Goal: Task Accomplishment & Management: Complete application form

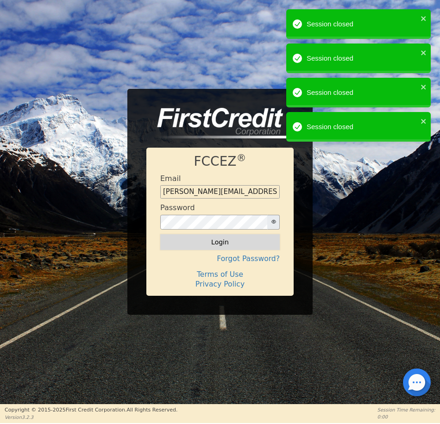
click at [215, 247] on button "Login" at bounding box center [220, 242] width 120 height 16
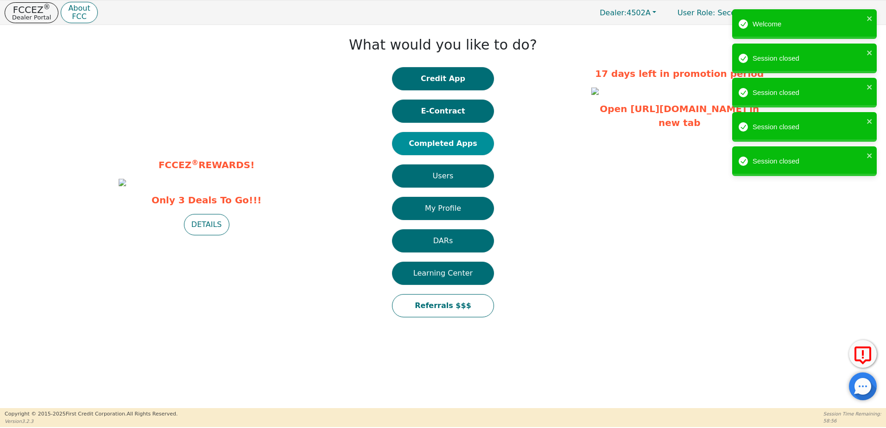
click at [437, 141] on button "Completed Apps" at bounding box center [443, 143] width 102 height 23
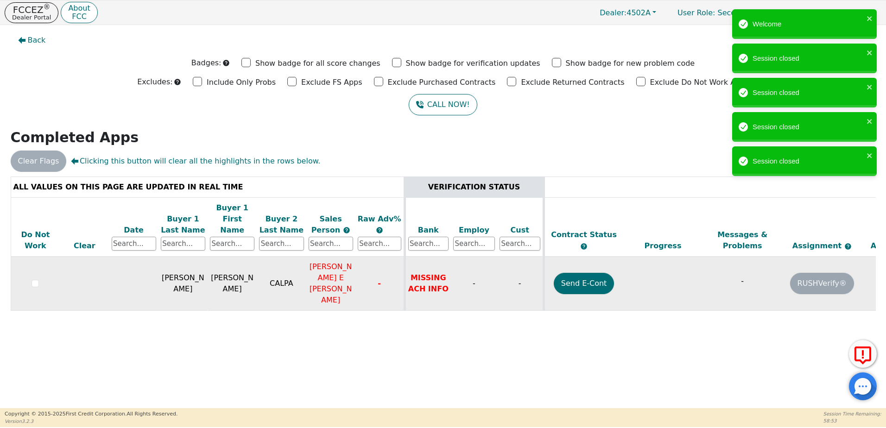
click at [432, 257] on td "MISSING ACH INFO" at bounding box center [428, 284] width 46 height 54
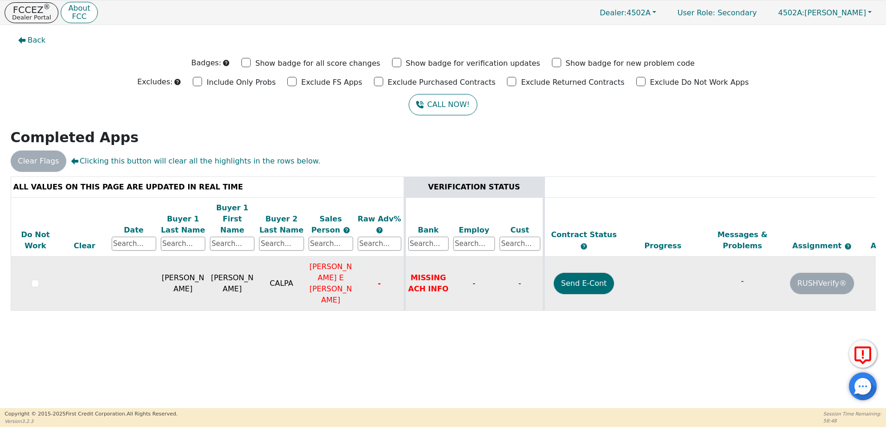
click at [342, 262] on span "[PERSON_NAME] E [PERSON_NAME]" at bounding box center [331, 283] width 43 height 42
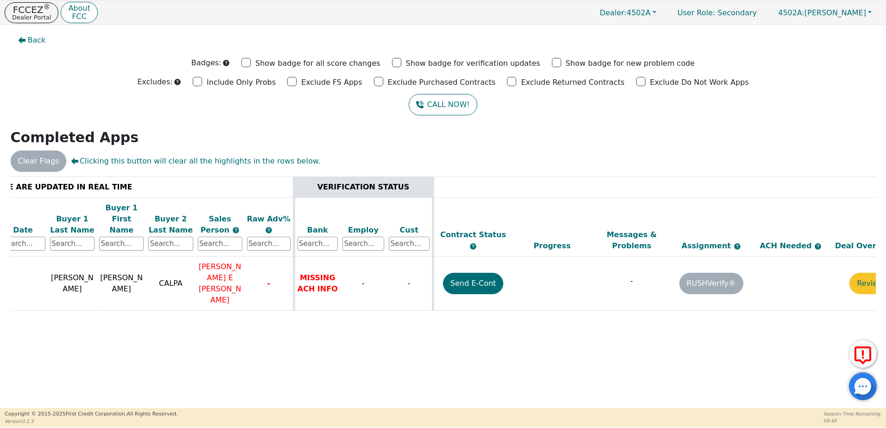
scroll to position [0, 146]
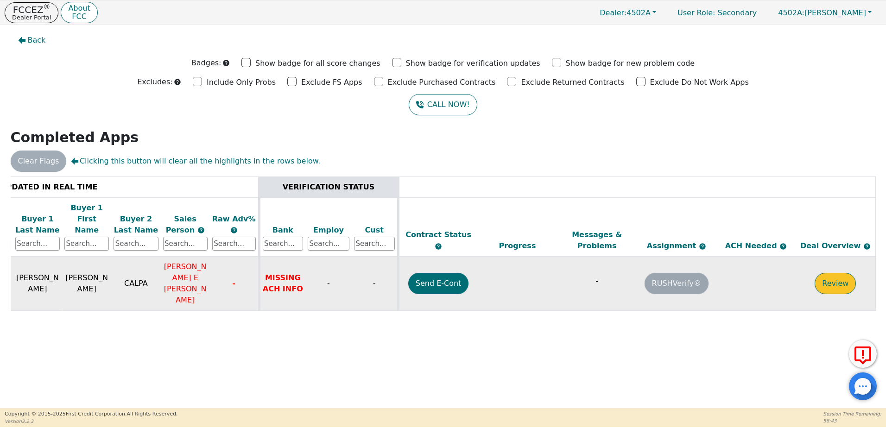
click at [440, 273] on button "Review" at bounding box center [835, 283] width 41 height 21
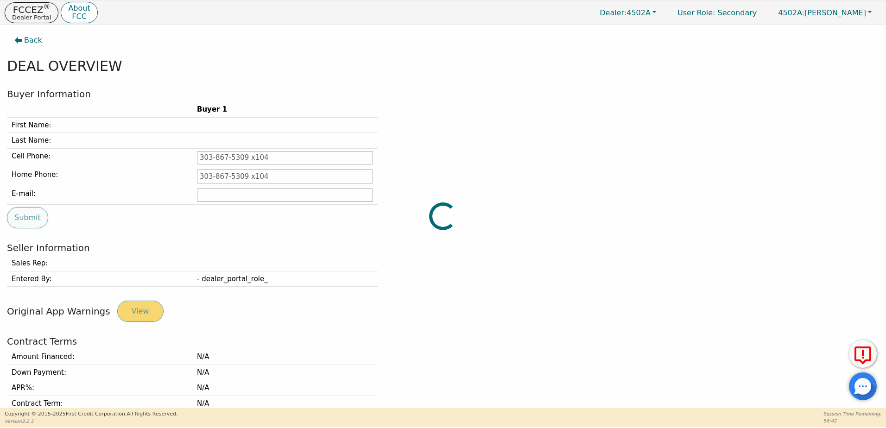
type input "[PHONE_NUMBER]"
type input "[PERSON_NAME],[EMAIL_ADDRESS][DOMAIN_NAME]"
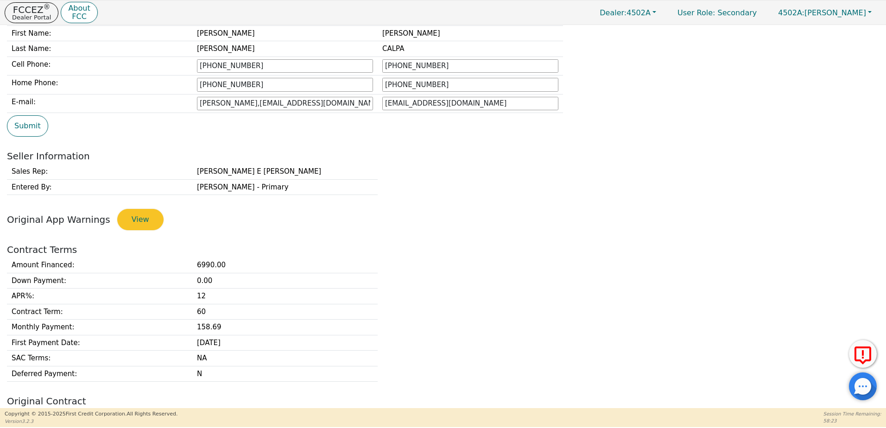
scroll to position [93, 0]
click at [440, 356] on icon at bounding box center [863, 355] width 22 height 23
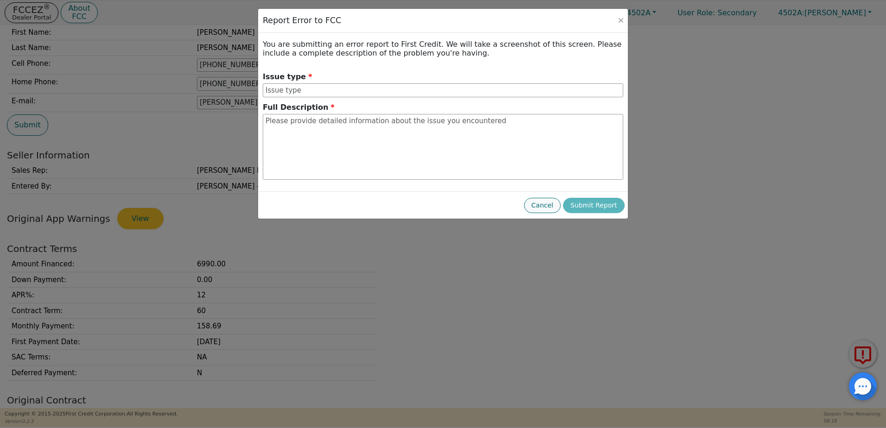
click at [440, 205] on button "Cancel" at bounding box center [542, 205] width 37 height 15
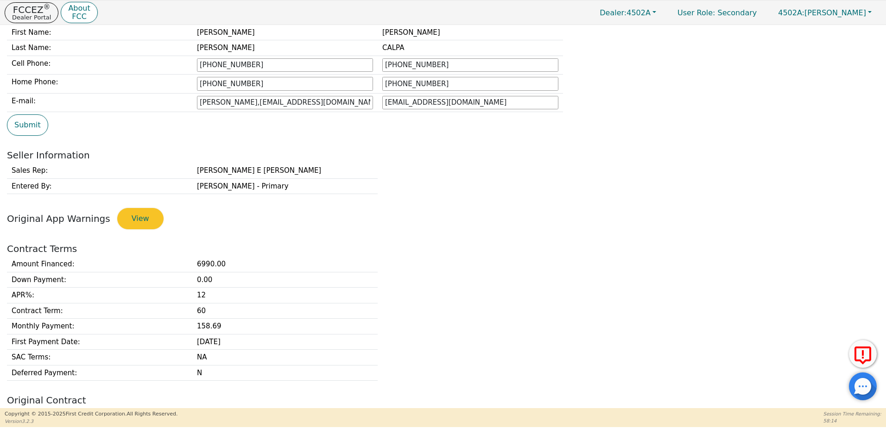
click at [440, 386] on div at bounding box center [863, 387] width 28 height 28
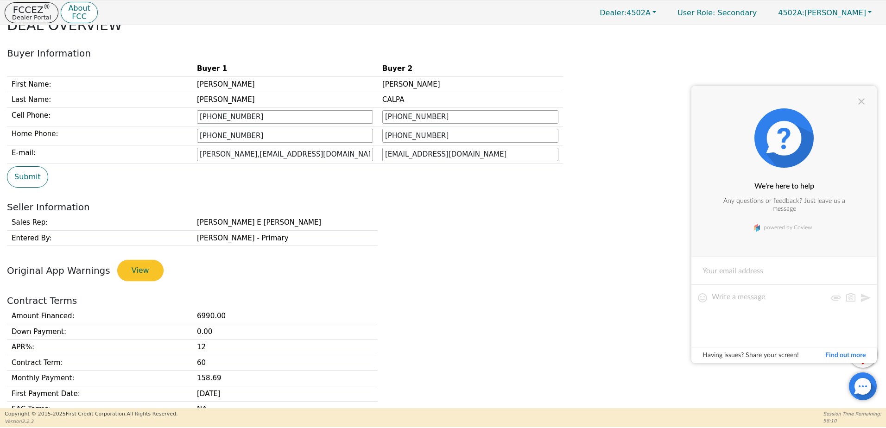
scroll to position [0, 0]
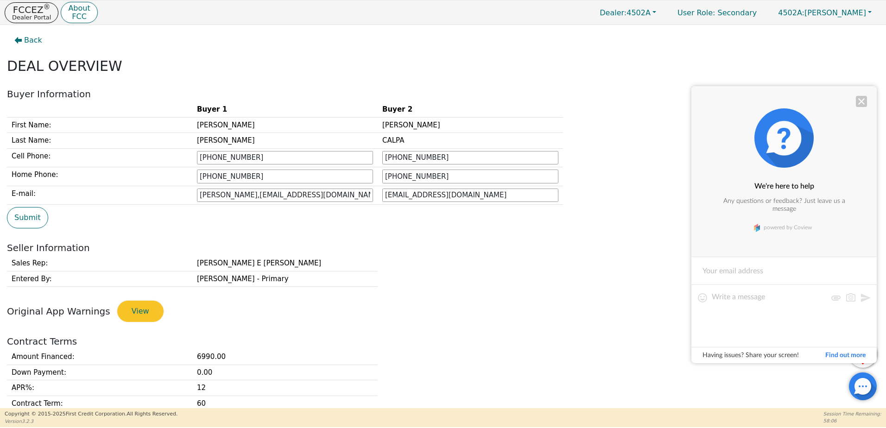
click at [440, 102] on div at bounding box center [861, 101] width 11 height 11
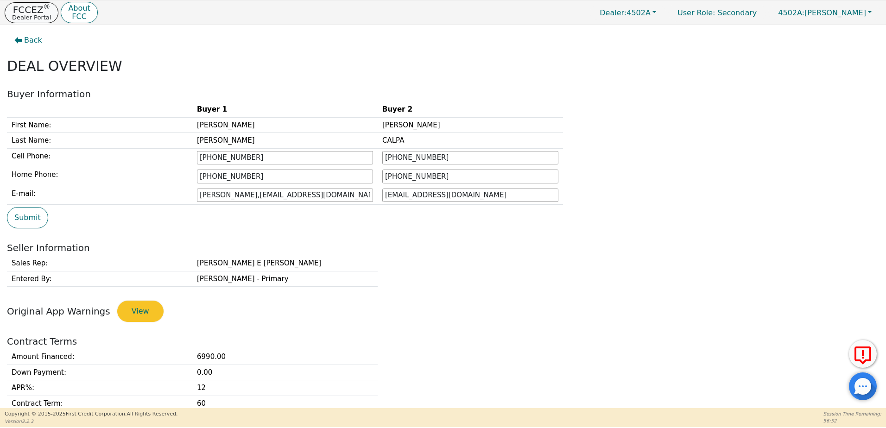
click at [31, 19] on p "Dealer Portal" at bounding box center [31, 17] width 39 height 6
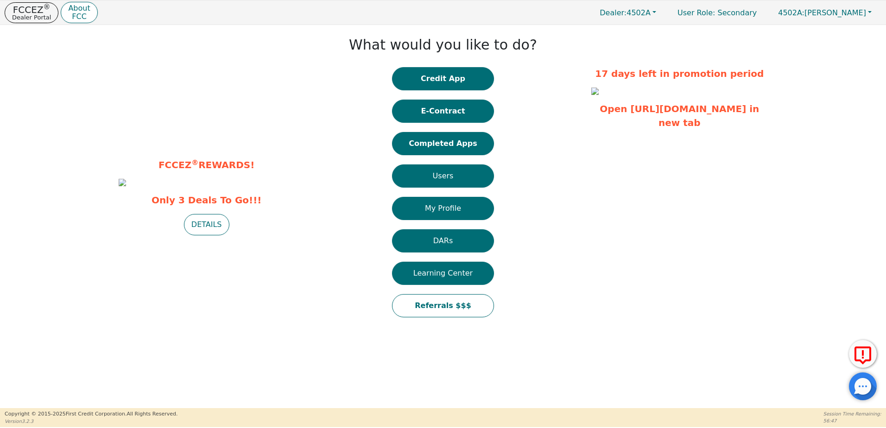
click at [440, 95] on img at bounding box center [594, 91] width 7 height 7
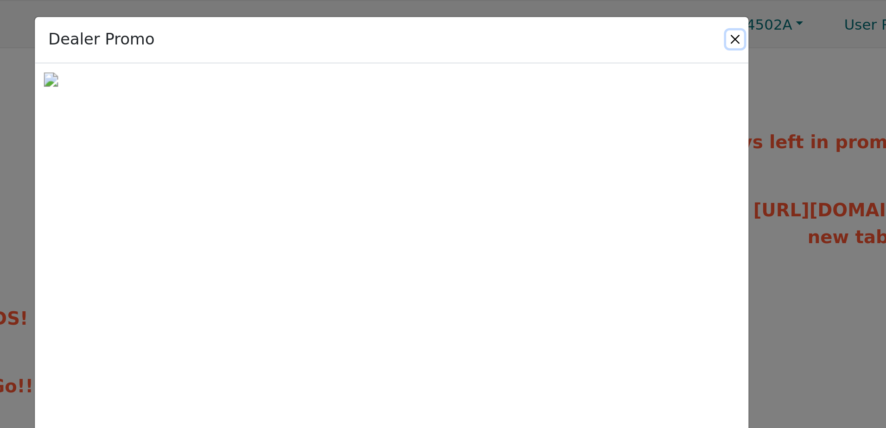
click at [440, 19] on button "Close" at bounding box center [620, 20] width 9 height 9
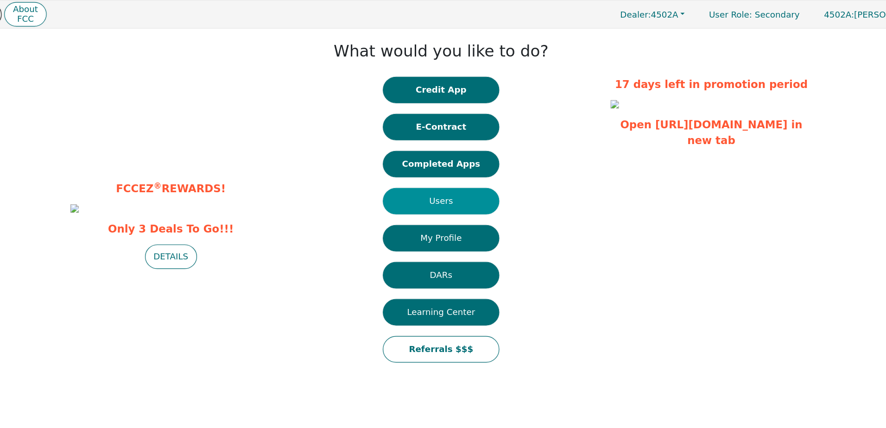
click at [440, 180] on button "Users" at bounding box center [443, 176] width 102 height 23
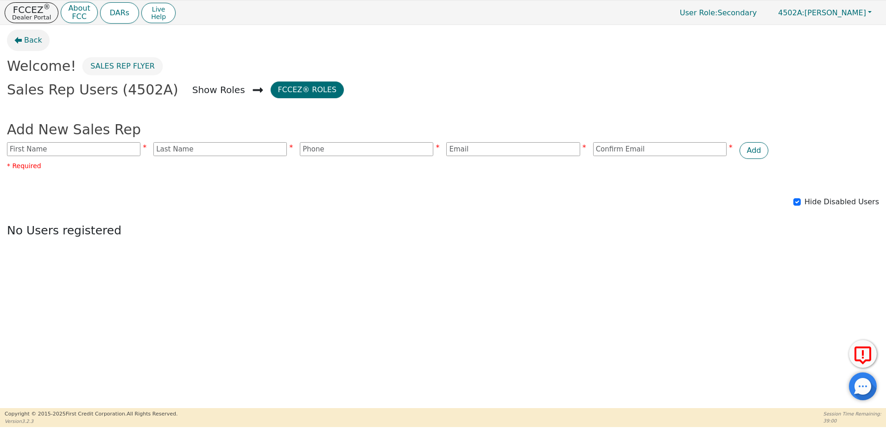
click at [25, 41] on span "Back" at bounding box center [33, 40] width 18 height 11
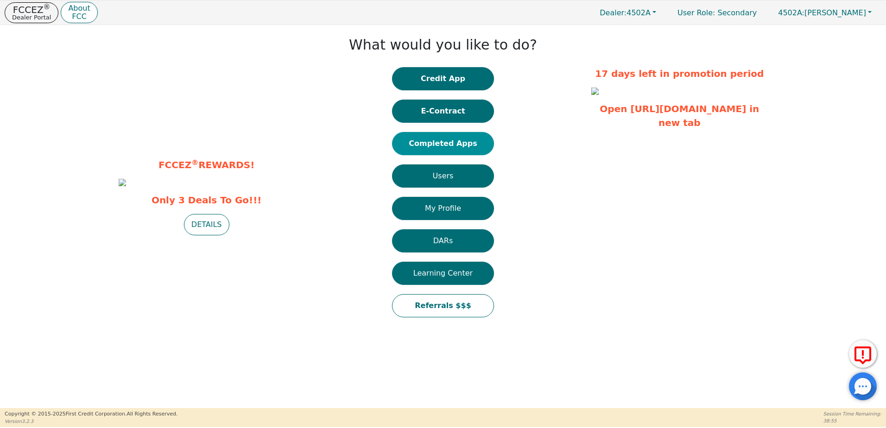
click at [440, 142] on button "Completed Apps" at bounding box center [443, 143] width 102 height 23
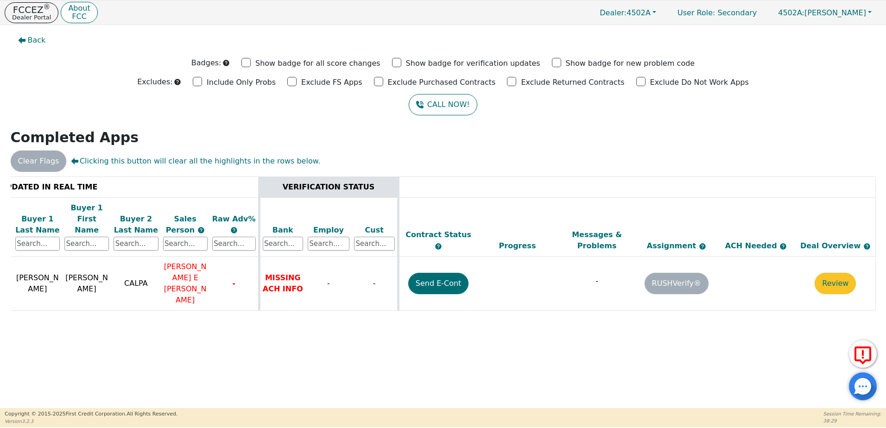
scroll to position [0, 60]
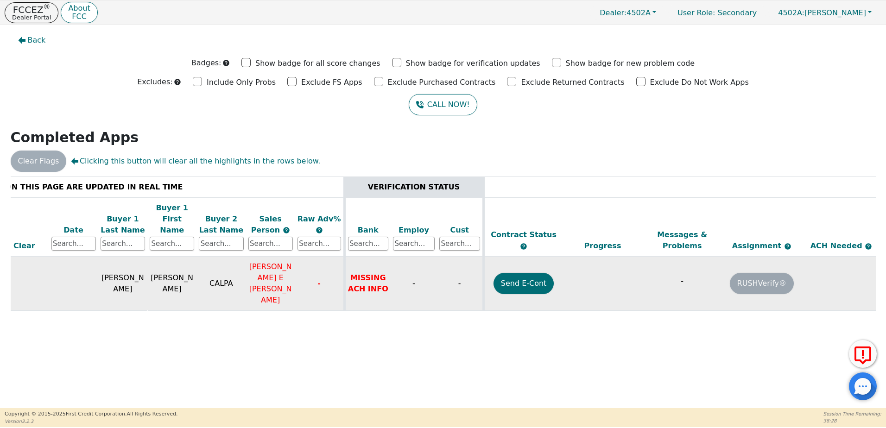
drag, startPoint x: 276, startPoint y: 262, endPoint x: 279, endPoint y: 256, distance: 7.1
click at [277, 262] on span "BENJAMIN E IVAN GARCIA DELGADILLO" at bounding box center [270, 283] width 43 height 42
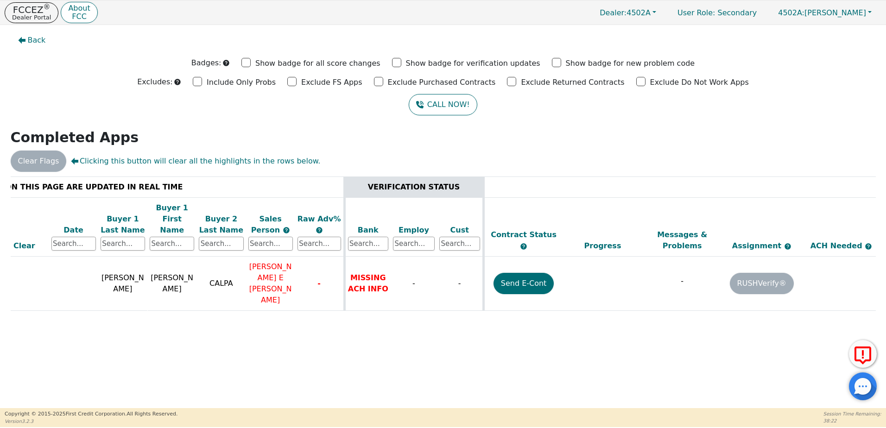
click at [205, 165] on span "Clicking this button will clear all the highlights in the rows below." at bounding box center [195, 161] width 249 height 11
click at [24, 162] on div "Clear Flags Clicking this button will clear all the highlights in the rows belo…" at bounding box center [443, 161] width 872 height 21
click at [276, 167] on div "Clear Flags Clicking this button will clear all the highlights in the rows belo…" at bounding box center [443, 161] width 872 height 21
click at [40, 40] on span "Back" at bounding box center [37, 40] width 18 height 11
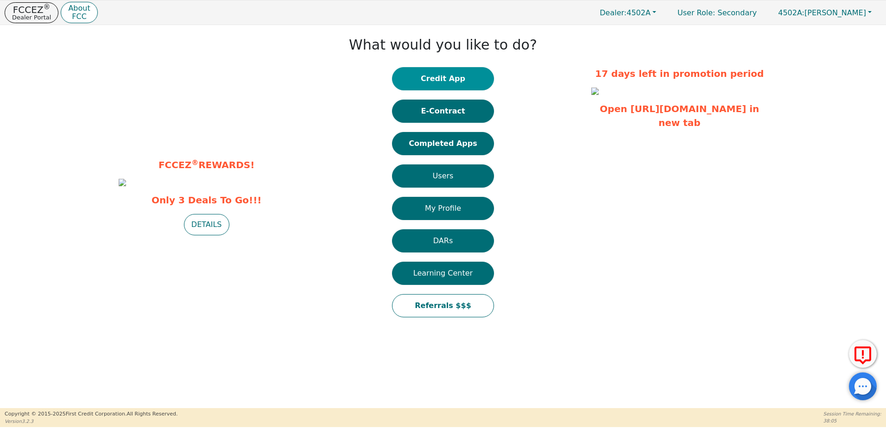
click at [440, 82] on button "Credit App" at bounding box center [443, 78] width 102 height 23
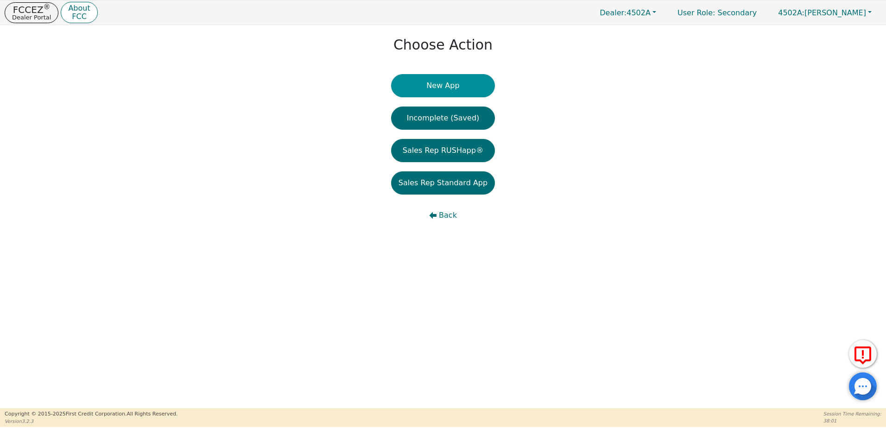
click at [440, 89] on button "New App" at bounding box center [443, 85] width 104 height 23
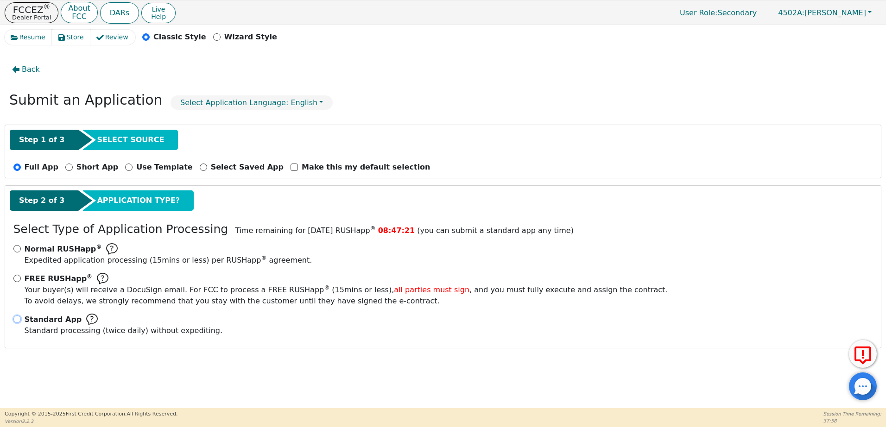
click at [19, 317] on input "Standard App Standard processing (twice daily) without expediting." at bounding box center [16, 319] width 7 height 7
radio input "true"
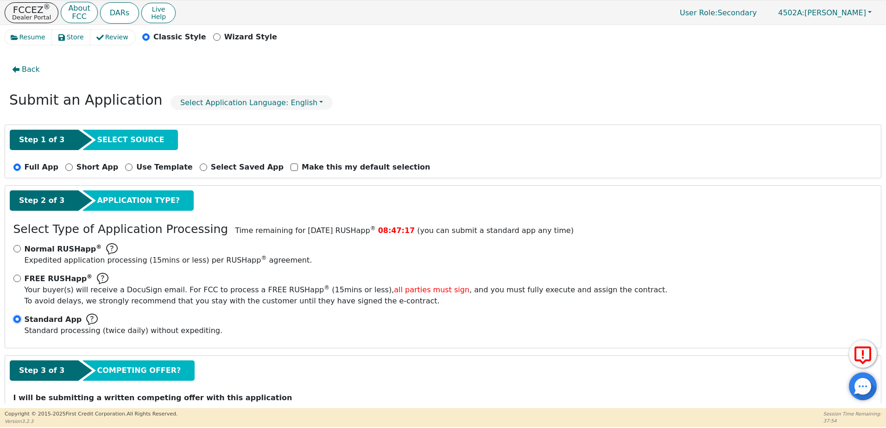
scroll to position [36, 0]
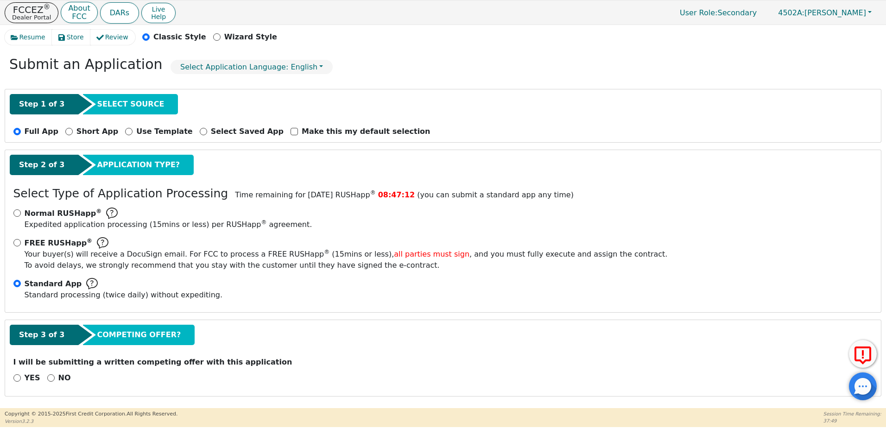
click at [42, 377] on div "YES NO" at bounding box center [443, 379] width 867 height 12
click at [49, 376] on input "NO" at bounding box center [50, 377] width 7 height 7
radio input "true"
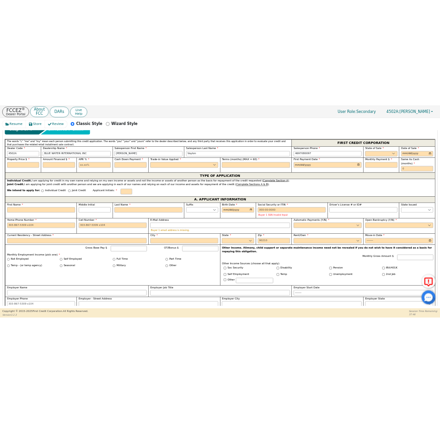
scroll to position [267, 0]
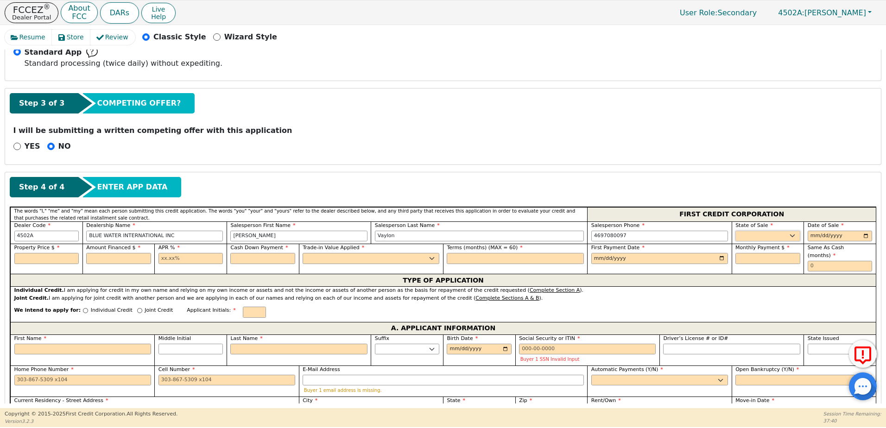
click at [440, 239] on select "AK AL AR AZ CA CO CT DC DE FL GA HI IA ID IL IN KS KY LA MA MD ME MI MN MO MS M…" at bounding box center [767, 236] width 65 height 11
select select "TX"
click at [440, 231] on select "AK AL AR AZ CA CO CT DC DE FL GA HI IA ID IL IN KS KY LA MA MD ME MI MN MO MS M…" at bounding box center [767, 236] width 65 height 11
click at [440, 237] on input "date" at bounding box center [840, 236] width 65 height 11
type input "2025-10-15"
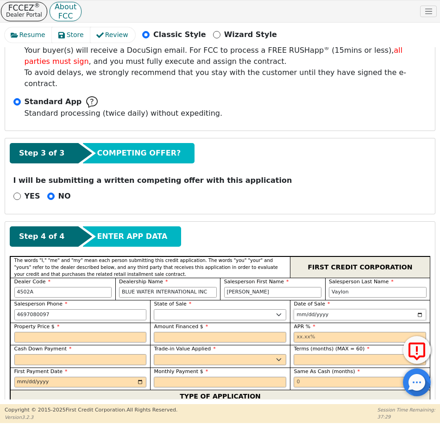
scroll to position [297, 0]
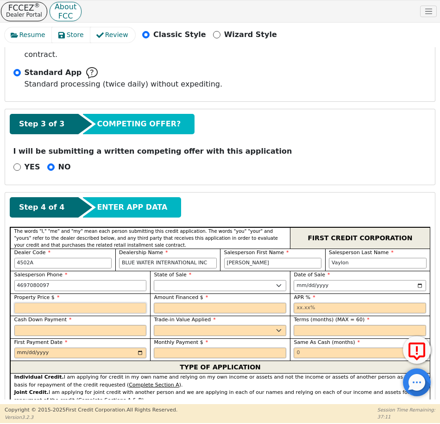
click at [120, 303] on input "text" at bounding box center [80, 308] width 133 height 11
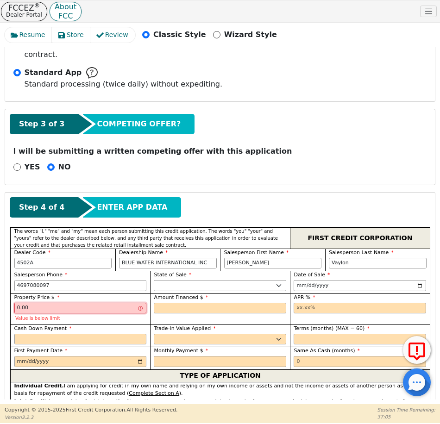
click at [124, 303] on input "0.00" at bounding box center [80, 308] width 133 height 11
type input "1500.00"
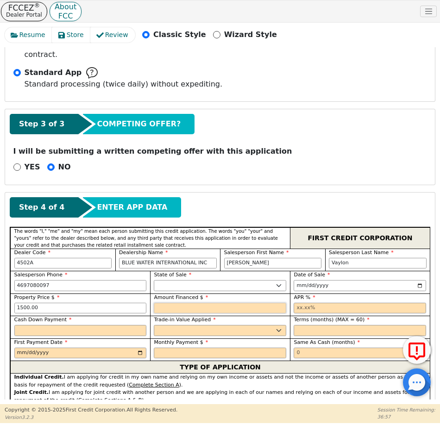
type input "9"
type input "8590.00"
click at [341, 303] on input "text" at bounding box center [360, 308] width 133 height 11
click at [97, 325] on input "text" at bounding box center [80, 330] width 133 height 11
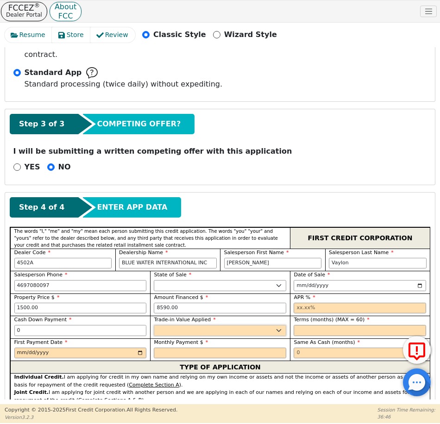
type input "0.00"
click at [186, 325] on select "Yes No" at bounding box center [220, 330] width 133 height 11
select select "n"
click at [154, 325] on select "Yes No" at bounding box center [220, 330] width 133 height 11
click at [328, 325] on input "text" at bounding box center [360, 330] width 133 height 11
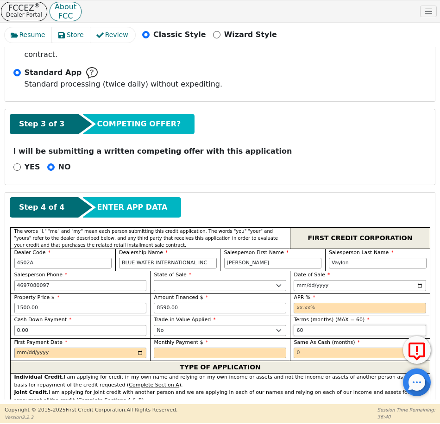
type input "60"
click at [213, 34] on input "Wizard Style" at bounding box center [216, 34] width 7 height 7
radio input "false"
radio input "true"
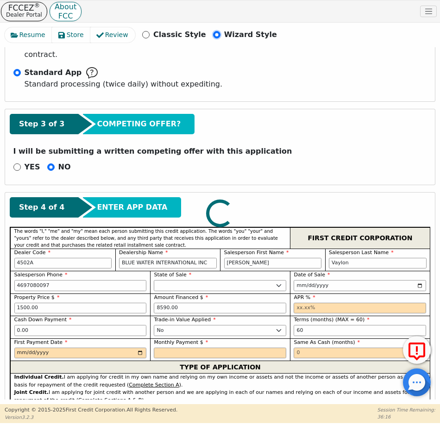
scroll to position [95, 0]
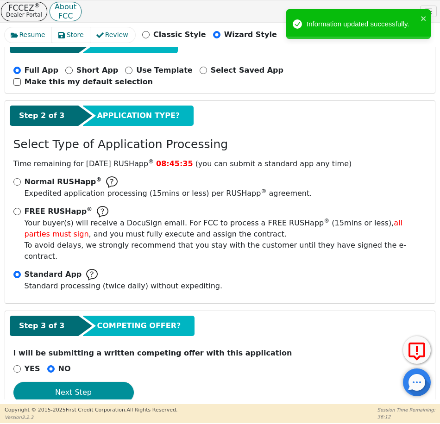
click at [86, 382] on button "Next Step" at bounding box center [73, 392] width 120 height 21
select select "TX"
select select "n"
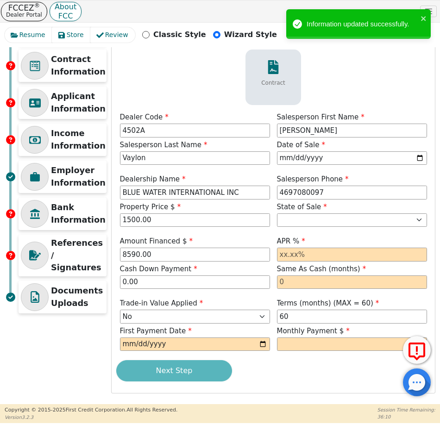
scroll to position [59, 0]
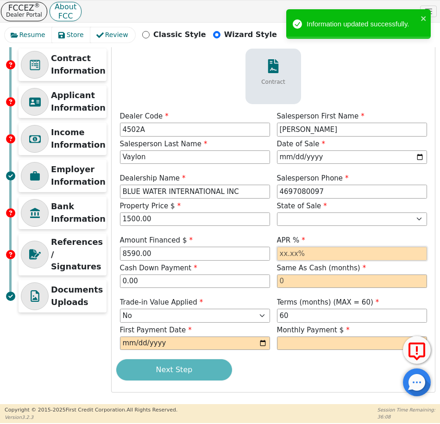
click at [319, 257] on input "text" at bounding box center [352, 254] width 150 height 14
click at [345, 256] on input "text" at bounding box center [352, 254] width 150 height 14
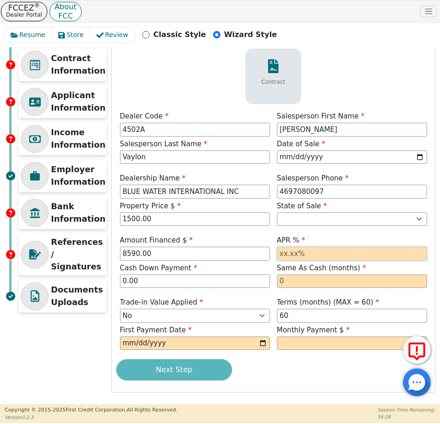
click at [322, 255] on input "text" at bounding box center [352, 254] width 150 height 14
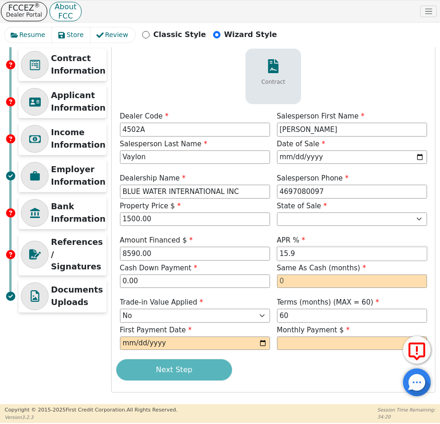
drag, startPoint x: 310, startPoint y: 253, endPoint x: 232, endPoint y: 249, distance: 77.5
click at [232, 249] on div "Amount Financed $ 8590.00 APR % 15.9 Cash Down Payment 0.00 Same As Cash (month…" at bounding box center [273, 262] width 314 height 55
type input "12.99"
click at [263, 342] on input "date" at bounding box center [195, 344] width 150 height 14
click at [266, 370] on div "Next Step" at bounding box center [273, 370] width 314 height 21
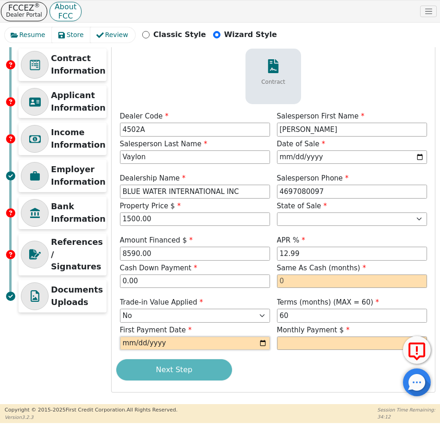
click at [260, 342] on input "date" at bounding box center [195, 344] width 150 height 14
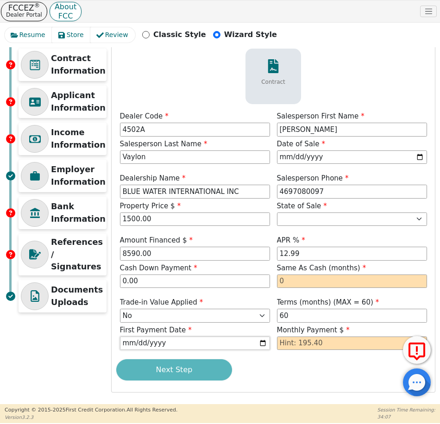
type input "2025-11-15"
click at [347, 367] on div "Next Step" at bounding box center [273, 370] width 314 height 21
drag, startPoint x: 163, startPoint y: 255, endPoint x: 80, endPoint y: 252, distance: 83.0
click at [80, 252] on div "Initial Setup Contract Information Applicant Information Income Information Emp…" at bounding box center [220, 202] width 431 height 381
click at [327, 373] on div "Next Step" at bounding box center [273, 370] width 314 height 21
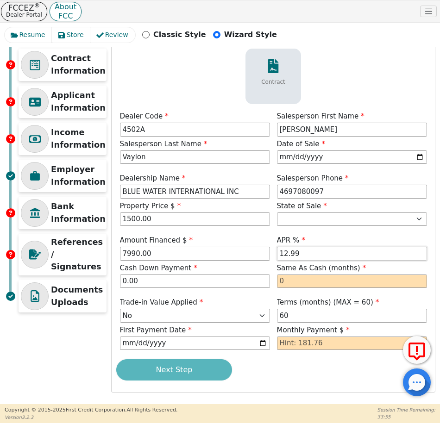
click at [318, 249] on input "12.99" at bounding box center [352, 254] width 150 height 14
drag, startPoint x: 149, startPoint y: 252, endPoint x: 99, endPoint y: 250, distance: 50.5
click at [99, 250] on div "Initial Setup Contract Information Applicant Information Income Information Emp…" at bounding box center [220, 202] width 431 height 381
drag, startPoint x: 336, startPoint y: 348, endPoint x: 337, endPoint y: 354, distance: 5.2
click at [337, 352] on div "Monthly Payment $" at bounding box center [351, 339] width 157 height 28
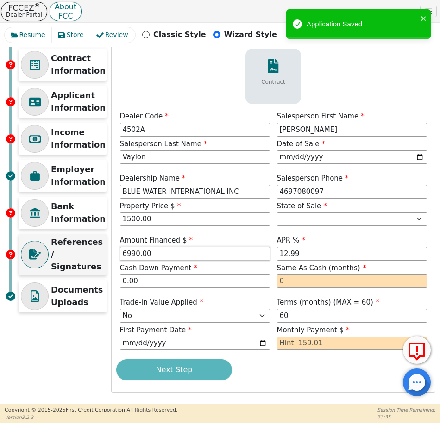
drag, startPoint x: 155, startPoint y: 253, endPoint x: 89, endPoint y: 254, distance: 65.8
click at [89, 254] on div "Initial Setup Contract Information Applicant Information Income Information Emp…" at bounding box center [220, 202] width 431 height 381
type input "7990.00"
click at [346, 364] on div "Next Step" at bounding box center [273, 370] width 314 height 21
click at [169, 371] on div "Next Step" at bounding box center [273, 370] width 314 height 21
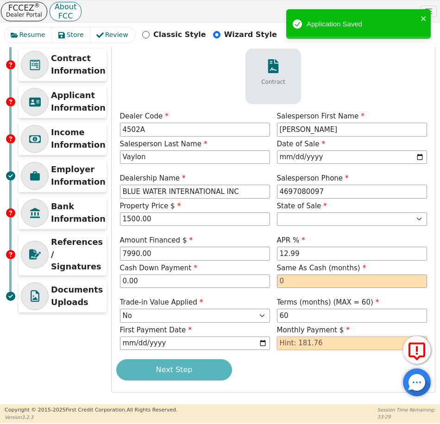
click at [329, 341] on input "text" at bounding box center [352, 344] width 150 height 14
click at [316, 283] on input "text" at bounding box center [352, 282] width 150 height 14
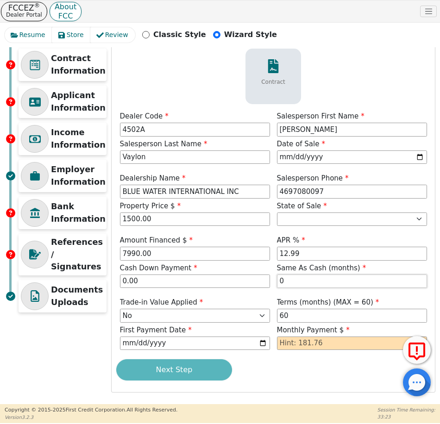
type input "0"
click at [346, 346] on input "text" at bounding box center [352, 344] width 150 height 14
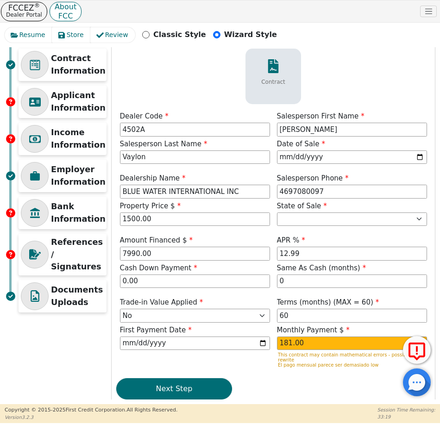
click at [330, 383] on div "Next Step" at bounding box center [273, 389] width 314 height 21
click at [328, 347] on input "181.00" at bounding box center [352, 344] width 150 height 14
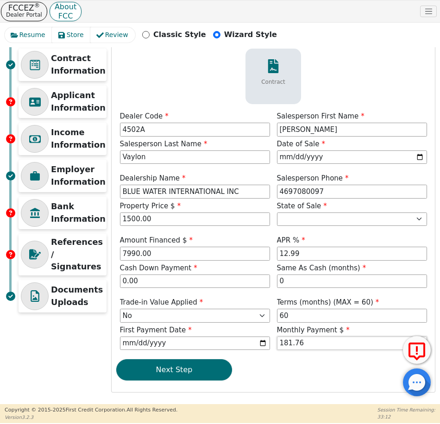
type input "181.76"
click at [332, 376] on div "Next Step" at bounding box center [273, 370] width 314 height 21
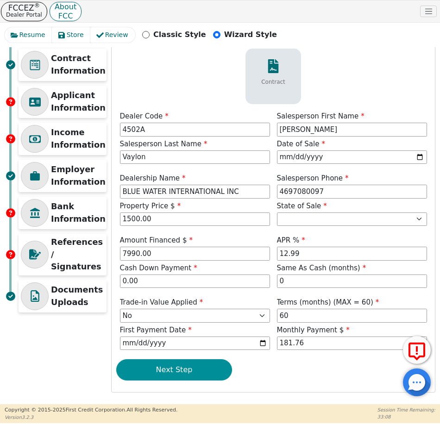
click at [182, 370] on button "Next Step" at bounding box center [174, 370] width 116 height 21
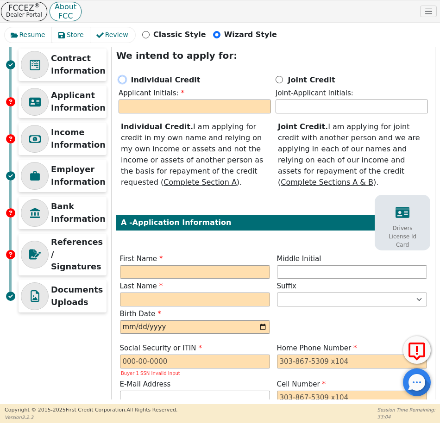
click at [124, 80] on input "Individual Credit" at bounding box center [122, 79] width 7 height 7
radio input "true"
click at [236, 109] on input "text" at bounding box center [195, 107] width 152 height 14
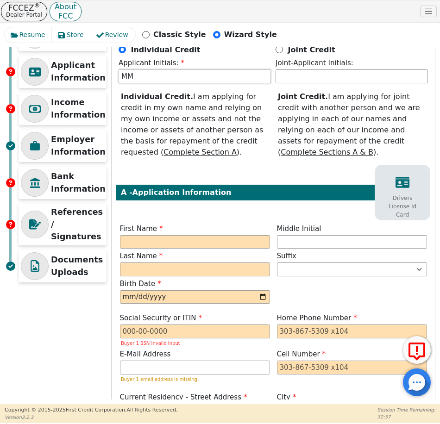
scroll to position [105, 0]
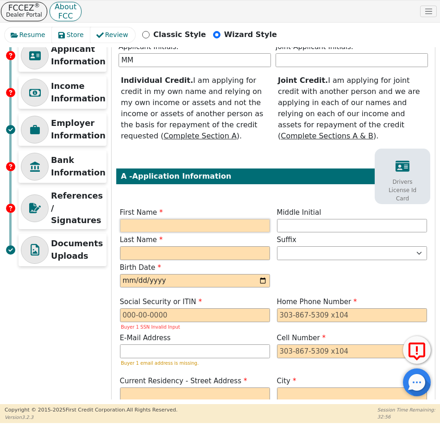
click at [228, 226] on input "text" at bounding box center [195, 226] width 150 height 14
type input "M"
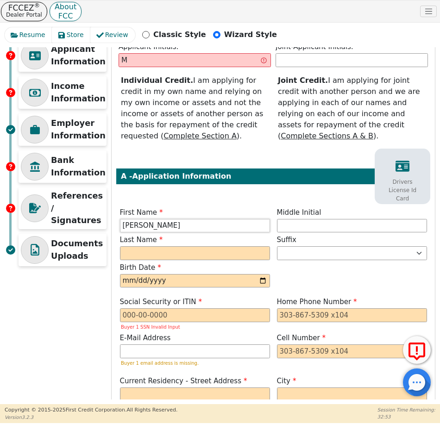
type input "MARIBEL"
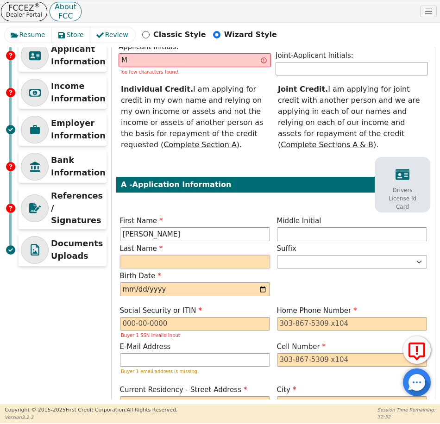
type input "MM"
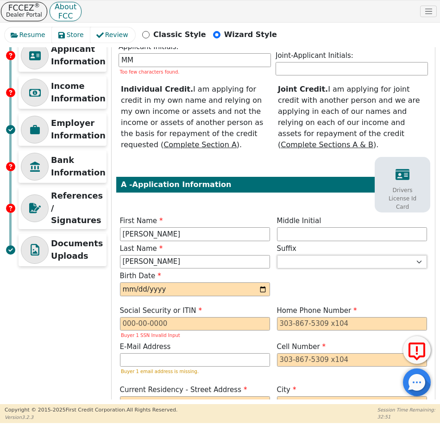
type input "MOLINA"
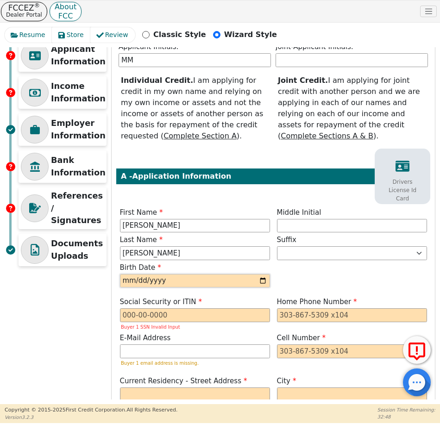
click at [157, 280] on input "date" at bounding box center [195, 281] width 150 height 14
click at [175, 311] on input "text" at bounding box center [195, 316] width 150 height 14
click at [244, 274] on input "date" at bounding box center [195, 281] width 150 height 14
click at [229, 281] on input "date" at bounding box center [195, 281] width 150 height 14
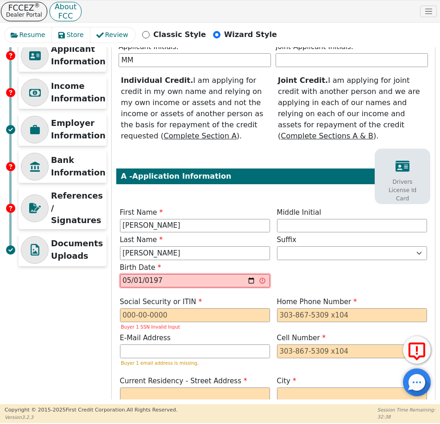
type input "1976-05-01"
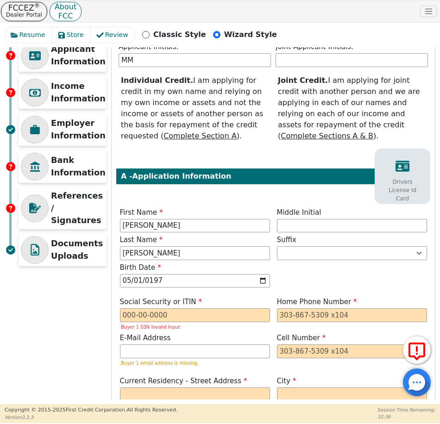
click at [358, 278] on div "First Name MARIBEL Middle Initial Last Name MOLINA Suffix Jr. Sr. II III IV Bir…" at bounding box center [273, 249] width 314 height 83
click at [181, 318] on input "text" at bounding box center [195, 316] width 150 height 14
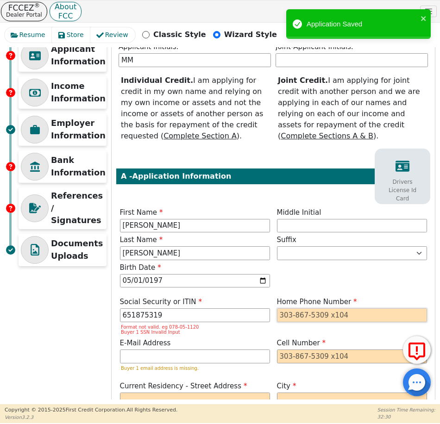
type input "***-**-5319"
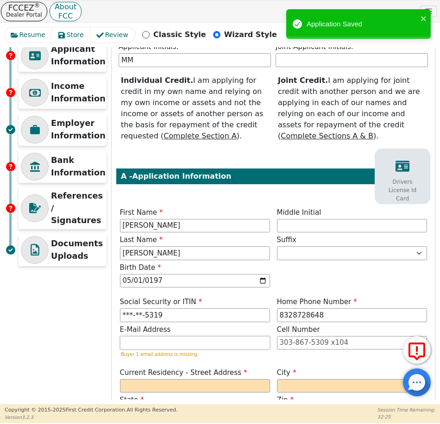
type input "832-872-8648"
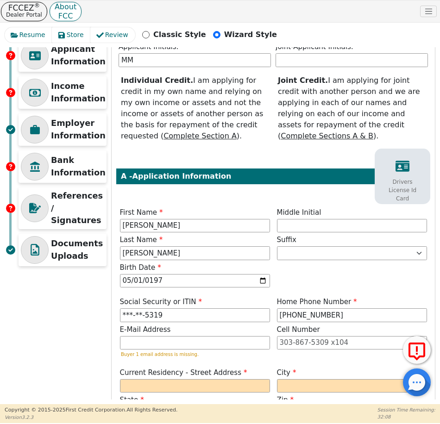
drag, startPoint x: 174, startPoint y: 351, endPoint x: 188, endPoint y: 342, distance: 16.2
click at [174, 350] on div "Buyer 1 email address is missing." at bounding box center [195, 347] width 150 height 22
click at [189, 340] on input "email" at bounding box center [195, 343] width 150 height 14
paste input "Virtualmorles@gmail.com"
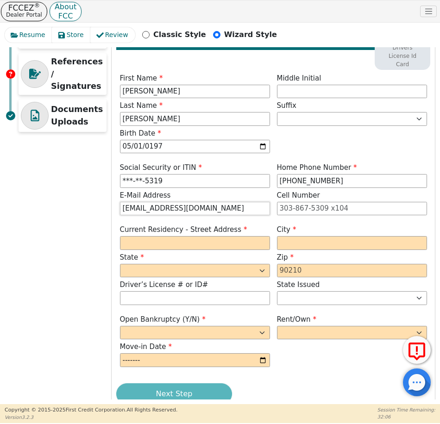
scroll to position [244, 0]
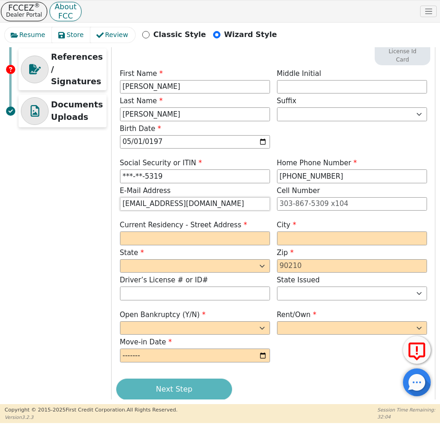
type input "Virtualmorles@gmail.com"
click at [249, 239] on input "text" at bounding box center [195, 239] width 150 height 14
click at [161, 241] on input "text" at bounding box center [195, 239] width 150 height 14
type input "14040 LANHONTAN DR"
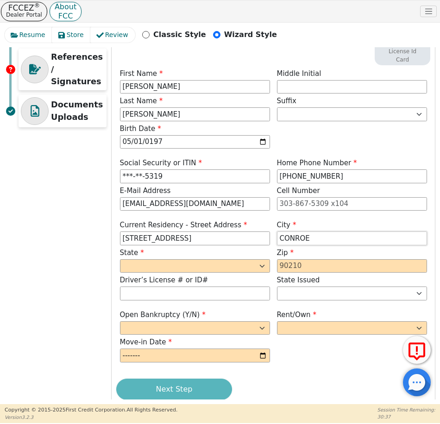
type input "CONROE"
select select "TX"
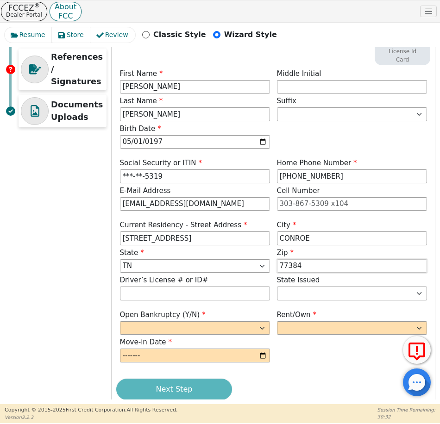
type input "77384"
click at [239, 175] on input "651-87-5319" at bounding box center [195, 177] width 150 height 14
type input "***-**-5319"
click at [134, 293] on input "text" at bounding box center [195, 294] width 150 height 14
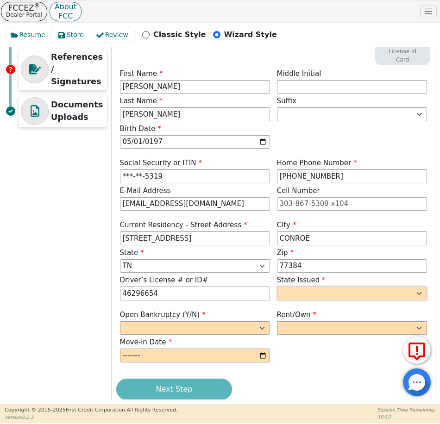
type input "********"
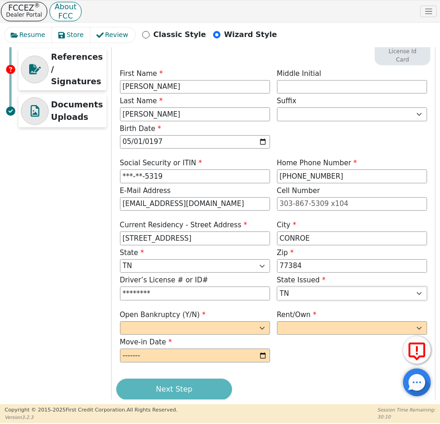
select select "TX"
click at [239, 332] on select "Yes No" at bounding box center [195, 329] width 150 height 14
select select "n"
click at [120, 322] on select "Yes No" at bounding box center [195, 329] width 150 height 14
click at [323, 332] on select "Rent Own" at bounding box center [352, 329] width 150 height 14
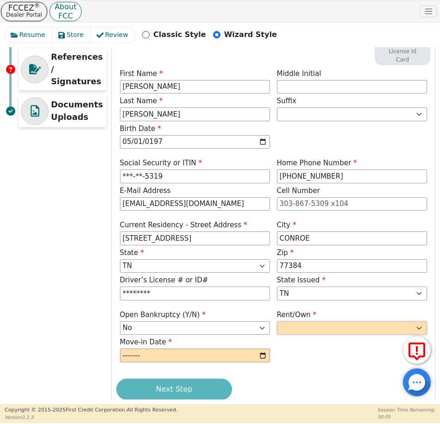
select select "Rent"
click at [277, 322] on select "Rent Own" at bounding box center [352, 329] width 150 height 14
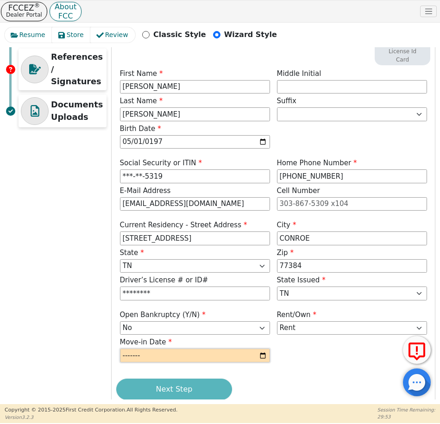
click at [260, 356] on input "month" at bounding box center [195, 356] width 150 height 14
click at [169, 355] on input "month" at bounding box center [195, 356] width 150 height 14
click at [260, 355] on input "month" at bounding box center [195, 356] width 150 height 14
type input "2025-01"
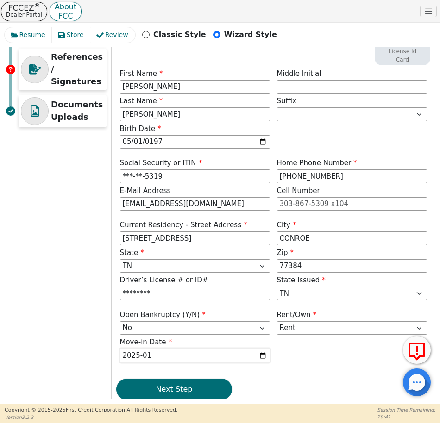
click at [172, 357] on input "2025-01" at bounding box center [195, 356] width 150 height 14
click at [190, 357] on input "2025-01" at bounding box center [195, 356] width 150 height 14
click at [201, 355] on input "2025-01" at bounding box center [195, 356] width 150 height 14
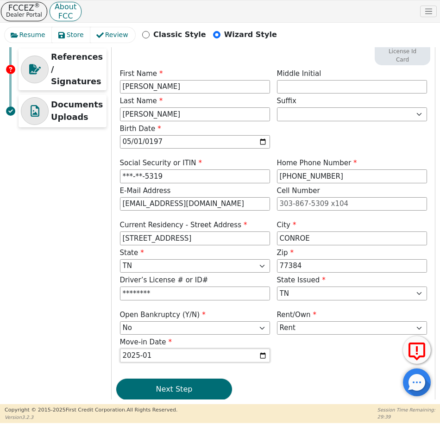
click at [201, 355] on input "2025-01" at bounding box center [195, 356] width 150 height 14
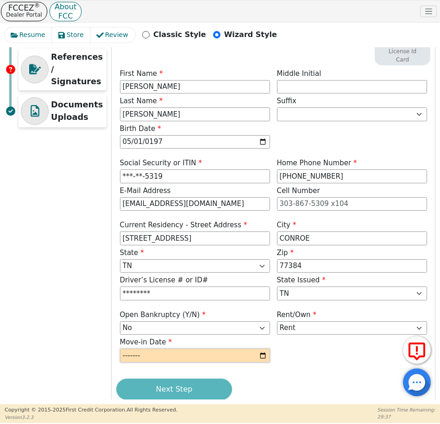
click at [202, 355] on input "month" at bounding box center [195, 356] width 150 height 14
click at [263, 352] on input "month" at bounding box center [195, 356] width 150 height 14
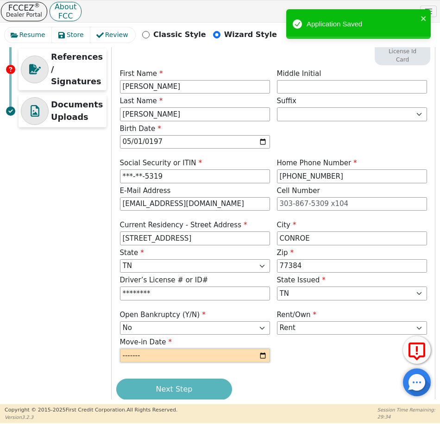
click at [200, 360] on input "month" at bounding box center [195, 356] width 150 height 14
click at [201, 356] on input "month" at bounding box center [195, 356] width 150 height 14
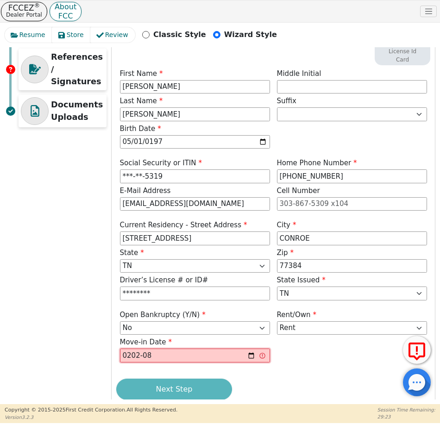
type input "2023-08"
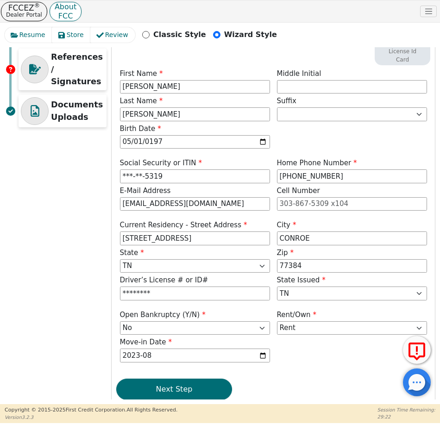
click at [361, 384] on div "Next Step" at bounding box center [273, 389] width 314 height 21
click at [166, 390] on button "Next Step" at bounding box center [174, 389] width 116 height 21
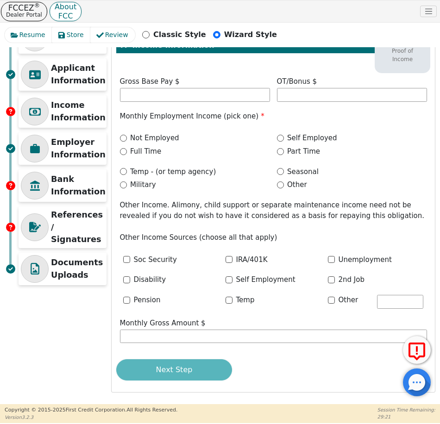
scroll to position [86, 0]
click at [203, 95] on input "text" at bounding box center [195, 95] width 150 height 14
type input "5000.00"
click at [311, 139] on label "Self Employed" at bounding box center [312, 138] width 50 height 11
click at [284, 139] on input "Self Employed" at bounding box center [280, 138] width 7 height 7
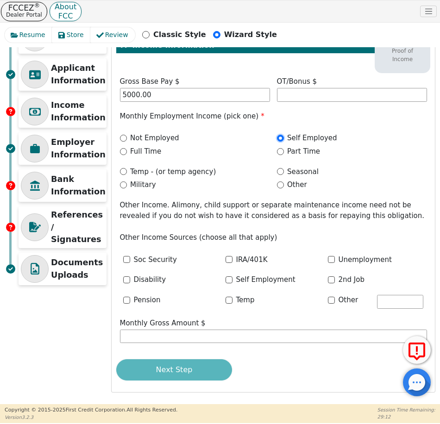
radio input "true"
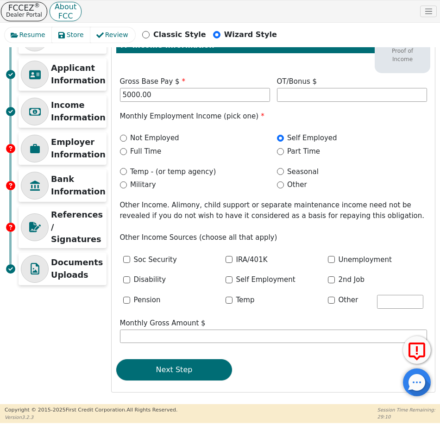
click at [140, 151] on label "Full Time" at bounding box center [145, 151] width 31 height 11
click at [127, 151] on input "Full Time" at bounding box center [123, 151] width 7 height 7
radio input "true"
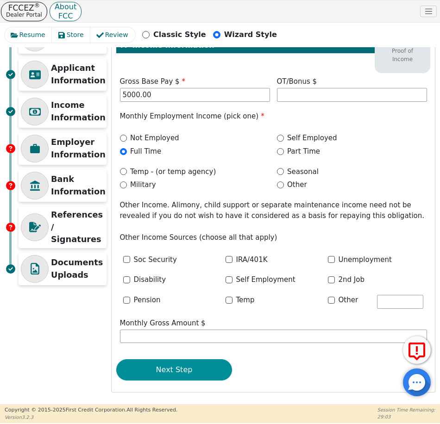
click at [187, 373] on button "Next Step" at bounding box center [174, 370] width 116 height 21
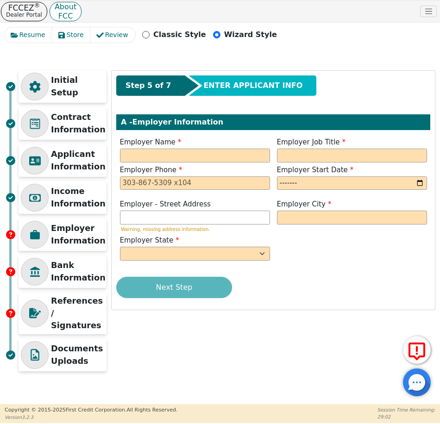
scroll to position [0, 0]
click at [182, 158] on input "text" at bounding box center [195, 156] width 150 height 14
type input "UBER"
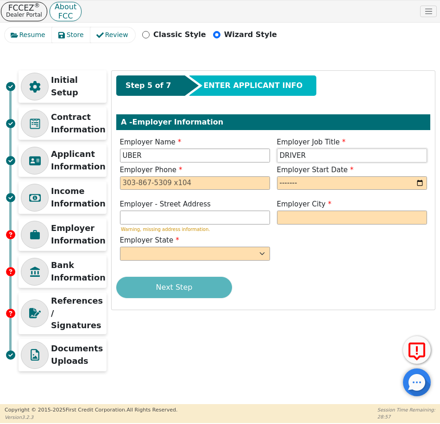
type input "DRIVER"
type input "832-872-8648"
click at [304, 183] on input "month" at bounding box center [352, 184] width 150 height 14
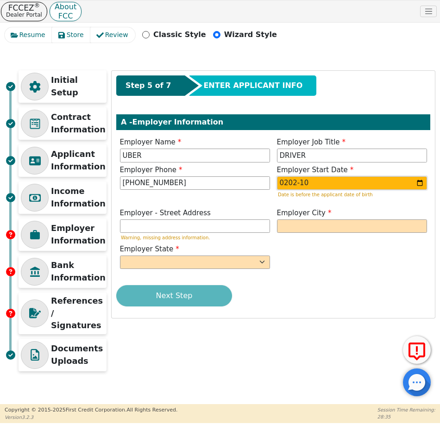
type input "2022-10"
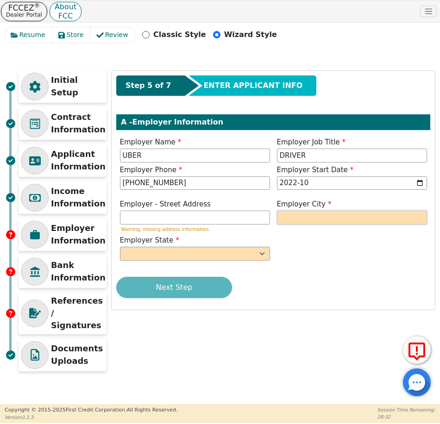
click at [332, 222] on input "text" at bounding box center [352, 218] width 150 height 14
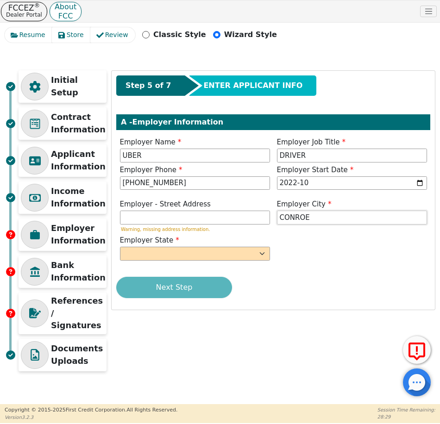
type input "CONROE"
select select "TX"
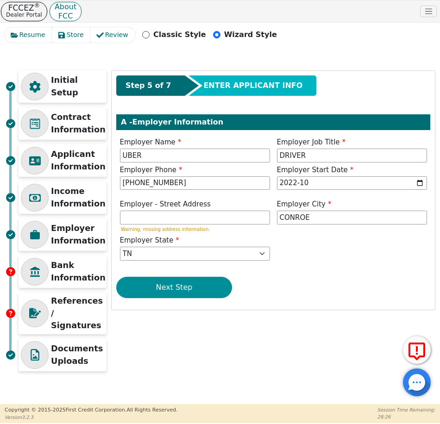
click at [165, 287] on button "Next Step" at bounding box center [174, 287] width 116 height 21
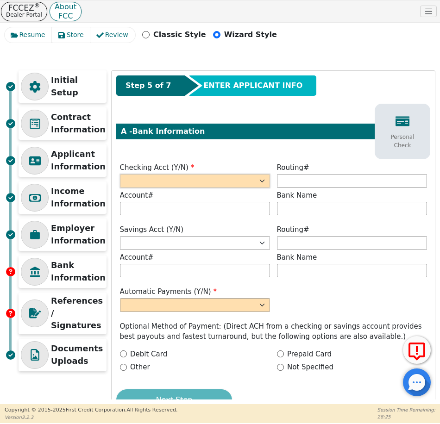
click at [186, 186] on select "Yes No" at bounding box center [195, 181] width 150 height 14
select select "n"
click at [120, 174] on select "Yes No" at bounding box center [195, 181] width 150 height 14
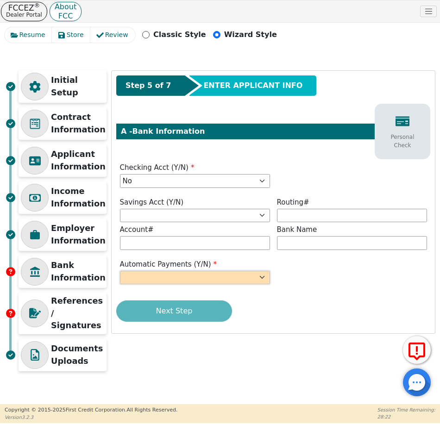
click at [204, 275] on select "Yes No" at bounding box center [195, 278] width 150 height 14
select select "n"
click at [120, 271] on select "Yes No" at bounding box center [195, 278] width 150 height 14
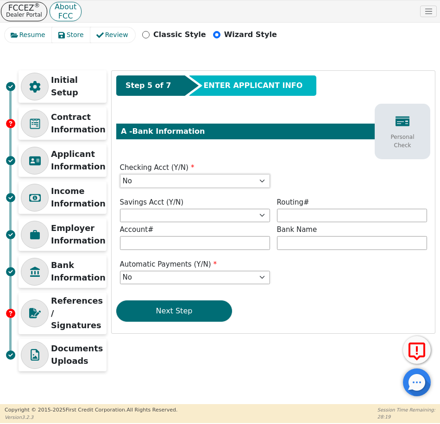
click at [221, 183] on select "Yes No" at bounding box center [195, 181] width 150 height 14
click at [120, 174] on select "Yes No" at bounding box center [195, 181] width 150 height 14
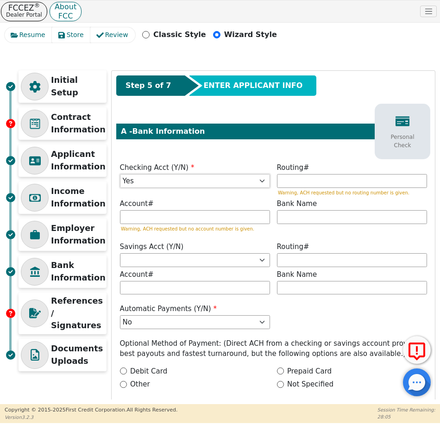
click at [171, 184] on select "Yes No" at bounding box center [195, 181] width 150 height 14
select select "n"
click at [120, 174] on select "Yes No" at bounding box center [195, 181] width 150 height 14
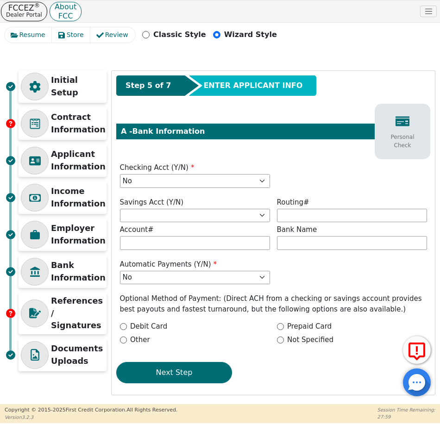
click at [289, 342] on label "Not Specified" at bounding box center [310, 340] width 46 height 11
click at [284, 342] on input "Not Specified" at bounding box center [280, 340] width 7 height 7
radio input "true"
click at [209, 371] on button "Next Step" at bounding box center [174, 372] width 116 height 21
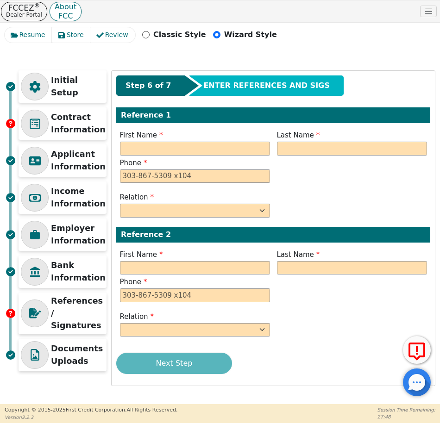
click at [172, 361] on div "Next Step" at bounding box center [273, 363] width 314 height 21
click at [243, 155] on input "text" at bounding box center [195, 149] width 150 height 14
click at [69, 37] on span "Store" at bounding box center [75, 35] width 17 height 10
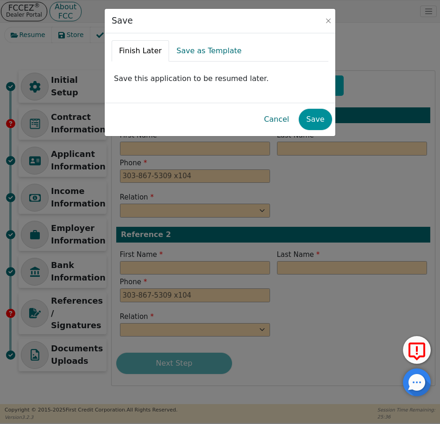
click at [324, 120] on button "Save" at bounding box center [315, 119] width 33 height 21
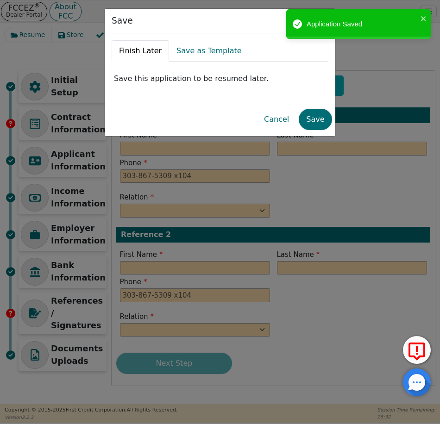
click at [23, 16] on div "Save Finish Later Save as Template Save this application to be resumed later. C…" at bounding box center [220, 212] width 440 height 424
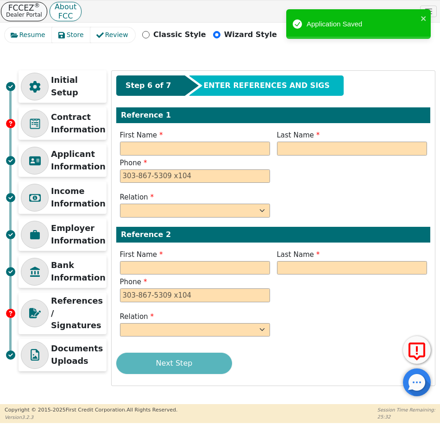
click at [23, 15] on p "Dealer Portal" at bounding box center [24, 14] width 36 height 7
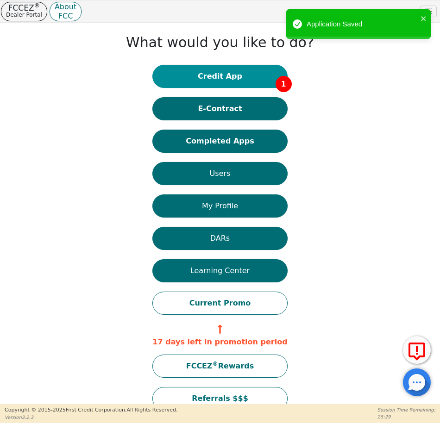
click at [219, 71] on button "Credit App 1" at bounding box center [219, 76] width 135 height 23
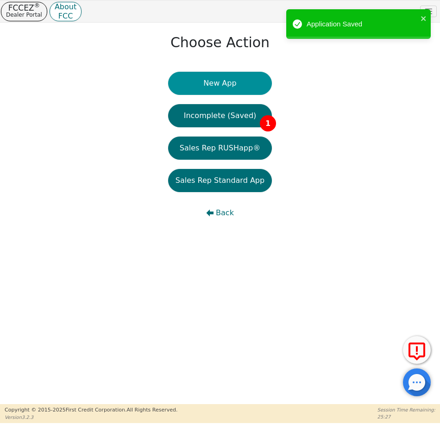
click at [231, 82] on button "New App" at bounding box center [220, 83] width 104 height 23
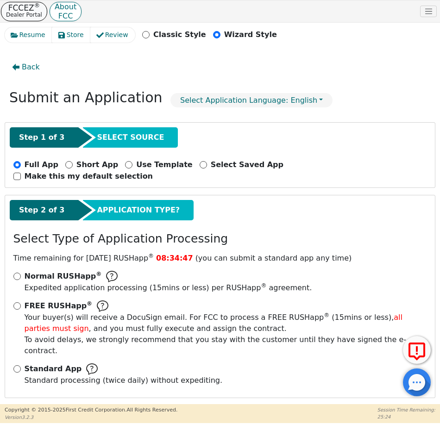
click at [12, 10] on p "FCCEZ ®" at bounding box center [24, 8] width 36 height 6
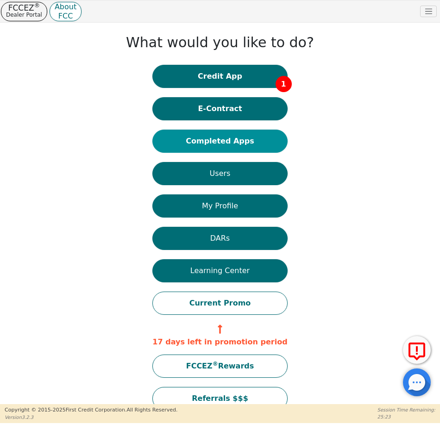
click at [235, 144] on button "Completed Apps" at bounding box center [219, 141] width 135 height 23
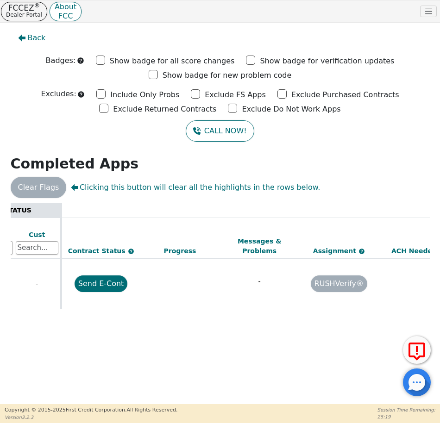
scroll to position [0, 591]
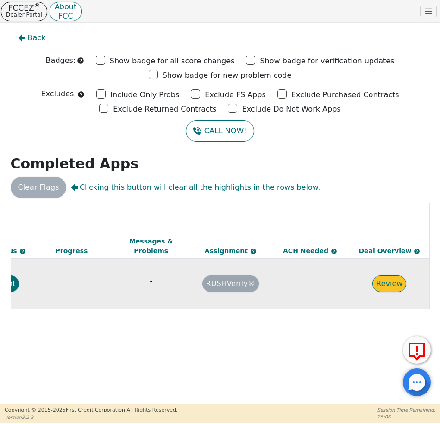
click at [382, 276] on button "Review" at bounding box center [390, 284] width 34 height 17
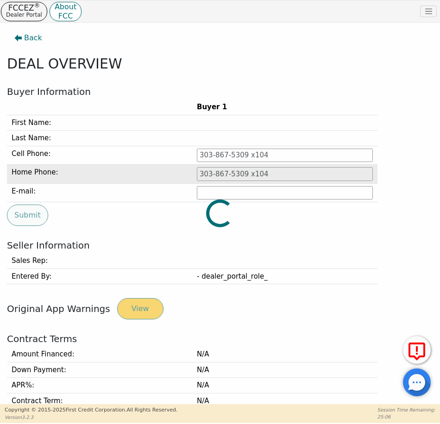
type input "214-664-8803"
type input "PABLO,ORTEGA14@ICLOUD.COM"
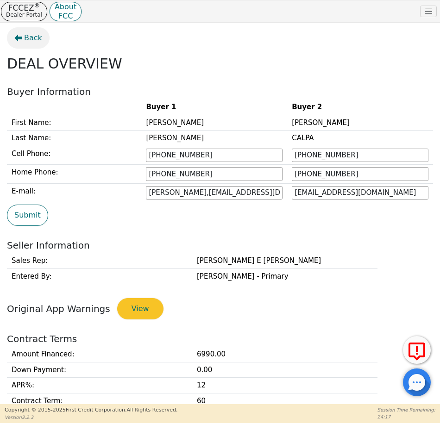
click at [20, 38] on icon "button" at bounding box center [18, 38] width 7 height 7
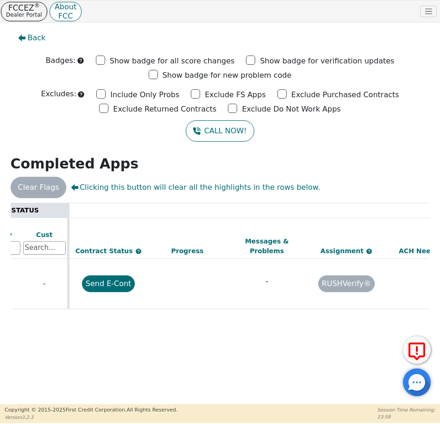
scroll to position [0, 591]
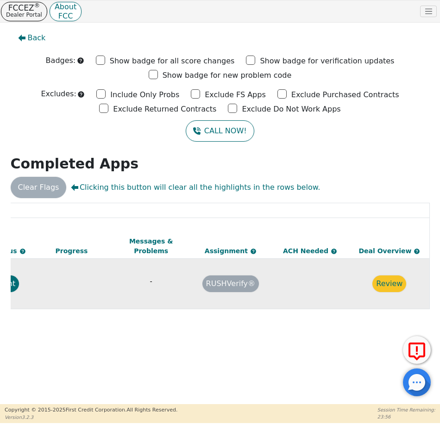
click at [237, 279] on td "RUSHVerify®" at bounding box center [231, 284] width 80 height 51
click at [248, 279] on td "RUSHVerify®" at bounding box center [231, 284] width 80 height 51
click at [250, 279] on td "RUSHVerify®" at bounding box center [231, 284] width 80 height 51
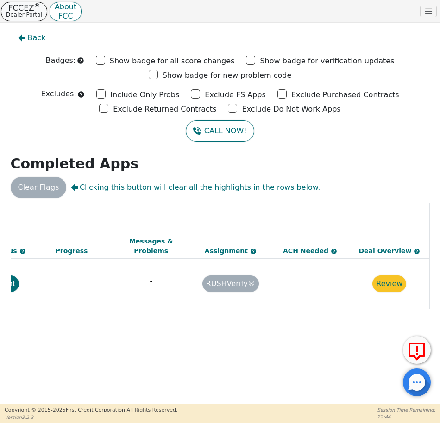
click at [13, 7] on p "FCCEZ ®" at bounding box center [24, 8] width 36 height 6
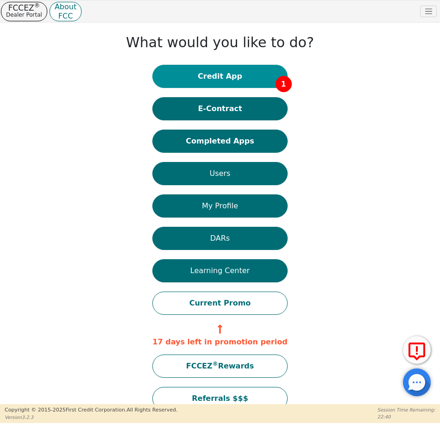
click at [231, 76] on button "Credit App 1" at bounding box center [219, 76] width 135 height 23
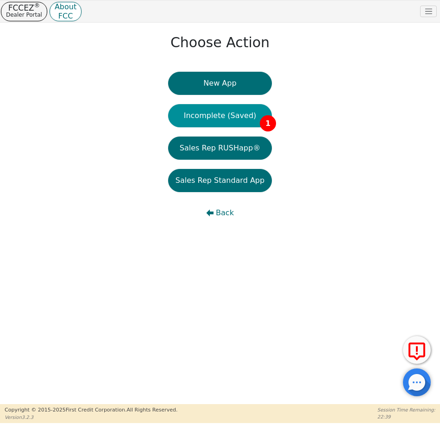
click at [228, 117] on button "Incomplete (Saved) 1" at bounding box center [220, 115] width 104 height 23
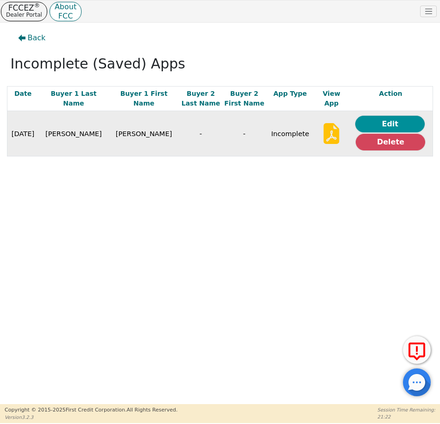
click at [383, 122] on button "Edit" at bounding box center [390, 124] width 70 height 17
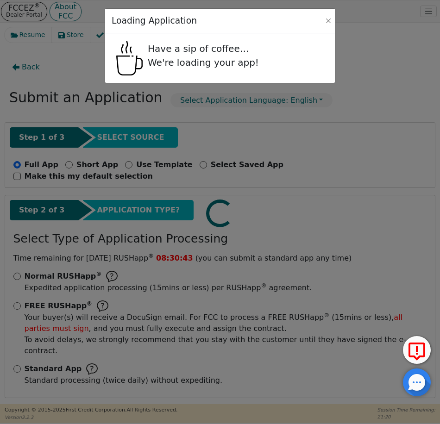
select select "TX"
select select "n"
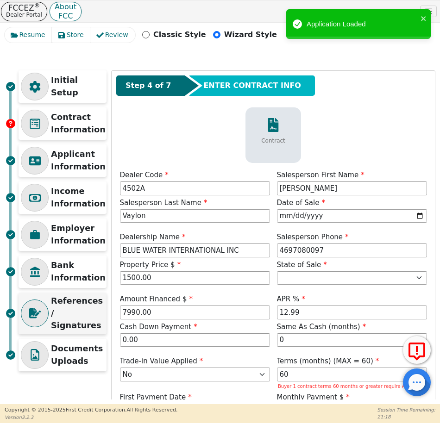
click at [56, 312] on p "References / Signatures" at bounding box center [77, 313] width 53 height 37
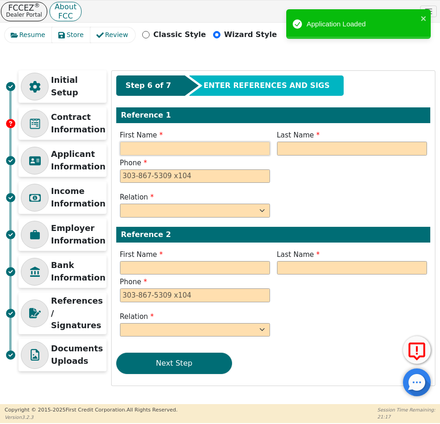
click at [150, 149] on input "text" at bounding box center [195, 149] width 150 height 14
click at [212, 150] on input "text" at bounding box center [195, 149] width 150 height 14
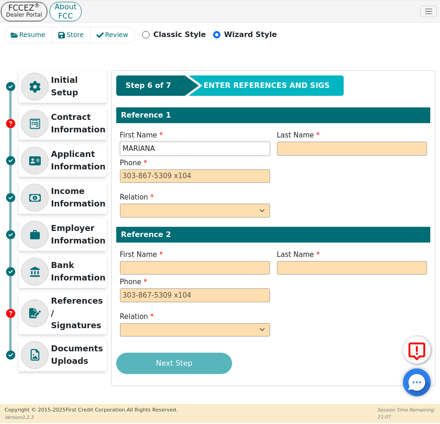
type input "MARIANA"
type input "MOLINA"
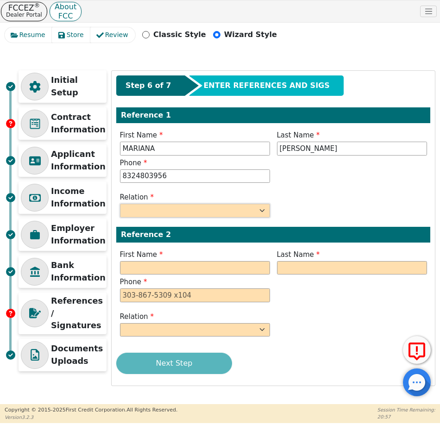
type input "832-480-3956"
click at [228, 210] on select "FATHER MOTHER SISTER BROTHER DAUGHTER SON CO-WORKER NEIGHBOR FRIEND COUSIN G-MO…" at bounding box center [195, 211] width 150 height 14
select select "SISTER"
click at [120, 204] on select "FATHER MOTHER SISTER BROTHER DAUGHTER SON CO-WORKER NEIGHBOR FRIEND COUSIN G-MO…" at bounding box center [195, 211] width 150 height 14
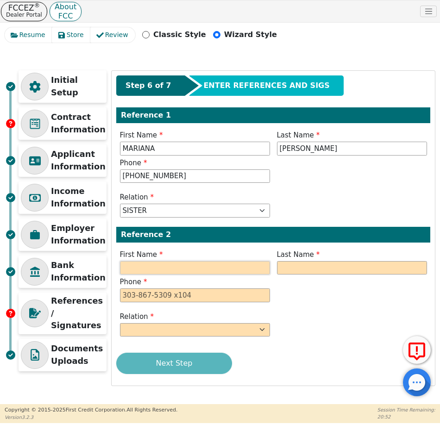
click at [187, 266] on input "text" at bounding box center [195, 268] width 150 height 14
type input "DESIREE"
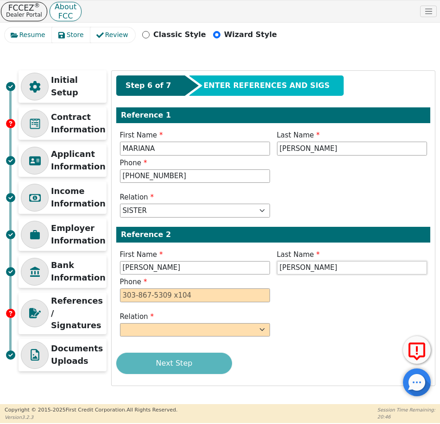
type input "MORALES"
type input "979-588-3862"
click at [206, 324] on select "FATHER MOTHER SISTER BROTHER DAUGHTER SON CO-WORKER NEIGHBOR FRIEND COUSIN G-MO…" at bounding box center [195, 330] width 150 height 14
select select "OTHER"
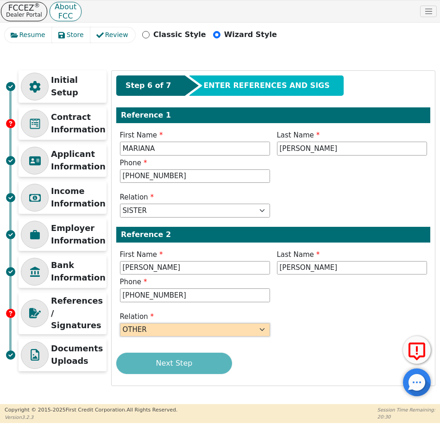
click at [120, 323] on select "FATHER MOTHER SISTER BROTHER DAUGHTER SON CO-WORKER NEIGHBOR FRIEND COUSIN G-MO…" at bounding box center [195, 330] width 150 height 14
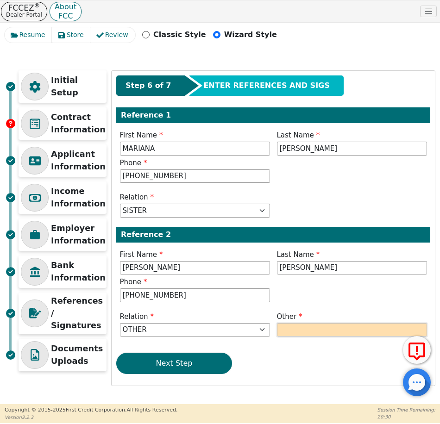
click at [303, 331] on input "text" at bounding box center [352, 330] width 150 height 14
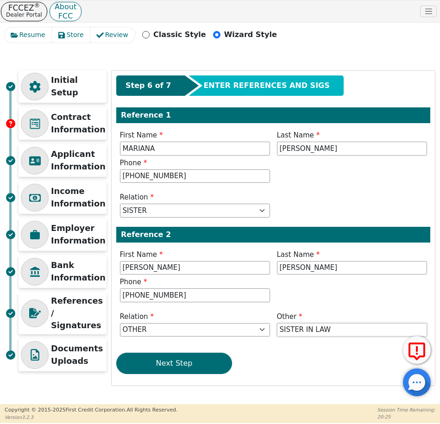
type input "SISTER IN LAW"
click at [301, 378] on div "Step 6 of 7 ENTER REFERENCES AND SIGS Reference 1 First Name MARIANA Last Name …" at bounding box center [273, 228] width 323 height 315
click at [193, 370] on button "Next Step" at bounding box center [174, 363] width 116 height 21
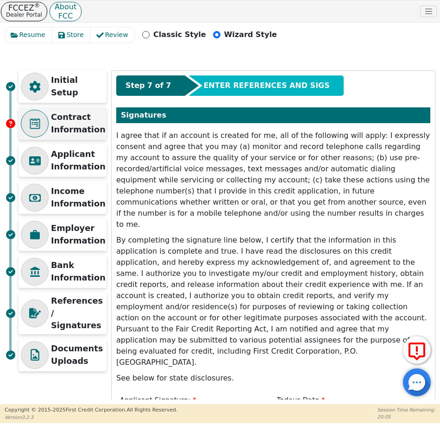
click at [75, 130] on p "Contract Information" at bounding box center [78, 123] width 55 height 25
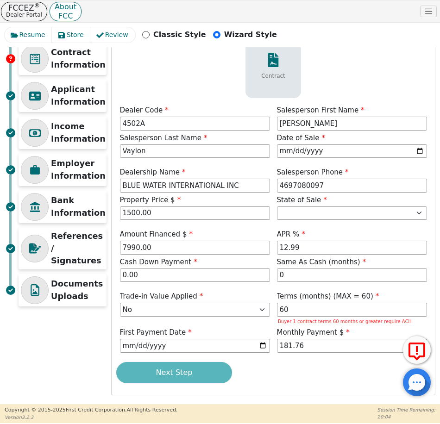
scroll to position [68, 0]
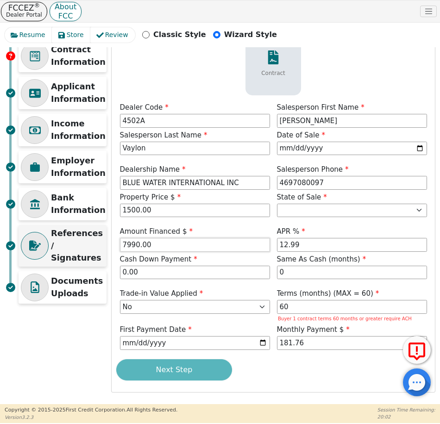
drag, startPoint x: 163, startPoint y: 246, endPoint x: 83, endPoint y: 240, distance: 79.5
click at [83, 240] on div "Initial Setup Contract Information Applicant Information Income Information Emp…" at bounding box center [220, 198] width 431 height 390
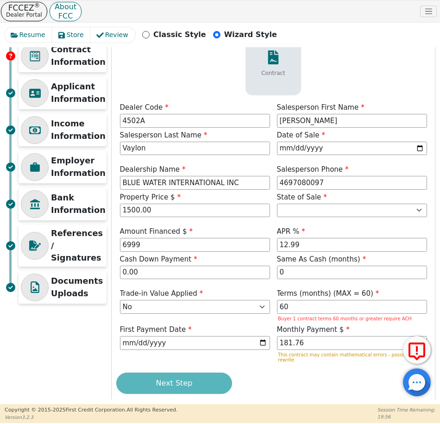
type input "6999.00"
drag, startPoint x: 300, startPoint y: 344, endPoint x: 247, endPoint y: 344, distance: 53.8
click at [247, 344] on div "Trade-in Value Applied Yes No Terms (months) (MAX = 60) 60 Buyer 1 contract ter…" at bounding box center [273, 327] width 314 height 77
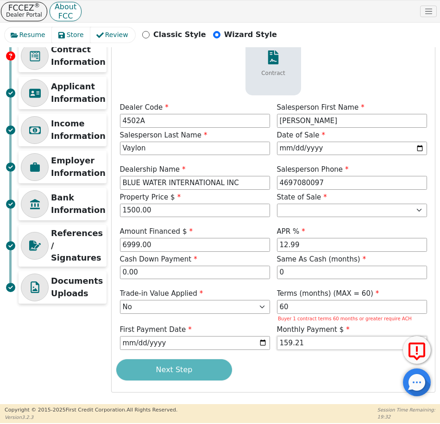
type input "159.21"
click at [269, 377] on div "Next Step" at bounding box center [273, 370] width 314 height 21
click at [180, 367] on div "Next Step" at bounding box center [273, 370] width 314 height 21
click at [347, 378] on div "Next Step" at bounding box center [273, 370] width 314 height 21
click at [323, 310] on input "60" at bounding box center [352, 307] width 150 height 14
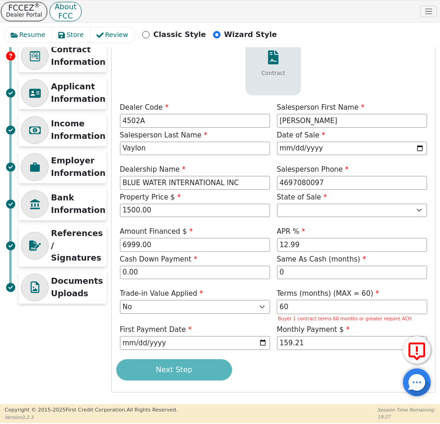
drag, startPoint x: 323, startPoint y: 310, endPoint x: 265, endPoint y: 311, distance: 58.9
click at [265, 311] on div "Trade-in Value Applied Yes No Terms (months) (MAX = 60) 60 Buyer 1 contract ter…" at bounding box center [273, 321] width 314 height 64
drag, startPoint x: 308, startPoint y: 367, endPoint x: 314, endPoint y: 367, distance: 6.5
click at [308, 367] on div "Next Step" at bounding box center [273, 370] width 314 height 21
drag, startPoint x: 291, startPoint y: 304, endPoint x: 271, endPoint y: 304, distance: 19.9
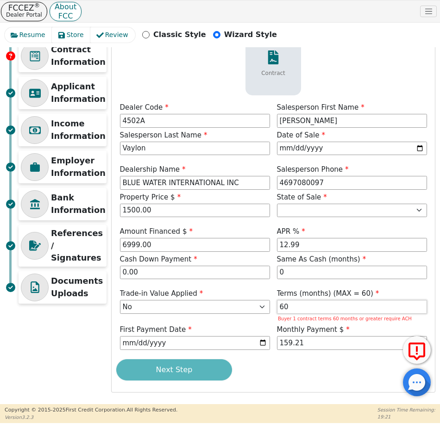
click at [271, 304] on div "Trade-in Value Applied Yes No Terms (months) (MAX = 60) 60 Buyer 1 contract ter…" at bounding box center [273, 321] width 314 height 64
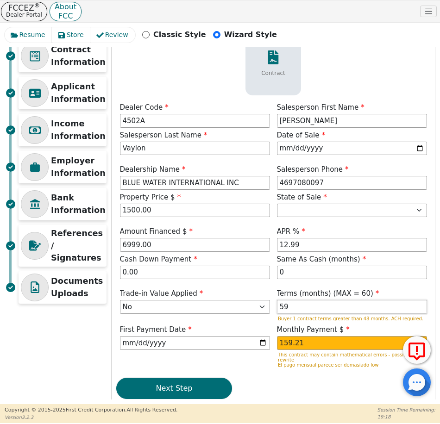
type input "59"
drag, startPoint x: 321, startPoint y: 345, endPoint x: 255, endPoint y: 346, distance: 65.8
click at [255, 346] on div "Trade-in Value Applied Yes No Terms (months) (MAX = 60) 59 Buyer 1 contract ter…" at bounding box center [273, 330] width 314 height 82
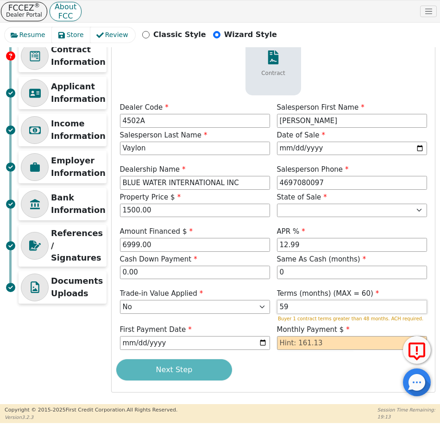
drag, startPoint x: 312, startPoint y: 306, endPoint x: 246, endPoint y: 307, distance: 66.3
click at [246, 307] on div "Trade-in Value Applied Yes No Terms (months) (MAX = 60) 59 Buyer 1 contract ter…" at bounding box center [273, 321] width 314 height 64
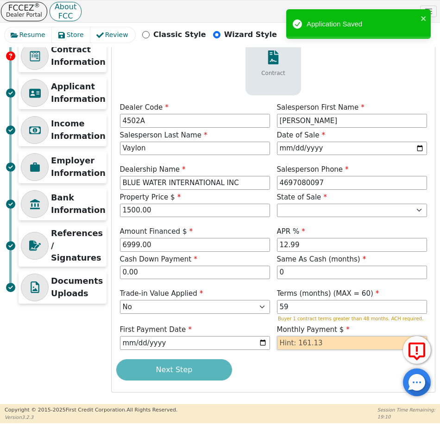
click at [331, 343] on input "text" at bounding box center [352, 343] width 150 height 14
drag, startPoint x: 285, startPoint y: 310, endPoint x: 264, endPoint y: 308, distance: 21.0
click at [264, 308] on div "Trade-in Value Applied Yes No Terms (months) (MAX = 60) 59 Buyer 1 contract ter…" at bounding box center [273, 321] width 314 height 64
type input "60"
drag, startPoint x: 323, startPoint y: 342, endPoint x: 210, endPoint y: 339, distance: 113.1
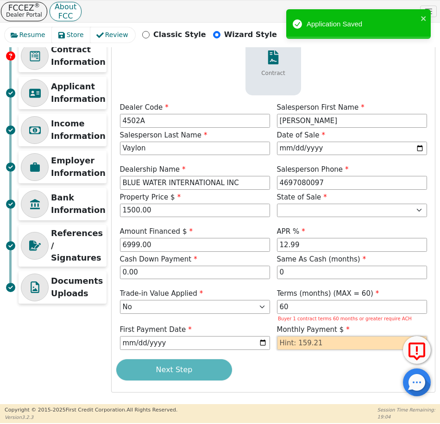
click at [210, 339] on div "Trade-in Value Applied Yes No Terms (months) (MAX = 60) 60 Buyer 1 contract ter…" at bounding box center [273, 321] width 314 height 64
type input "159.21"
click at [307, 382] on div "Step 4 of 7 ENTER CONTRACT INFO Contract Dealer Code 4502A Salesperson First Na…" at bounding box center [273, 197] width 323 height 389
click at [211, 366] on div "Next Step" at bounding box center [273, 370] width 314 height 21
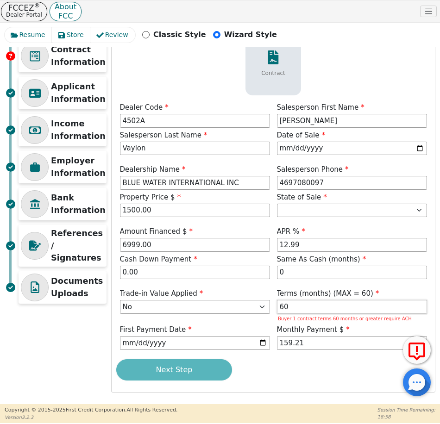
click at [339, 306] on input "60" at bounding box center [352, 307] width 150 height 14
click at [191, 378] on div "Next Step" at bounding box center [273, 370] width 314 height 21
click at [80, 63] on p "Contract Information" at bounding box center [78, 56] width 55 height 25
click at [81, 64] on p "Contract Information" at bounding box center [78, 56] width 55 height 25
click at [68, 99] on p "Applicant Information" at bounding box center [78, 93] width 55 height 25
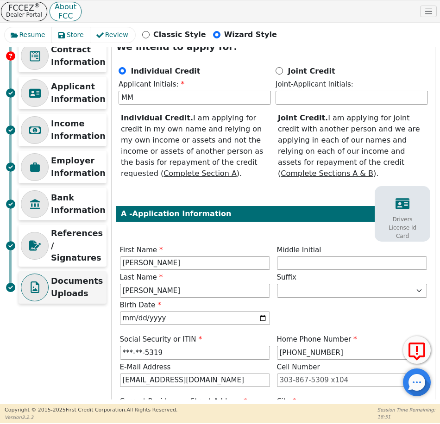
click at [71, 276] on p "Documents Uploads" at bounding box center [77, 287] width 53 height 25
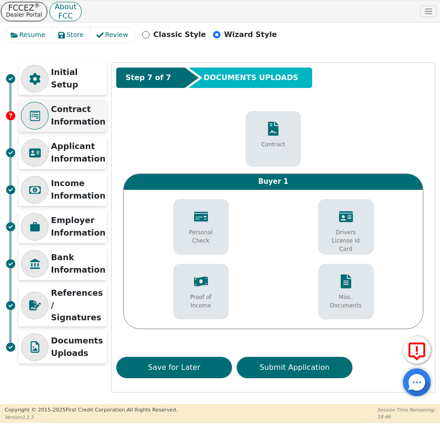
click at [12, 117] on icon at bounding box center [10, 115] width 9 height 9
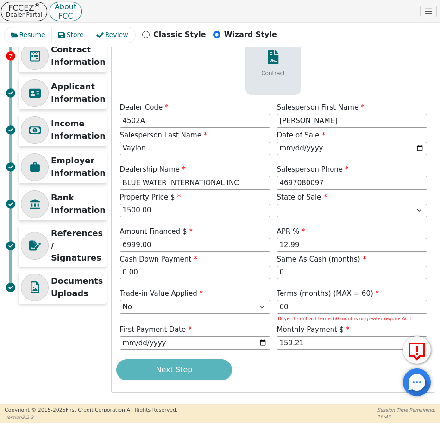
click at [197, 371] on div "Next Step" at bounding box center [273, 370] width 314 height 21
click at [76, 248] on p "References / Signatures" at bounding box center [77, 246] width 53 height 37
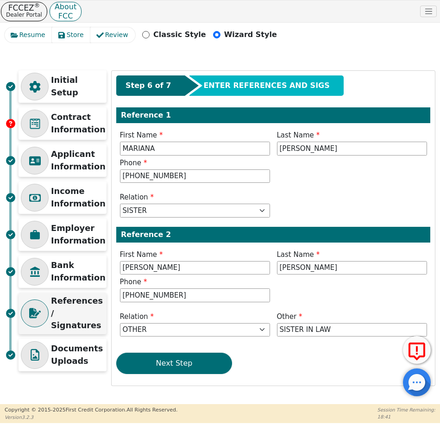
scroll to position [0, 0]
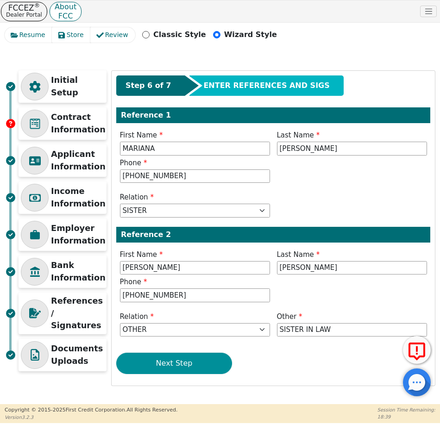
click at [185, 364] on button "Next Step" at bounding box center [174, 363] width 116 height 21
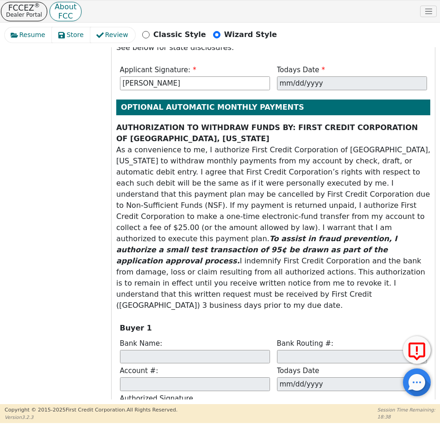
scroll to position [340, 0]
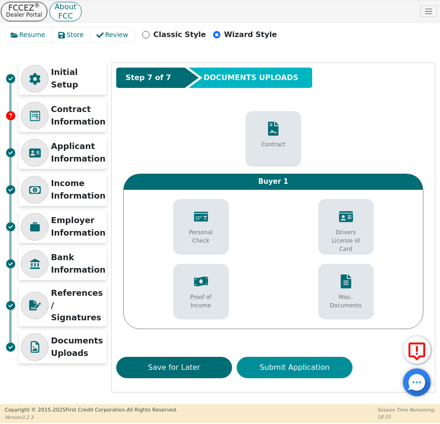
click at [307, 369] on button "Submit Application" at bounding box center [295, 367] width 116 height 21
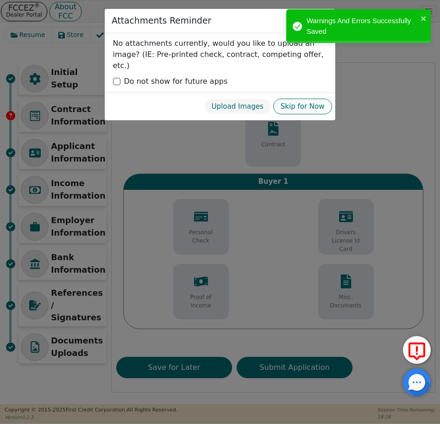
click at [304, 99] on button "Skip for Now" at bounding box center [302, 107] width 59 height 16
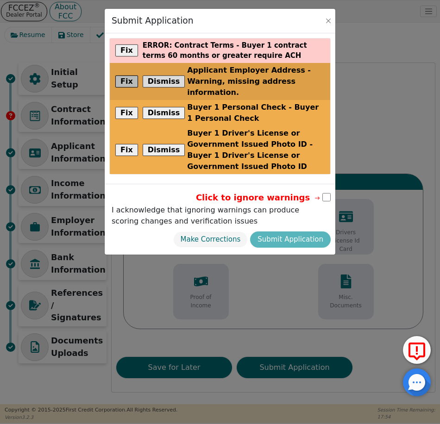
click at [123, 76] on button "Fix" at bounding box center [126, 82] width 23 height 12
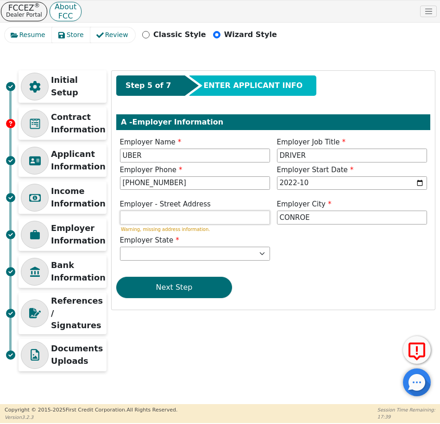
click at [186, 220] on input "text" at bounding box center [195, 218] width 150 height 14
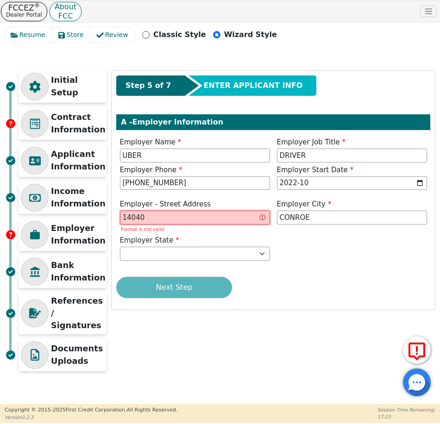
click at [176, 219] on input "14040" at bounding box center [195, 218] width 150 height 14
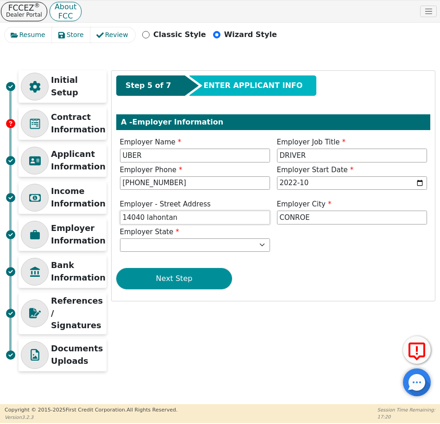
type input "14040 lahontan"
click at [193, 278] on button "Next Step" at bounding box center [174, 278] width 116 height 21
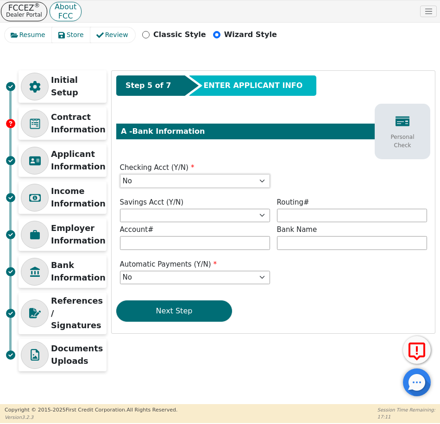
click at [177, 178] on select "Yes No" at bounding box center [195, 181] width 150 height 14
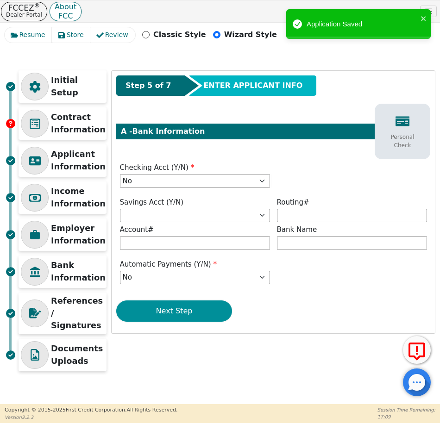
click at [199, 311] on button "Next Step" at bounding box center [174, 311] width 116 height 21
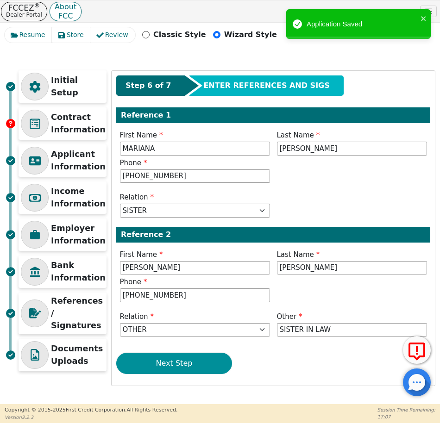
click at [182, 368] on button "Next Step" at bounding box center [174, 363] width 116 height 21
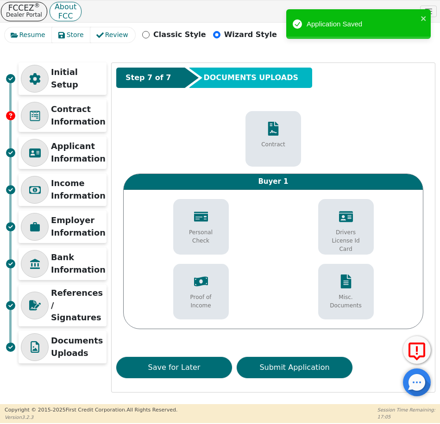
scroll to position [8, 0]
click at [316, 368] on button "Submit Application" at bounding box center [295, 367] width 116 height 21
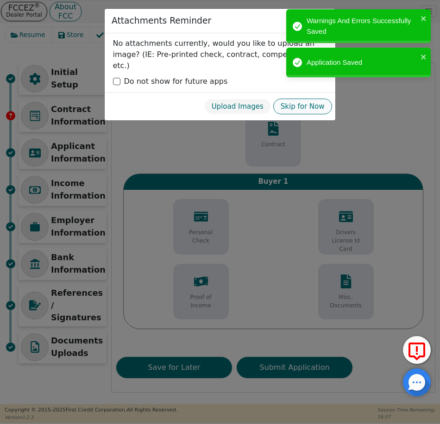
click at [313, 99] on button "Skip for Now" at bounding box center [302, 107] width 59 height 16
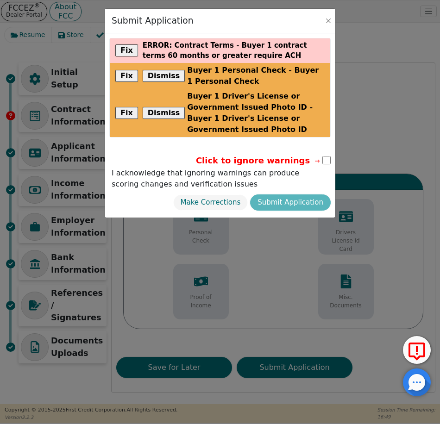
click at [324, 156] on input "checkbox" at bounding box center [327, 160] width 8 height 8
checkbox input "true"
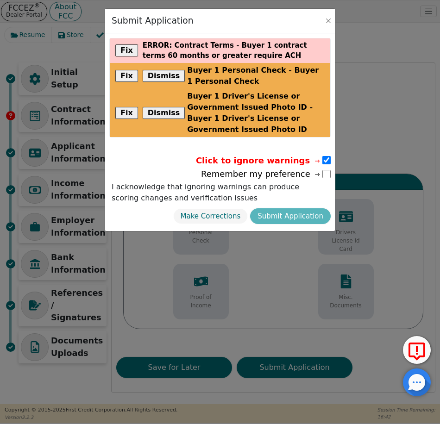
click at [288, 206] on div "Make Corrections Submit Application" at bounding box center [220, 216] width 222 height 21
click at [324, 170] on input "checkbox" at bounding box center [327, 174] width 8 height 8
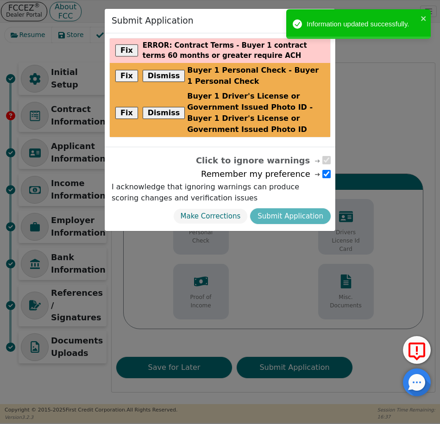
click at [327, 170] on input "checkbox" at bounding box center [327, 174] width 8 height 8
checkbox input "false"
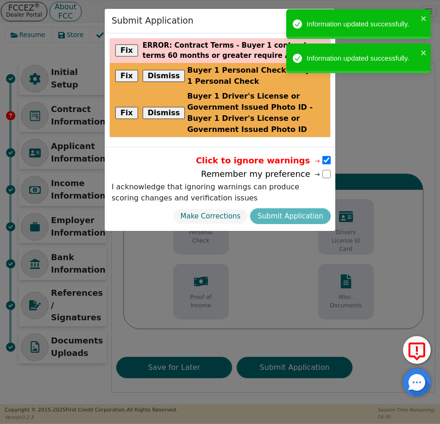
click at [310, 206] on div "Make Corrections Submit Application" at bounding box center [220, 216] width 222 height 21
click at [327, 154] on div "Click to ignore warnings" at bounding box center [220, 160] width 222 height 13
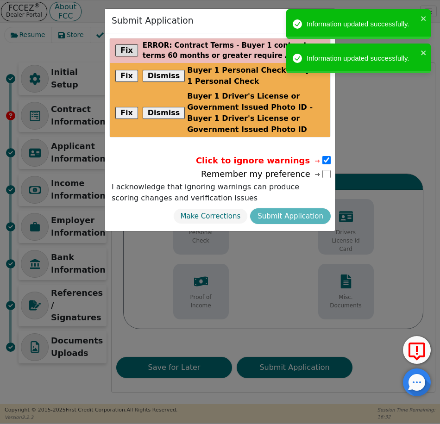
click at [205, 57] on p "error : Contract Terms - Buyer 1 contract terms 60 months or greater require ACH" at bounding box center [234, 50] width 182 height 21
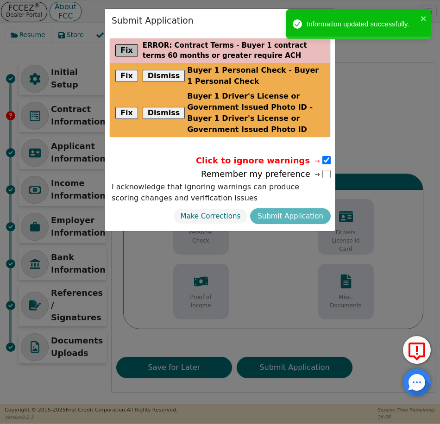
click at [129, 48] on button "Fix" at bounding box center [126, 50] width 23 height 12
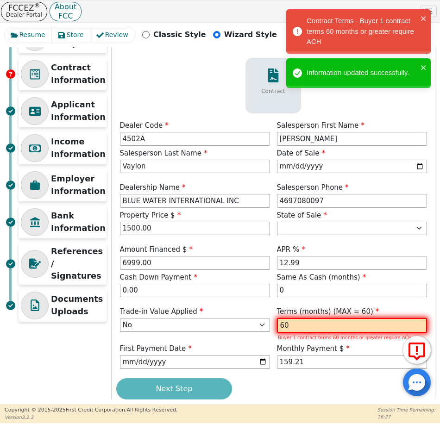
scroll to position [69, 0]
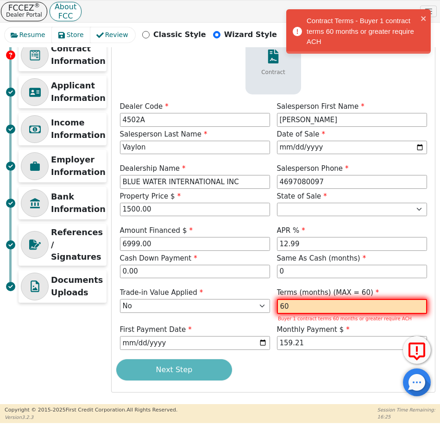
click at [200, 371] on div "Next Step" at bounding box center [273, 370] width 314 height 21
click at [68, 98] on p "Applicant Information" at bounding box center [78, 92] width 55 height 25
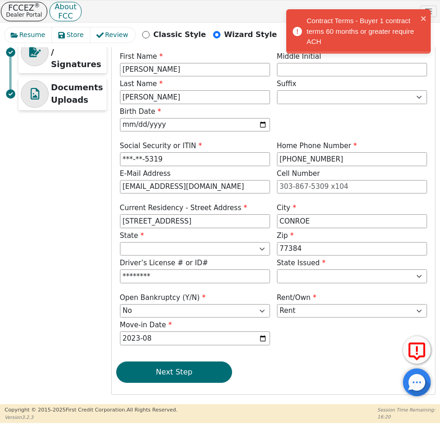
scroll to position [264, 0]
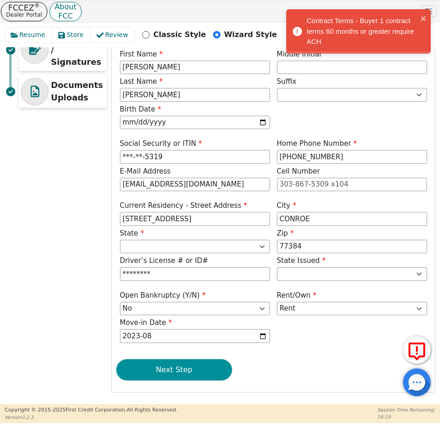
drag, startPoint x: 184, startPoint y: 368, endPoint x: 205, endPoint y: 360, distance: 23.1
click at [184, 368] on button "Next Step" at bounding box center [174, 370] width 116 height 21
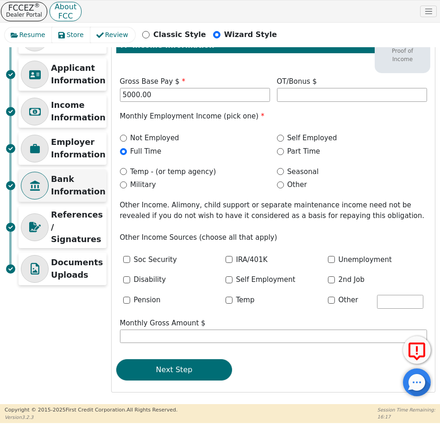
scroll to position [0, 0]
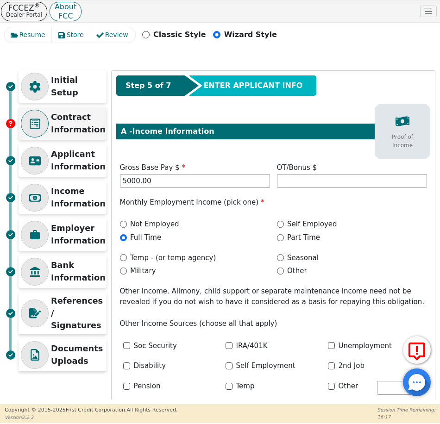
click at [77, 119] on p "Contract Information" at bounding box center [78, 123] width 55 height 25
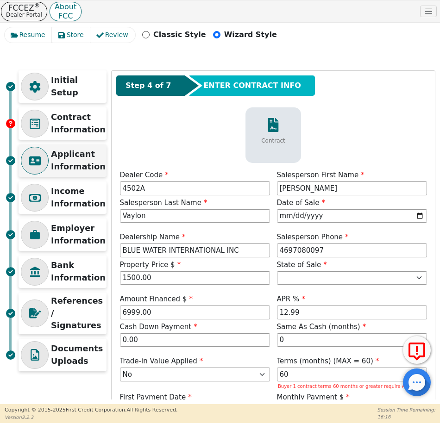
click at [70, 154] on p "Applicant Information" at bounding box center [78, 160] width 55 height 25
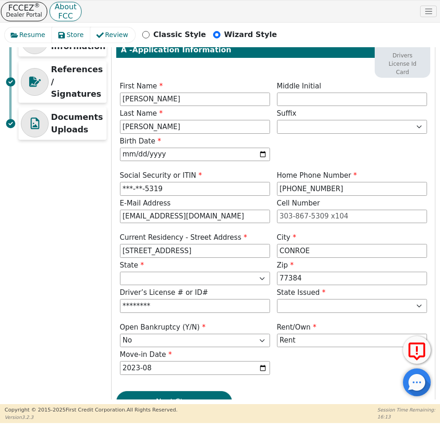
scroll to position [264, 0]
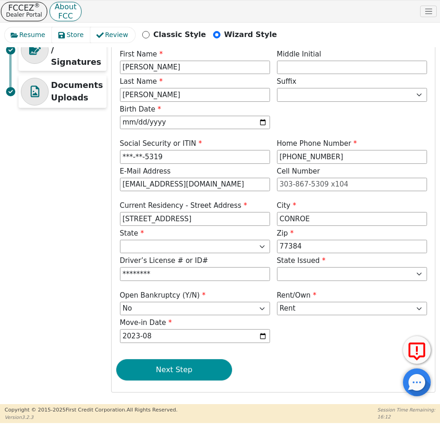
click at [182, 375] on button "Next Step" at bounding box center [174, 370] width 116 height 21
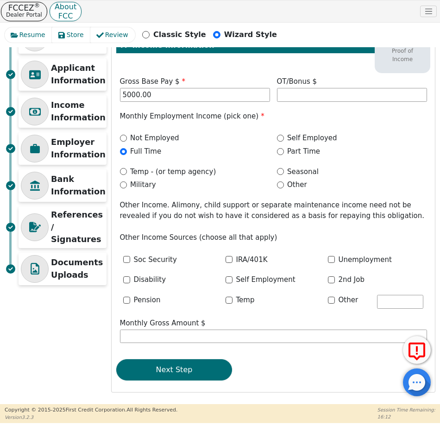
scroll to position [86, 0]
click at [321, 137] on label "Self Employed" at bounding box center [312, 138] width 50 height 11
click at [284, 137] on input "Self Employed" at bounding box center [280, 138] width 7 height 7
radio input "true"
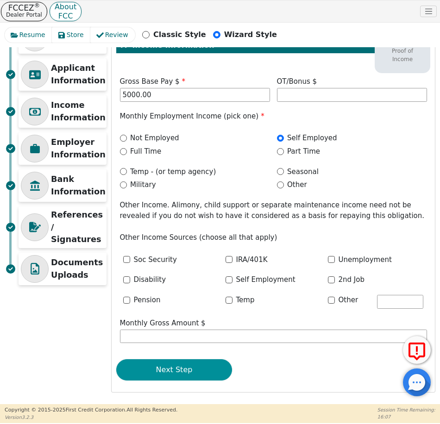
click at [190, 370] on button "Next Step" at bounding box center [174, 370] width 116 height 21
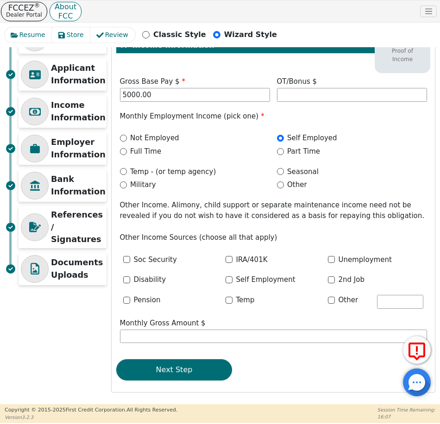
scroll to position [0, 0]
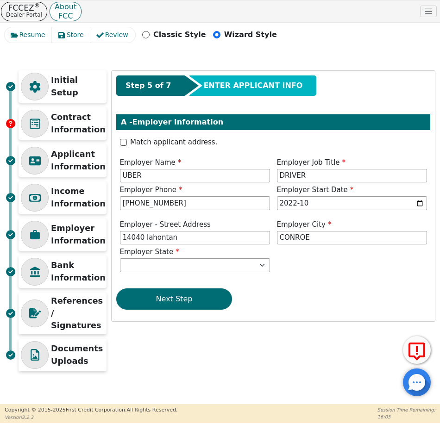
click at [198, 143] on label "Match applicant address." at bounding box center [173, 142] width 87 height 11
click at [127, 143] on input "Match applicant address." at bounding box center [123, 142] width 7 height 7
checkbox input "true"
type input "14040 LANHONTAN DR"
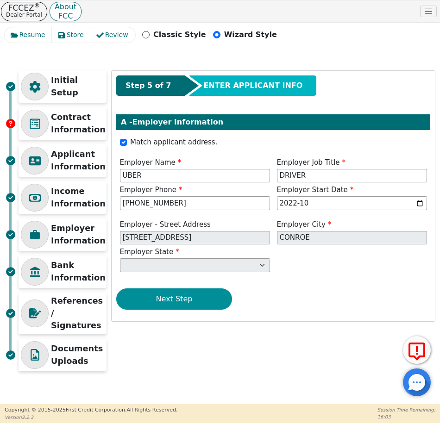
click at [190, 302] on button "Next Step" at bounding box center [174, 299] width 116 height 21
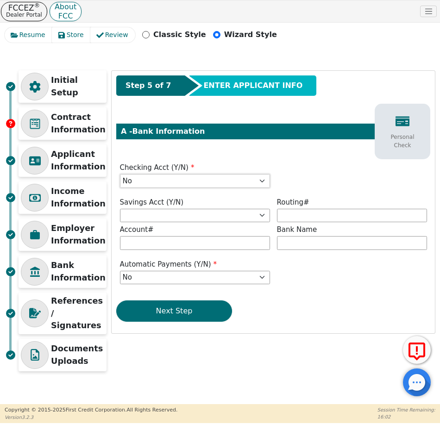
click at [214, 176] on select "Yes No" at bounding box center [195, 181] width 150 height 14
select select "y"
click at [120, 174] on select "Yes No" at bounding box center [195, 181] width 150 height 14
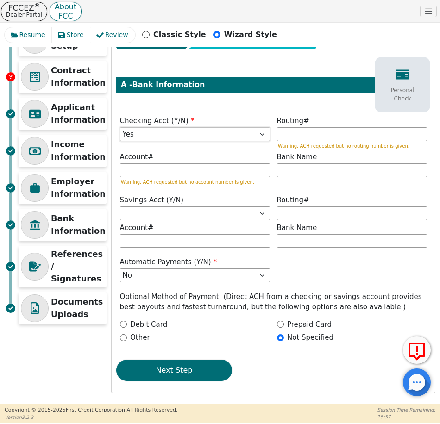
scroll to position [47, 0]
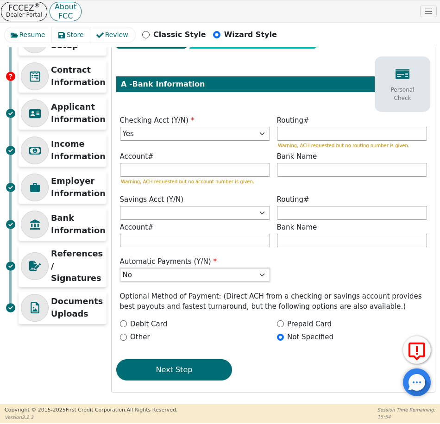
click at [198, 275] on select "Yes No" at bounding box center [195, 275] width 150 height 14
select select "y"
click at [120, 282] on select "Yes No" at bounding box center [195, 275] width 150 height 14
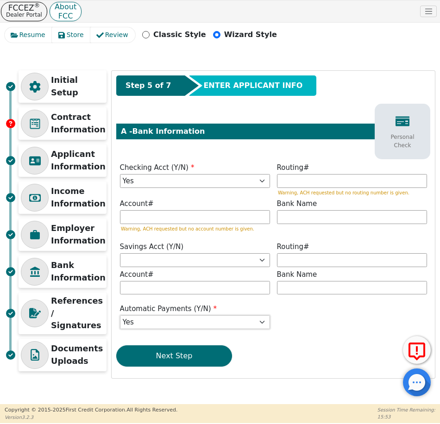
scroll to position [0, 0]
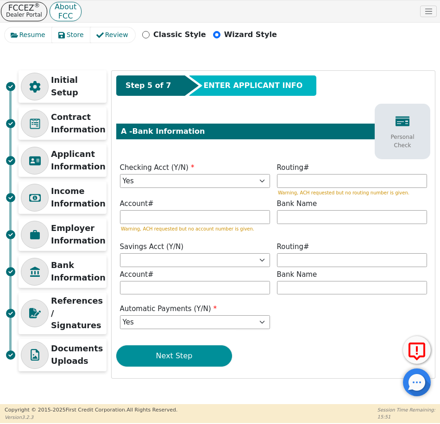
click at [178, 354] on button "Next Step" at bounding box center [174, 356] width 116 height 21
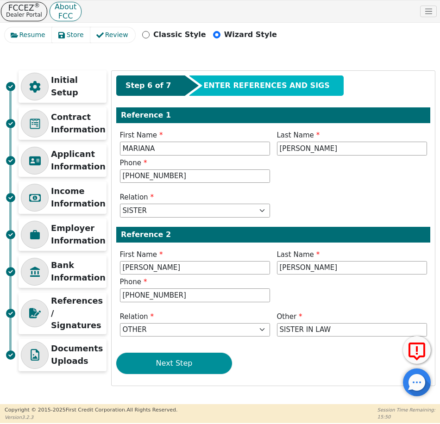
click at [185, 366] on button "Next Step" at bounding box center [174, 363] width 116 height 21
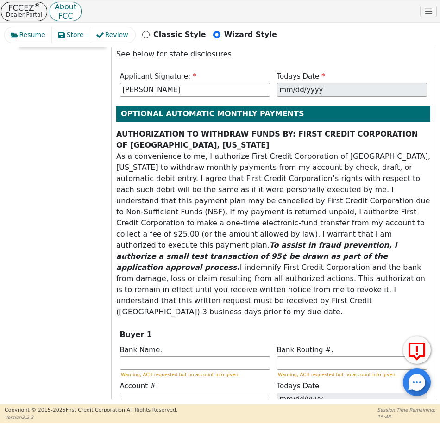
scroll to position [357, 0]
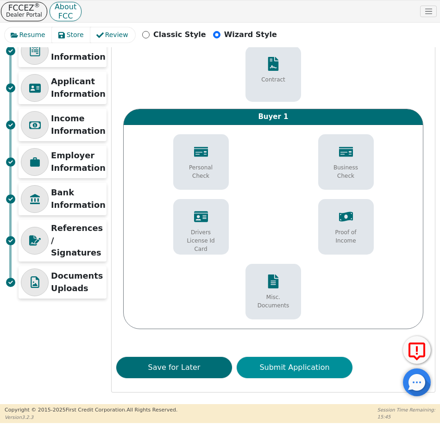
scroll to position [73, 0]
click at [291, 368] on button "Submit Application" at bounding box center [295, 367] width 116 height 21
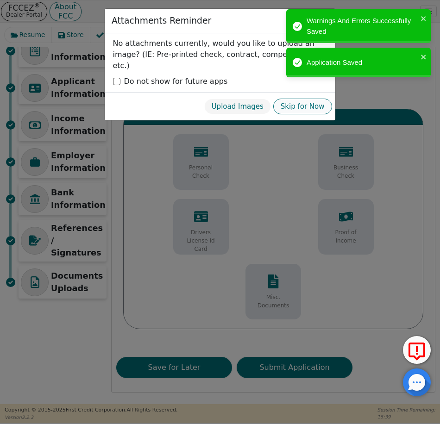
click at [306, 99] on button "Skip for Now" at bounding box center [302, 107] width 59 height 16
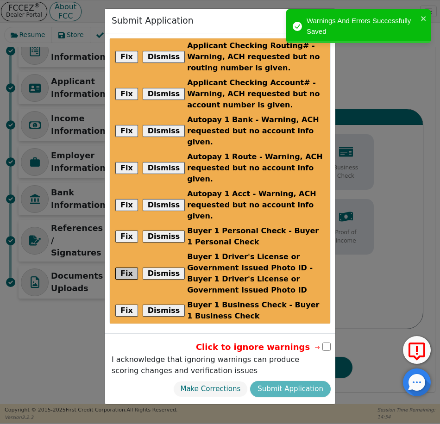
click at [129, 268] on button "Fix" at bounding box center [126, 274] width 23 height 12
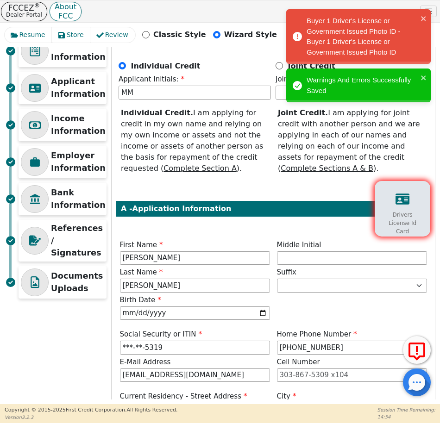
scroll to position [58, 0]
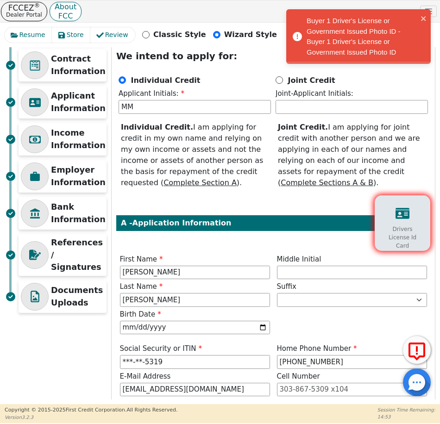
click at [403, 225] on p "Drivers License Id Card" at bounding box center [402, 237] width 41 height 25
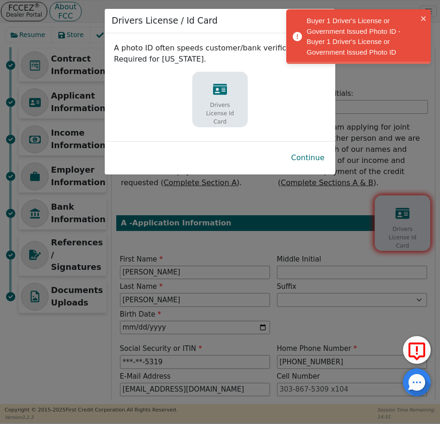
click at [220, 101] on p "Drivers License Id Card" at bounding box center [220, 113] width 42 height 25
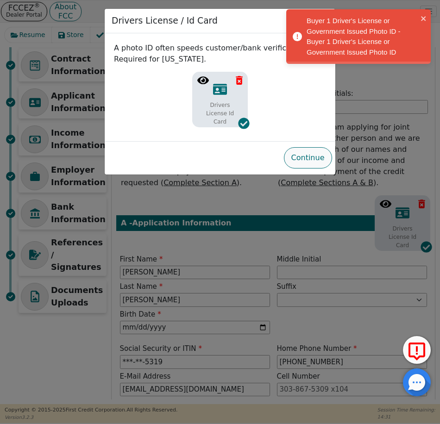
click at [302, 163] on button "Continue" at bounding box center [308, 157] width 48 height 21
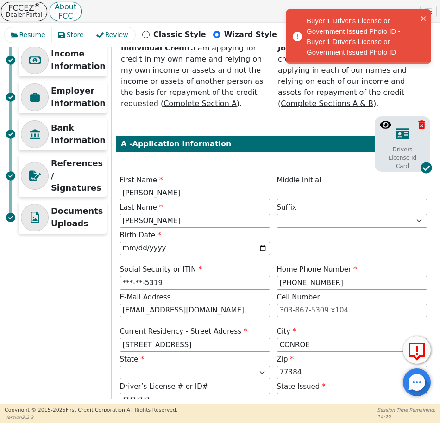
scroll to position [264, 0]
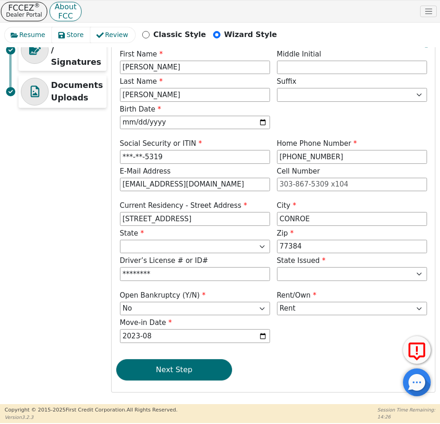
click at [217, 373] on button "Next Step" at bounding box center [174, 370] width 116 height 21
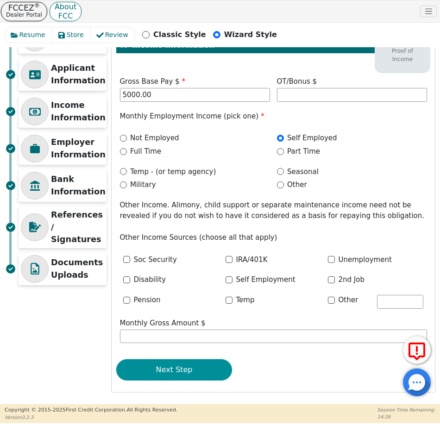
scroll to position [86, 0]
click at [222, 367] on button "Next Step" at bounding box center [174, 370] width 116 height 21
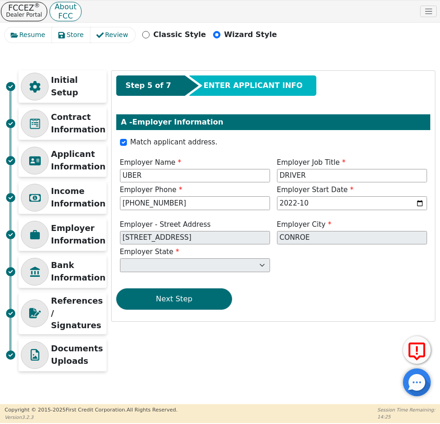
scroll to position [0, 0]
click at [186, 300] on button "Next Step" at bounding box center [174, 299] width 116 height 21
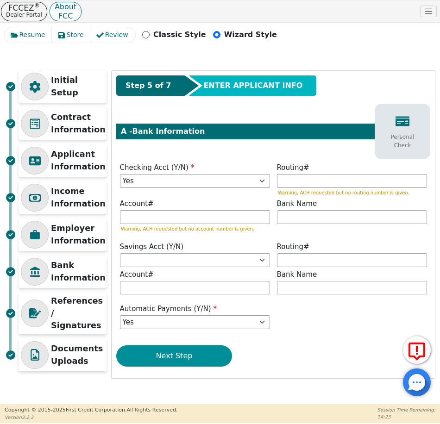
click at [205, 361] on button "Next Step" at bounding box center [174, 356] width 116 height 21
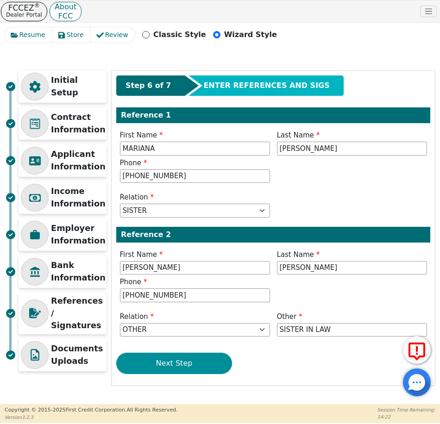
click at [207, 361] on button "Next Step" at bounding box center [174, 363] width 116 height 21
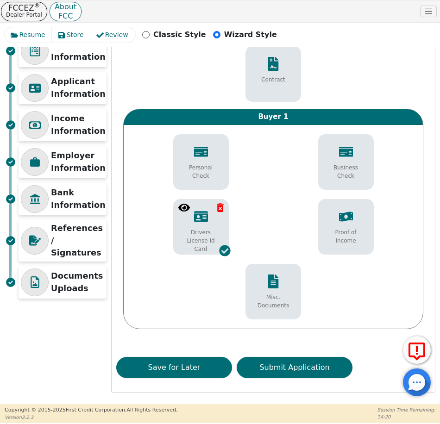
scroll to position [73, 0]
click at [318, 373] on button "Submit Application" at bounding box center [295, 367] width 116 height 21
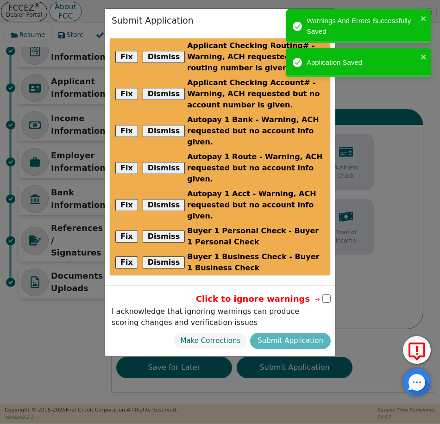
click at [322, 293] on div "Click to ignore warnings" at bounding box center [220, 299] width 222 height 13
click at [327, 295] on input "checkbox" at bounding box center [327, 299] width 8 height 8
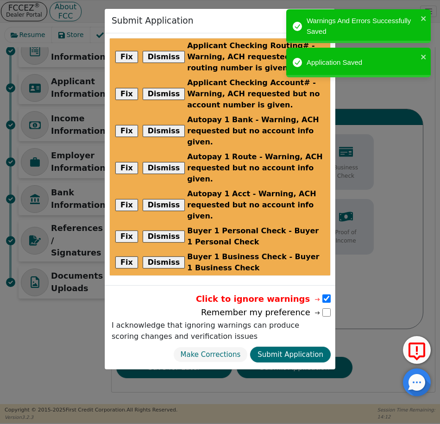
click at [327, 295] on input "checkbox" at bounding box center [327, 299] width 8 height 8
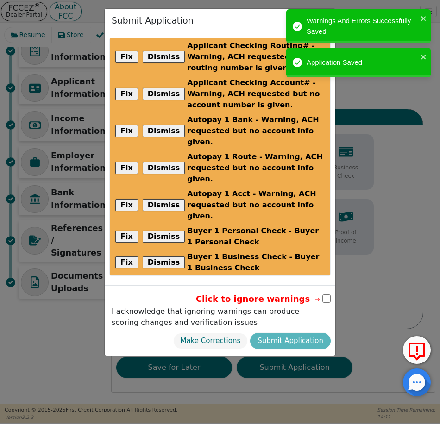
click at [327, 295] on input "checkbox" at bounding box center [327, 299] width 8 height 8
checkbox input "true"
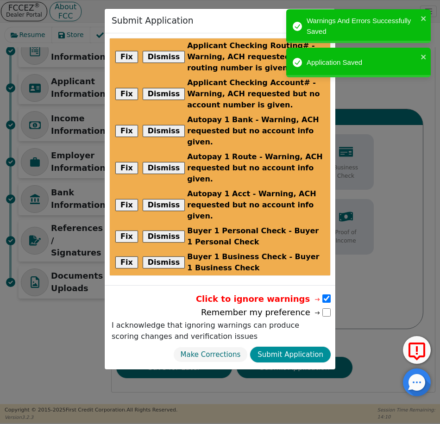
click at [295, 347] on button "Submit Application" at bounding box center [290, 355] width 81 height 16
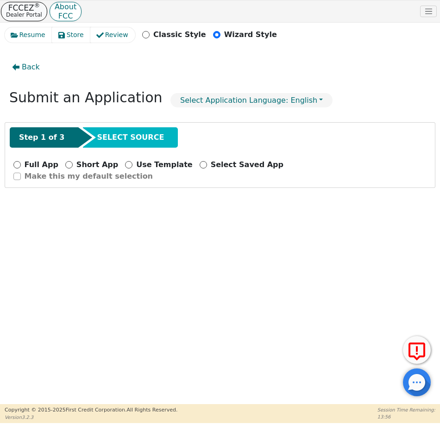
click at [19, 11] on p "Dealer Portal" at bounding box center [24, 14] width 36 height 7
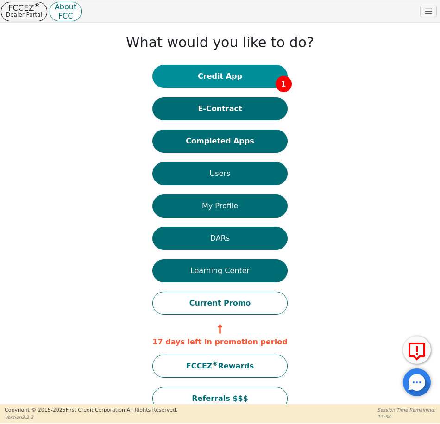
click at [210, 78] on button "Credit App 1" at bounding box center [219, 76] width 135 height 23
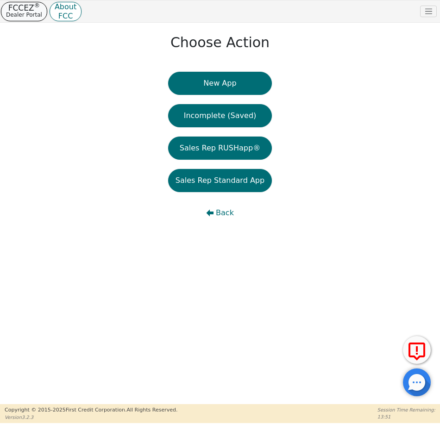
click at [25, 12] on p "Dealer Portal" at bounding box center [24, 14] width 36 height 7
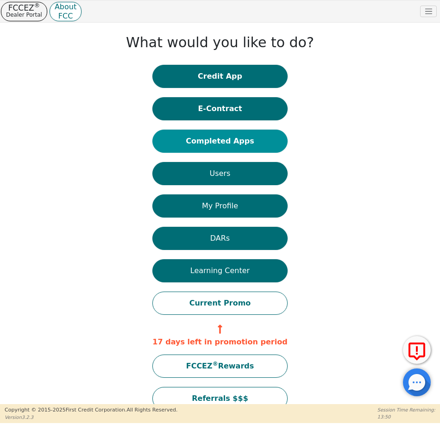
click at [236, 145] on button "Completed Apps" at bounding box center [219, 141] width 135 height 23
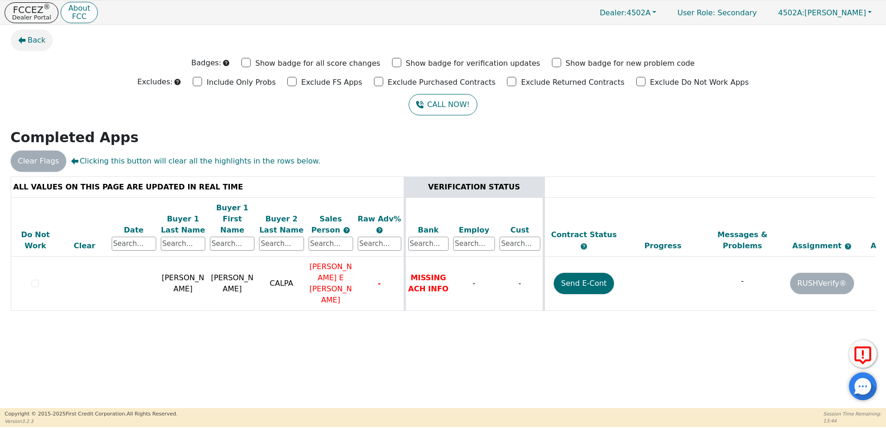
click at [40, 36] on span "Back" at bounding box center [37, 40] width 18 height 11
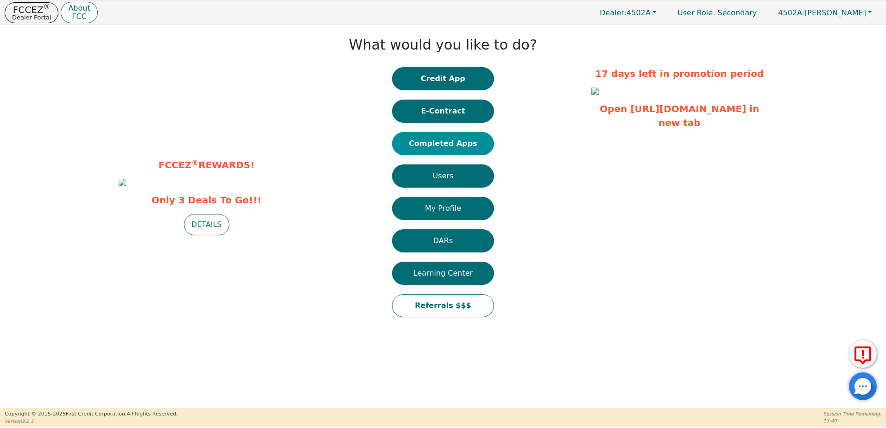
click at [440, 147] on button "Completed Apps" at bounding box center [443, 143] width 102 height 23
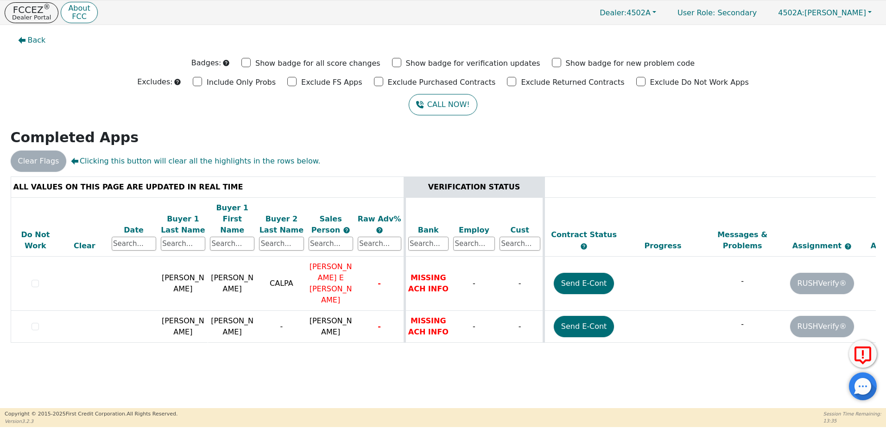
drag, startPoint x: 376, startPoint y: 339, endPoint x: 388, endPoint y: 336, distance: 12.3
click at [387, 337] on div "ALL VALUES ON THIS PAGE ARE UPDATED IN REAL TIME VERIFICATION STATUS Do Not Wor…" at bounding box center [443, 269] width 872 height 184
drag, startPoint x: 392, startPoint y: 335, endPoint x: 560, endPoint y: 344, distance: 168.5
click at [440, 344] on div "Back Badges: Show badge for all score changes Show badge for verification updat…" at bounding box center [443, 216] width 886 height 383
click at [440, 29] on div "Back Badges: Show badge for all score changes Show badge for verification updat…" at bounding box center [443, 216] width 886 height 383
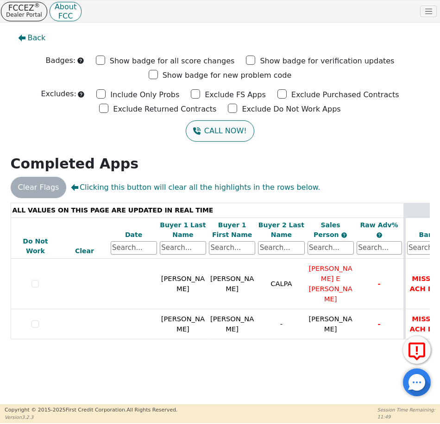
click at [237, 128] on button "CALL NOW!" at bounding box center [220, 130] width 68 height 21
drag, startPoint x: 170, startPoint y: 343, endPoint x: 218, endPoint y: 338, distance: 48.0
click at [234, 341] on div "ALL VALUES ON THIS PAGE ARE UPDATED IN REAL TIME VERIFICATION STATUS Do Not Wor…" at bounding box center [220, 278] width 419 height 151
click at [166, 345] on div "ALL VALUES ON THIS PAGE ARE UPDATED IN REAL TIME VERIFICATION STATUS Do Not Wor…" at bounding box center [220, 279] width 426 height 153
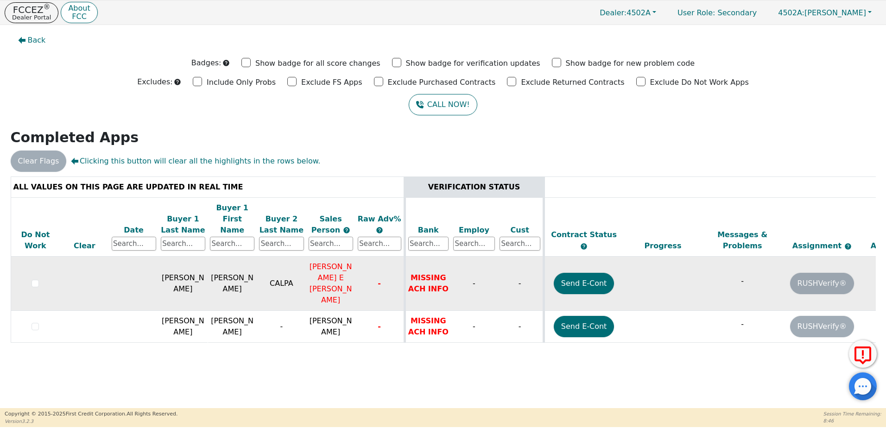
click at [342, 262] on span "BENJAMIN E IVAN GARCIA DELGADILLO" at bounding box center [331, 283] width 43 height 42
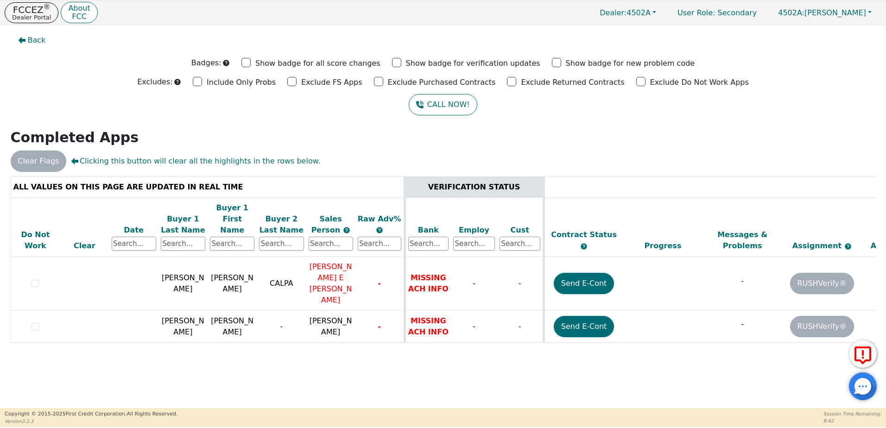
click at [440, 333] on div "ALL VALUES ON THIS PAGE ARE UPDATED IN REAL TIME VERIFICATION STATUS Do Not Wor…" at bounding box center [443, 267] width 865 height 181
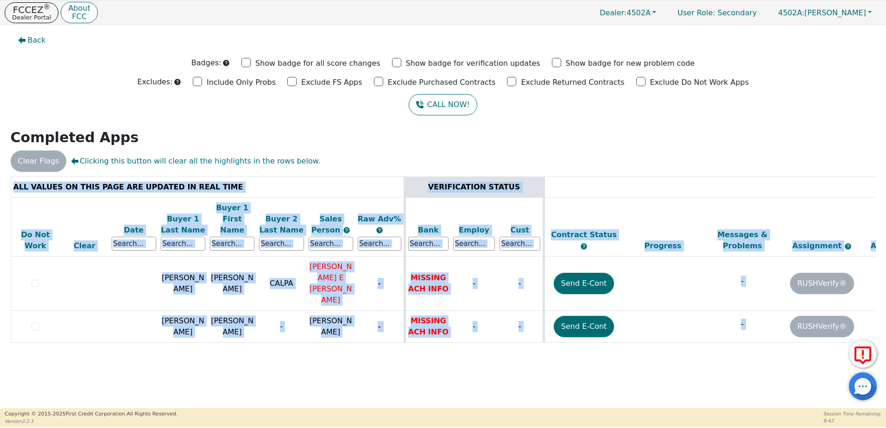
drag, startPoint x: 739, startPoint y: 334, endPoint x: 772, endPoint y: 338, distance: 33.7
click at [440, 335] on div "ALL VALUES ON THIS PAGE ARE UPDATED IN REAL TIME VERIFICATION STATUS Do Not Wor…" at bounding box center [443, 267] width 865 height 181
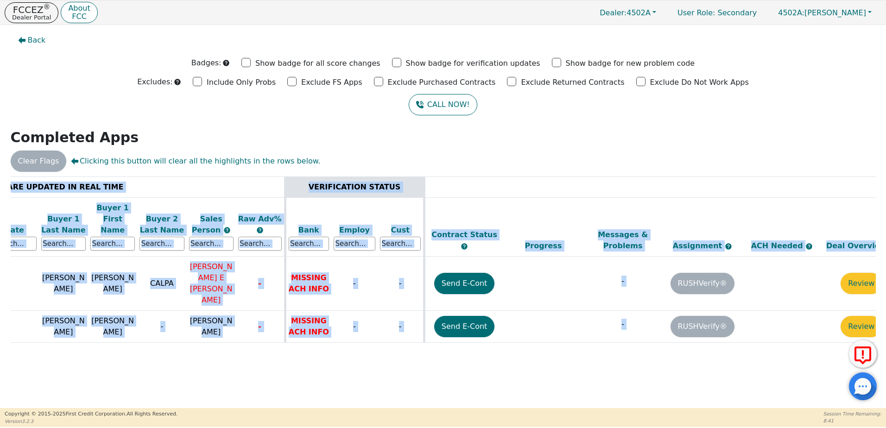
scroll to position [0, 146]
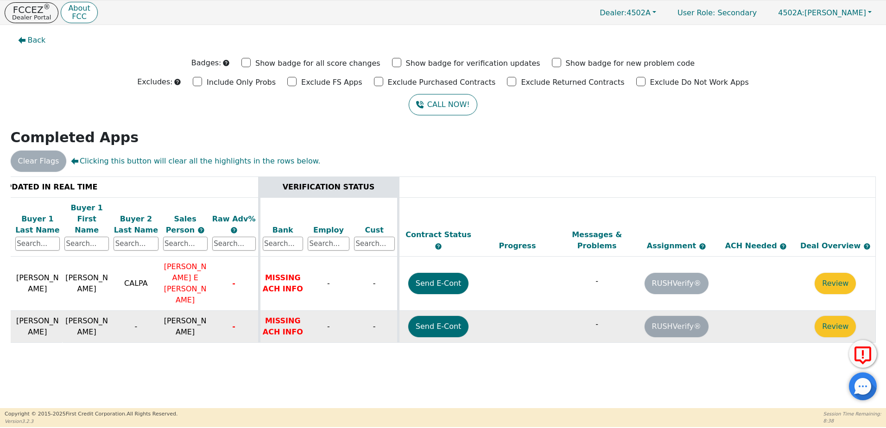
click at [289, 311] on td "MISSING ACH INFO" at bounding box center [282, 327] width 46 height 32
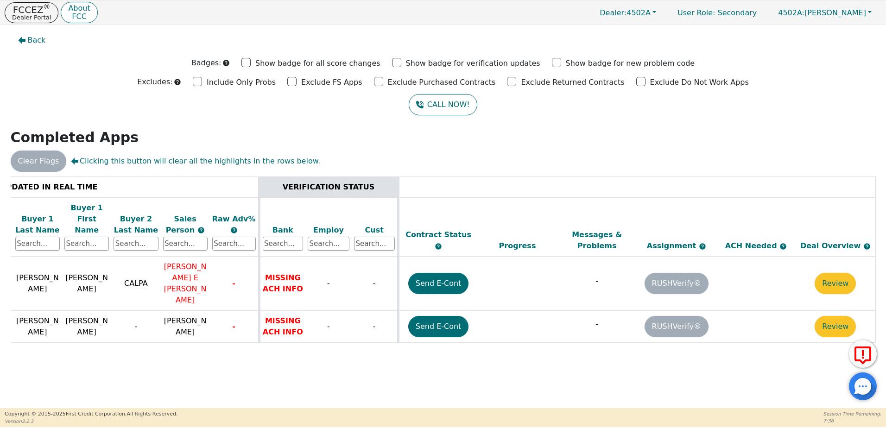
scroll to position [0, 0]
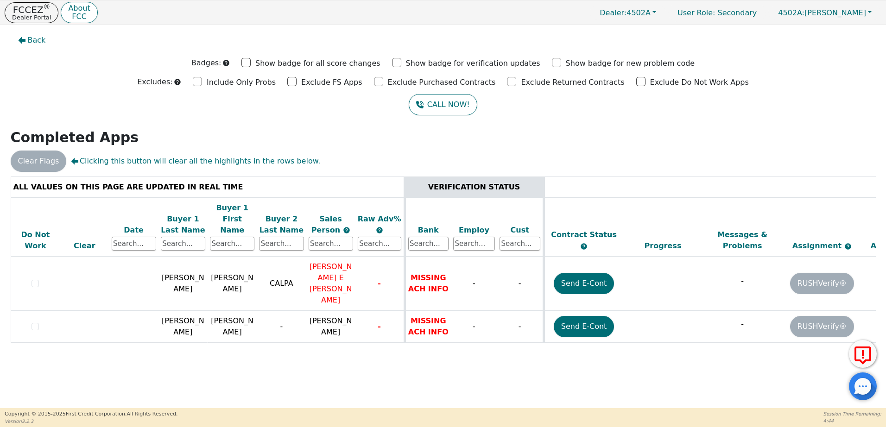
click at [440, 149] on div "Back Badges: Show badge for all score changes Show badge for verification updat…" at bounding box center [443, 216] width 886 height 383
click at [440, 158] on div "Clear Flags Clicking this button will clear all the highlights in the rows belo…" at bounding box center [443, 161] width 872 height 21
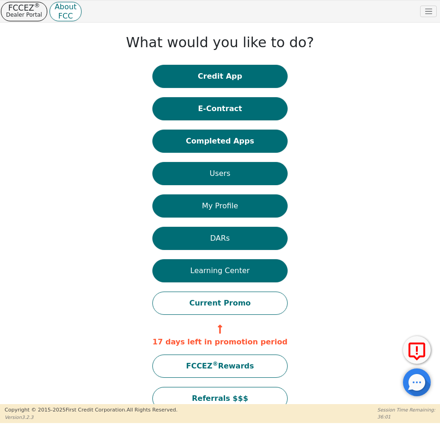
scroll to position [20, 0]
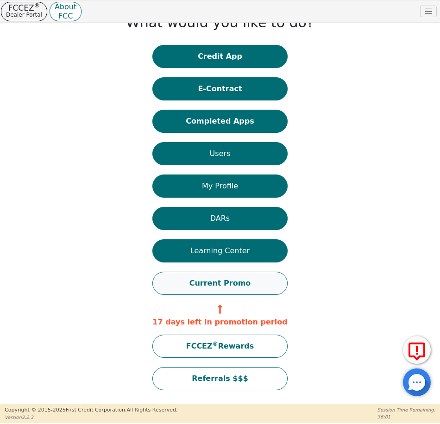
click at [251, 280] on button "Current Promo" at bounding box center [219, 283] width 135 height 23
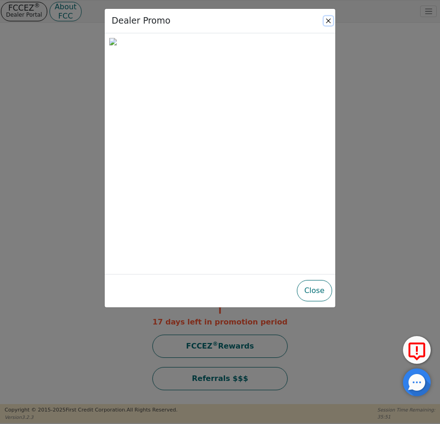
click at [332, 22] on button "Close" at bounding box center [328, 20] width 9 height 9
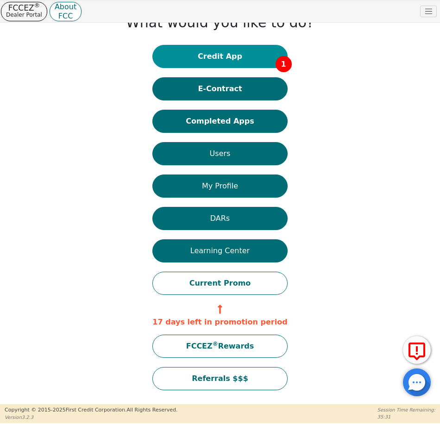
click at [235, 59] on button "Credit App 1" at bounding box center [219, 56] width 135 height 23
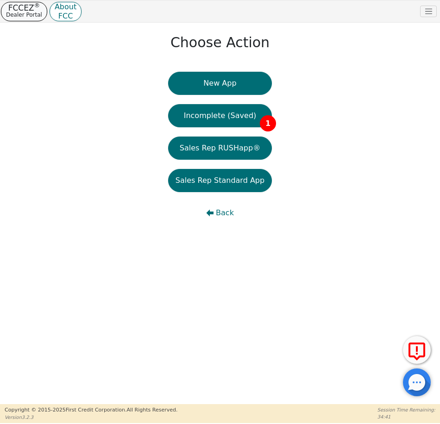
click at [35, 13] on p "Dealer Portal" at bounding box center [24, 14] width 36 height 7
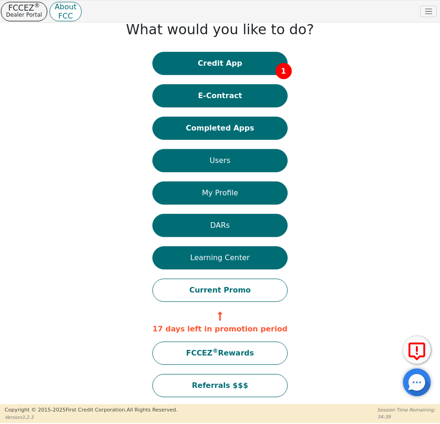
scroll to position [20, 0]
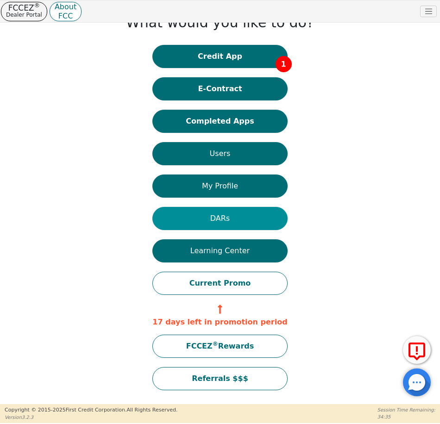
click at [222, 220] on button "DARs" at bounding box center [219, 218] width 135 height 23
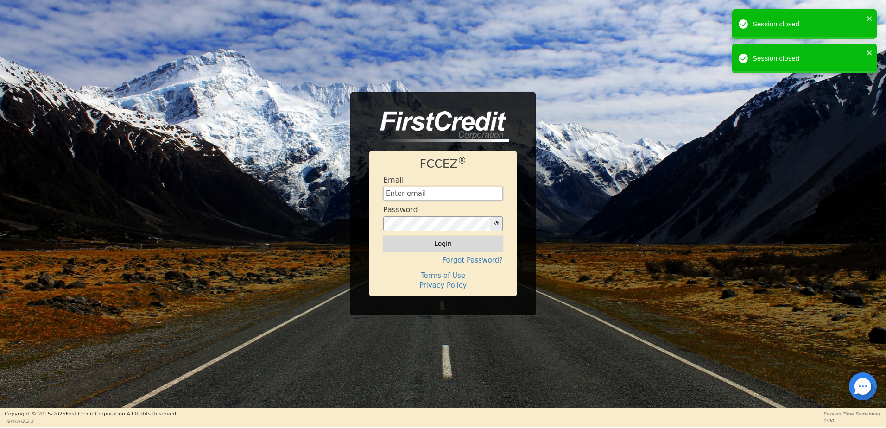
type input "sandra@bluewaterinter.com"
click at [445, 245] on button "Login" at bounding box center [443, 244] width 120 height 16
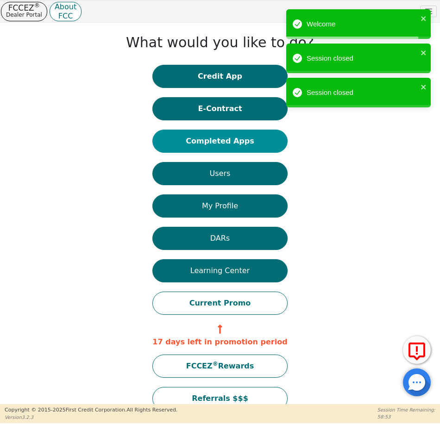
click at [233, 141] on button "Completed Apps" at bounding box center [219, 141] width 135 height 23
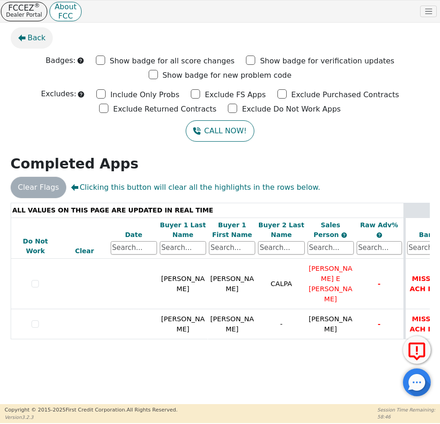
click at [37, 37] on span "Back" at bounding box center [37, 37] width 18 height 11
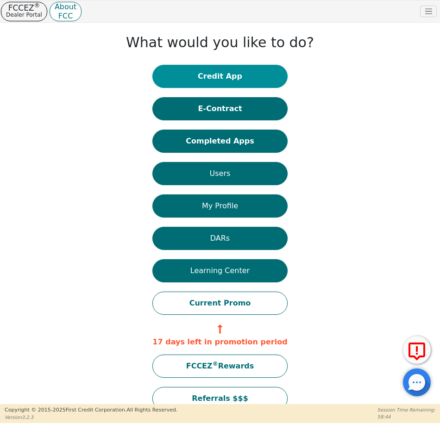
click at [212, 78] on button "Credit App" at bounding box center [219, 76] width 135 height 23
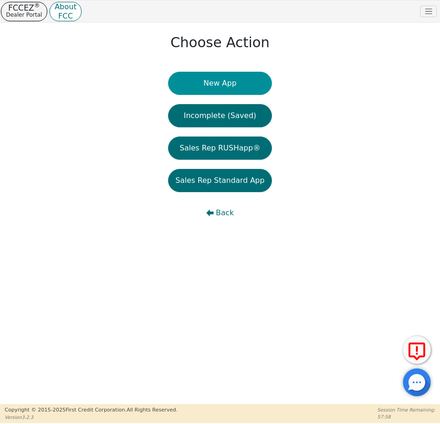
click at [250, 92] on button "New App" at bounding box center [220, 83] width 104 height 23
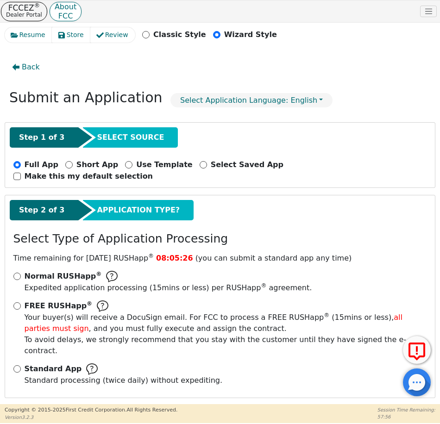
click at [26, 364] on span "Standard App" at bounding box center [53, 369] width 57 height 11
click at [21, 366] on input "Standard App Standard processing (twice daily) without expediting." at bounding box center [16, 369] width 7 height 7
radio input "true"
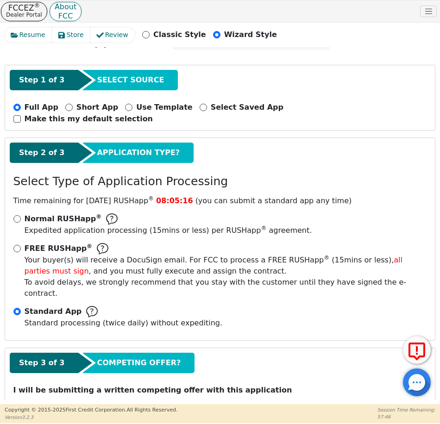
scroll to position [66, 0]
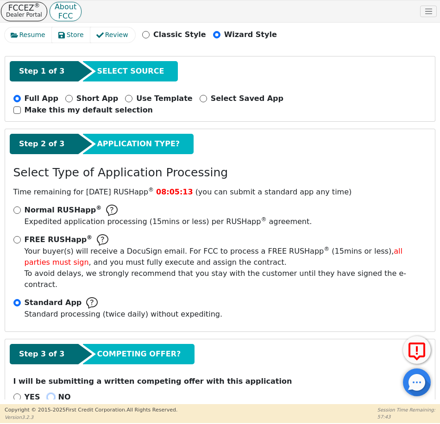
click at [47, 394] on input "NO" at bounding box center [50, 397] width 7 height 7
radio input "true"
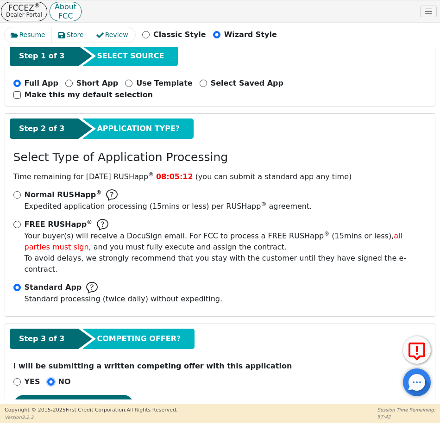
scroll to position [95, 0]
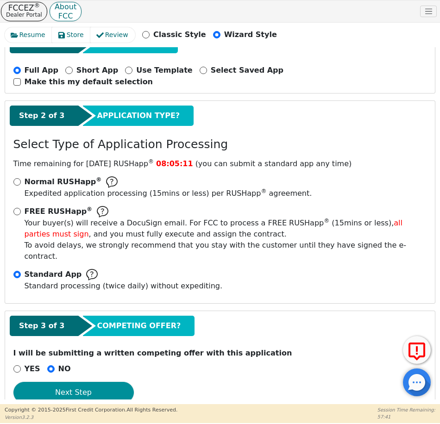
click at [71, 382] on button "Next Step" at bounding box center [73, 392] width 120 height 21
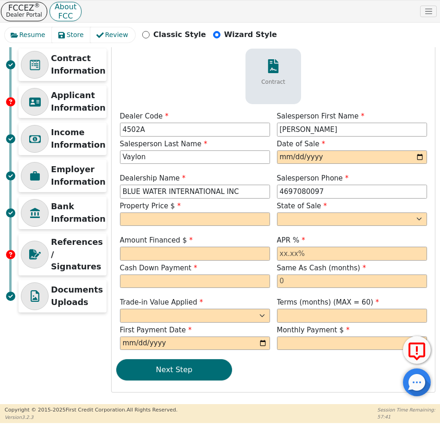
scroll to position [59, 0]
click at [421, 158] on input "date" at bounding box center [352, 158] width 150 height 14
type input "2025-10-15"
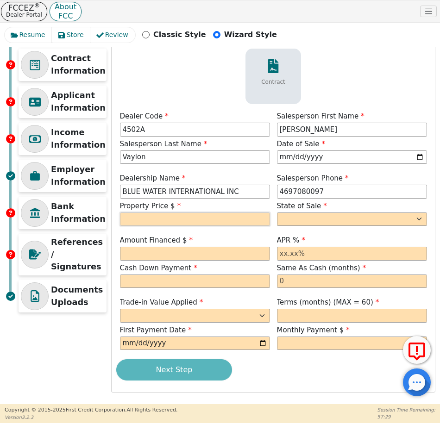
click at [173, 219] on input "text" at bounding box center [195, 220] width 150 height 14
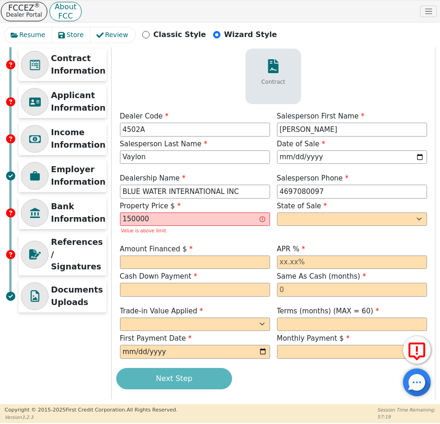
type input "150000.00"
click at [364, 209] on label "State of Sale" at bounding box center [352, 206] width 150 height 11
click at [363, 217] on select "AK AL AR AZ CA CO CT DC DE FL GA HI IA ID IL IN KS KY LA MA MD ME MI MN MO MS M…" at bounding box center [352, 220] width 150 height 14
select select "TX"
click at [277, 213] on select "AK AL AR AZ CA CO CT DC DE FL GA HI IA ID IL IN KS KY LA MA MD ME MI MN MO MS M…" at bounding box center [352, 220] width 150 height 14
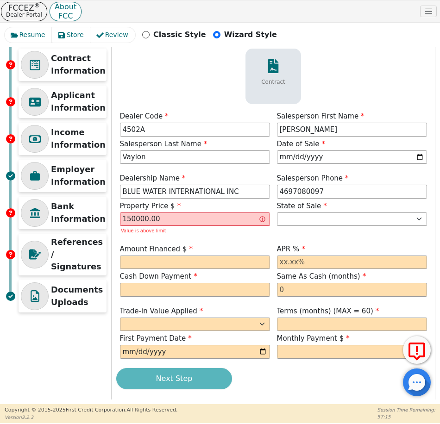
click at [348, 238] on div "Step 4 of 7 ENTER CONTRACT INFO Contract Dealer Code 4502A Salesperson First Na…" at bounding box center [273, 206] width 323 height 389
drag, startPoint x: 144, startPoint y: 218, endPoint x: 170, endPoint y: 236, distance: 31.6
click at [144, 218] on input "150000.00" at bounding box center [195, 220] width 150 height 14
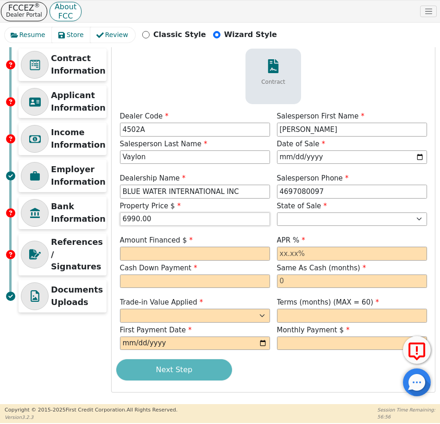
click at [175, 222] on input "6990.00" at bounding box center [195, 220] width 150 height 14
drag, startPoint x: 178, startPoint y: 219, endPoint x: 83, endPoint y: 214, distance: 95.1
click at [83, 214] on div "Initial Setup Contract Information Applicant Information Income Information Emp…" at bounding box center [220, 202] width 431 height 381
type input "9"
click at [199, 255] on input "text" at bounding box center [195, 254] width 150 height 14
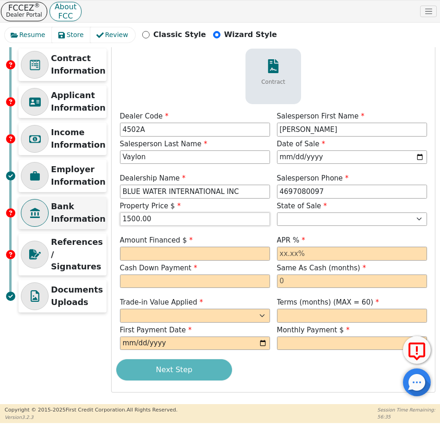
drag, startPoint x: 198, startPoint y: 217, endPoint x: 73, endPoint y: 222, distance: 124.8
click at [73, 222] on div "Initial Setup Contract Information Applicant Information Income Information Emp…" at bounding box center [220, 202] width 431 height 381
type input "6990.00"
click at [151, 257] on input "text" at bounding box center [195, 254] width 150 height 14
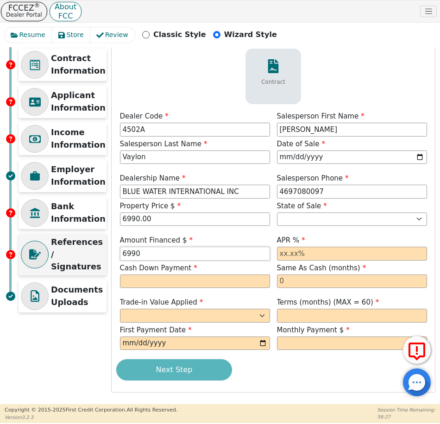
drag, startPoint x: 167, startPoint y: 253, endPoint x: 19, endPoint y: 244, distance: 149.0
click at [19, 244] on div "Initial Setup Contract Information Applicant Information Income Information Emp…" at bounding box center [220, 202] width 431 height 381
type input "7990.00"
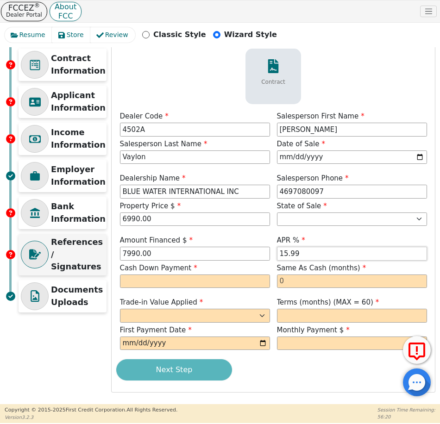
type input "15.99"
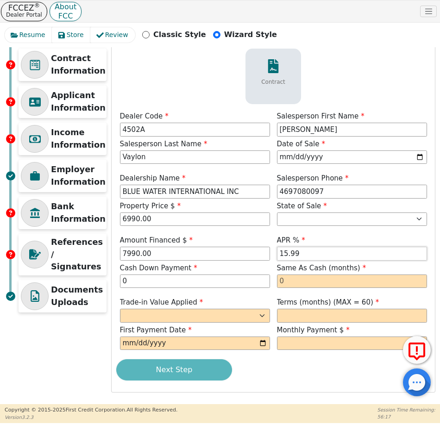
type input "0.00"
drag, startPoint x: 290, startPoint y: 252, endPoint x: 258, endPoint y: 251, distance: 31.5
click at [258, 251] on div "Amount Financed $ 7990.00 APR % 15.99 Cash Down Payment 0.00 Same As Cash (mont…" at bounding box center [273, 262] width 314 height 55
type input "12.99"
click at [224, 317] on select "Yes No" at bounding box center [195, 316] width 150 height 14
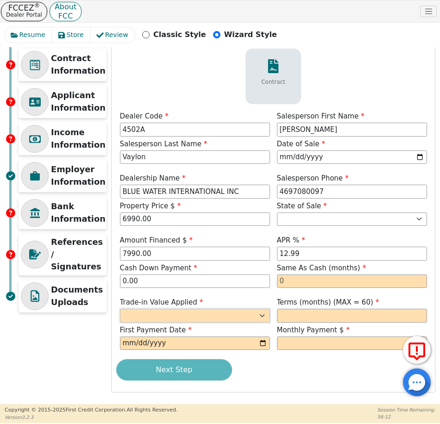
select select "n"
click at [120, 309] on select "Yes No" at bounding box center [195, 316] width 150 height 14
click at [321, 319] on input "text" at bounding box center [352, 316] width 150 height 14
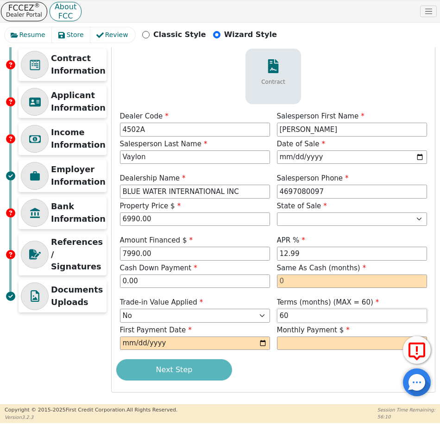
type input "60"
click at [257, 345] on input "date" at bounding box center [195, 344] width 150 height 14
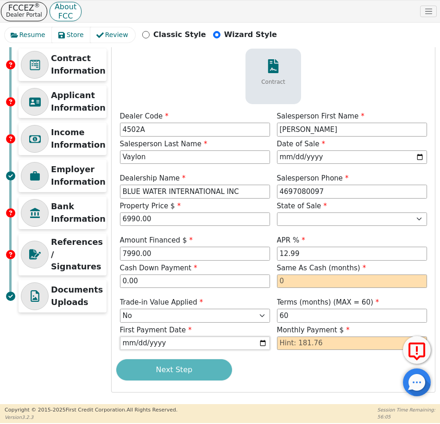
type input "2025-11-15"
click at [326, 341] on input "text" at bounding box center [352, 344] width 150 height 14
type input "181.76"
click at [263, 374] on div "Next Step" at bounding box center [273, 370] width 314 height 21
drag, startPoint x: 309, startPoint y: 280, endPoint x: 253, endPoint y: 278, distance: 56.1
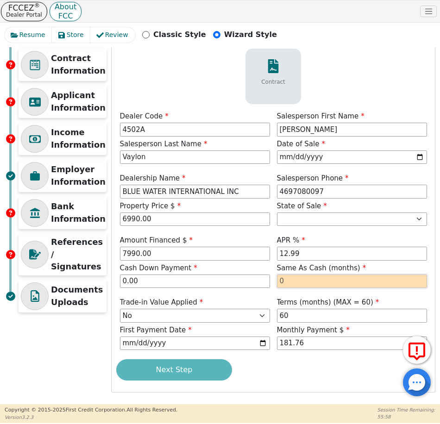
click at [253, 278] on div "Amount Financed $ 7990.00 APR % 12.99 Cash Down Payment 0.00 Same As Cash (mont…" at bounding box center [273, 262] width 314 height 55
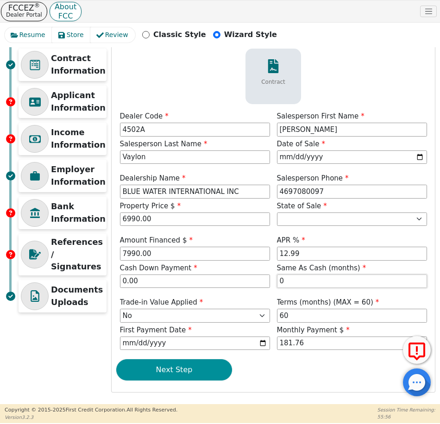
type input "0"
click at [207, 372] on button "Next Step" at bounding box center [174, 370] width 116 height 21
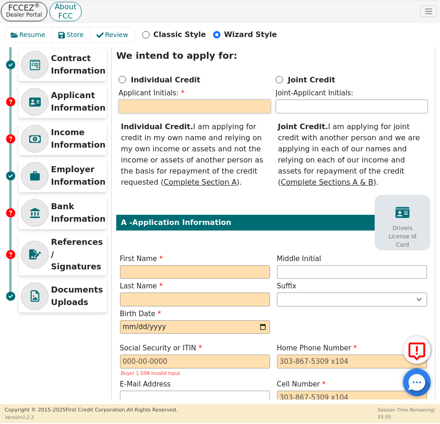
click at [189, 104] on input "text" at bounding box center [195, 107] width 152 height 14
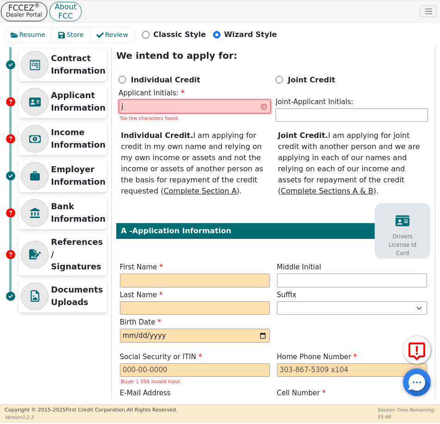
type input "j"
click at [279, 76] on input "Joint Credit" at bounding box center [279, 79] width 7 height 7
radio input "true"
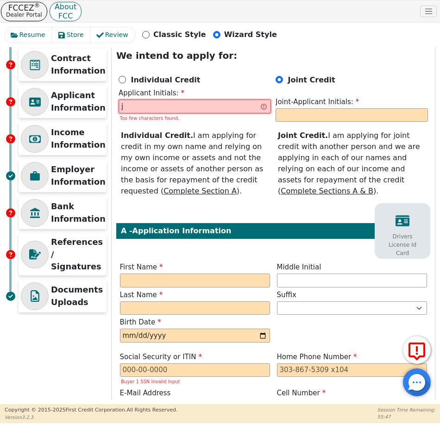
click at [229, 109] on input "j" at bounding box center [195, 107] width 152 height 14
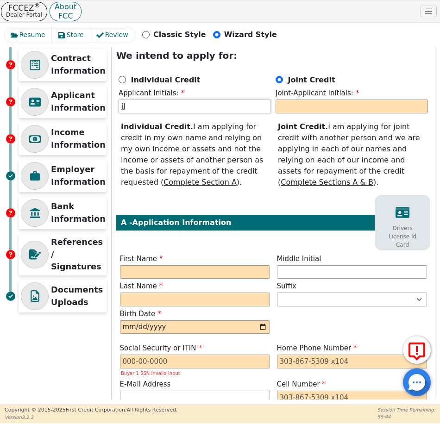
type input "j"
type input "JC"
click at [280, 101] on input "text" at bounding box center [352, 107] width 152 height 14
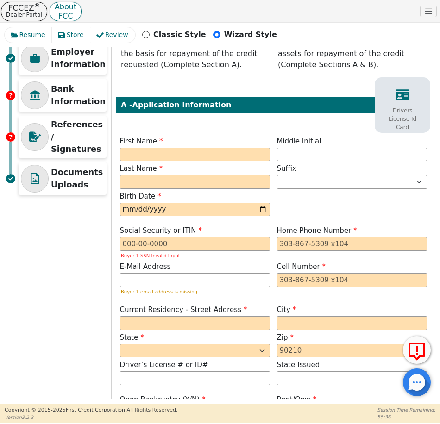
scroll to position [198, 0]
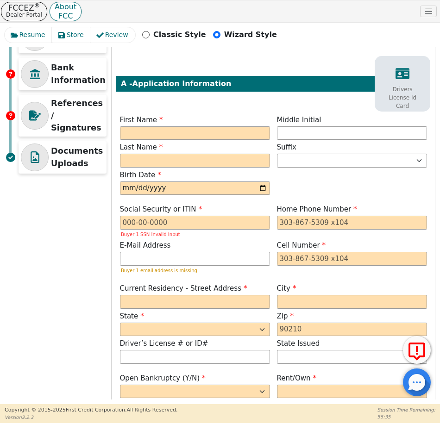
type input "TC"
drag, startPoint x: 199, startPoint y: 146, endPoint x: 198, endPoint y: 141, distance: 5.3
click at [199, 146] on label "Last Name" at bounding box center [195, 147] width 150 height 11
click at [198, 139] on input "text" at bounding box center [195, 134] width 150 height 14
click at [150, 135] on input "text" at bounding box center [195, 134] width 150 height 14
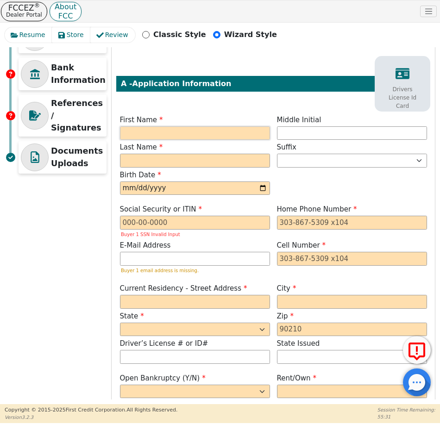
type input "J"
type input "JORGE"
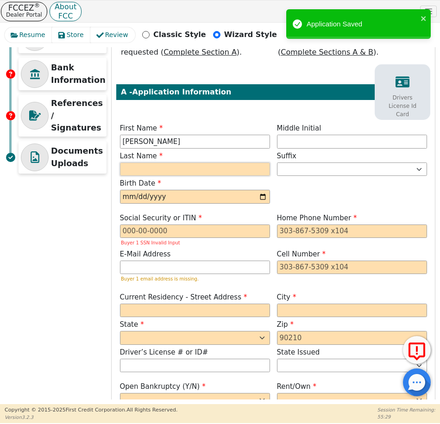
type input "JC"
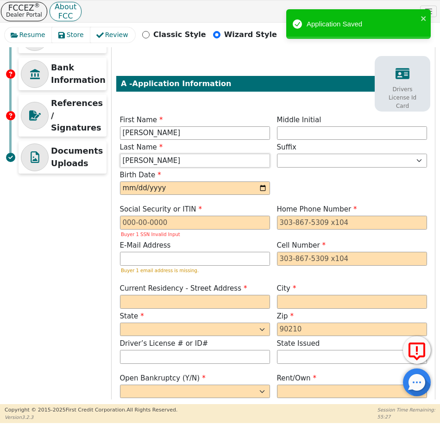
type input "CORTEZ"
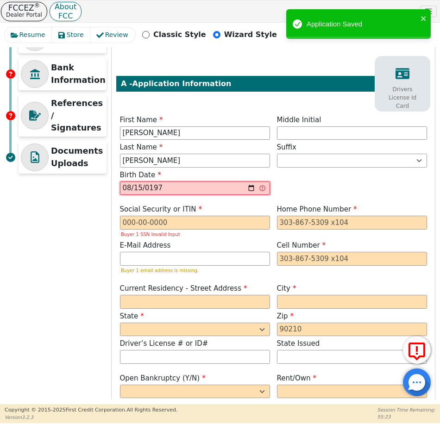
type input "1977-08-15"
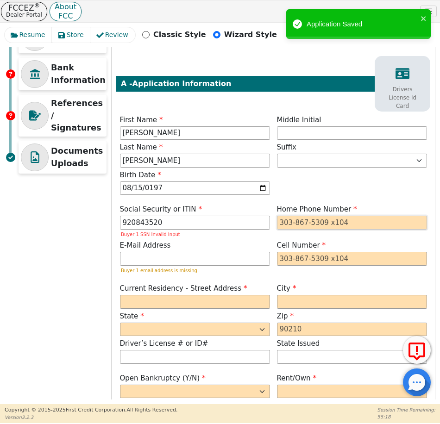
type input "***-**-3520"
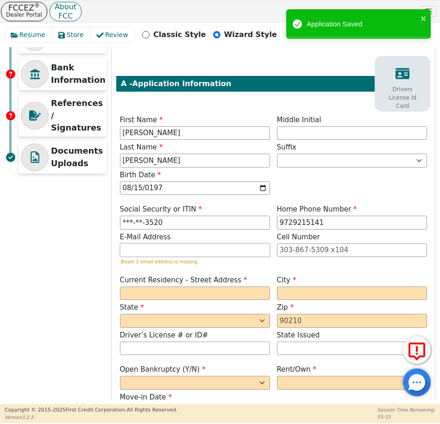
type input "972-921-5141"
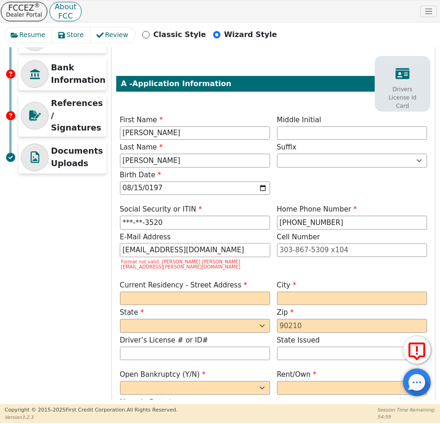
type input "jorgecortez@gmail.com"
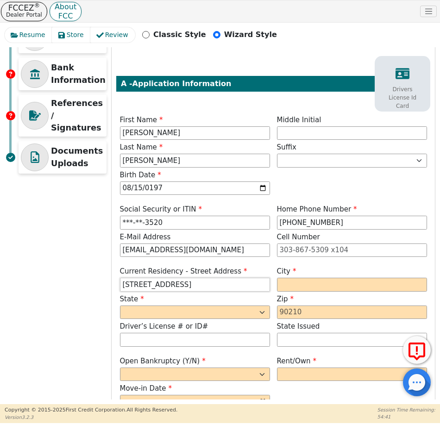
type input "700 Dallas St"
type input "Italy"
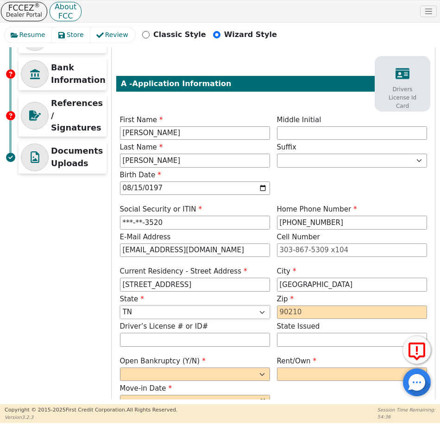
select select "TX"
type input "76651"
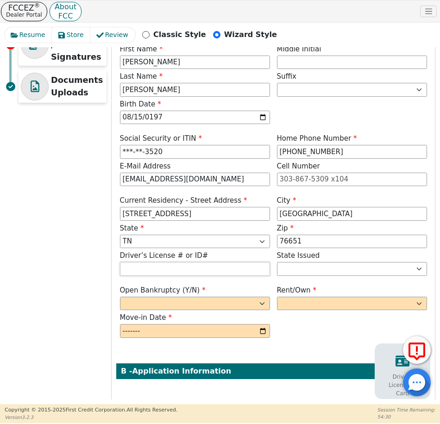
scroll to position [291, 0]
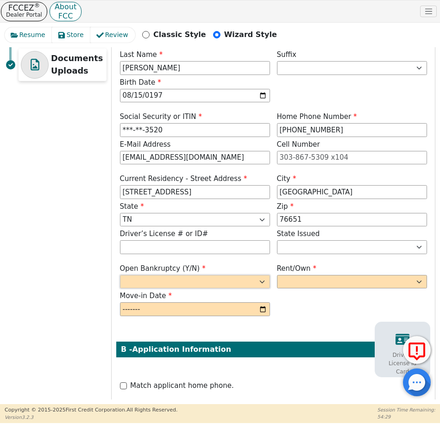
click at [175, 284] on select "Yes No" at bounding box center [195, 282] width 150 height 14
select select "n"
click at [120, 275] on select "Yes No" at bounding box center [195, 282] width 150 height 14
click at [296, 284] on select "Rent Own" at bounding box center [352, 282] width 150 height 14
select select "Rent"
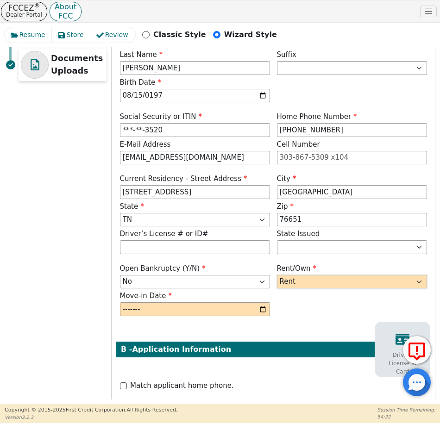
click at [277, 275] on select "Rent Own" at bounding box center [352, 282] width 150 height 14
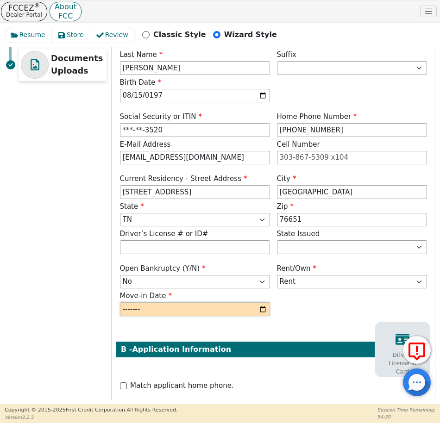
click at [188, 312] on input "month" at bounding box center [195, 310] width 150 height 14
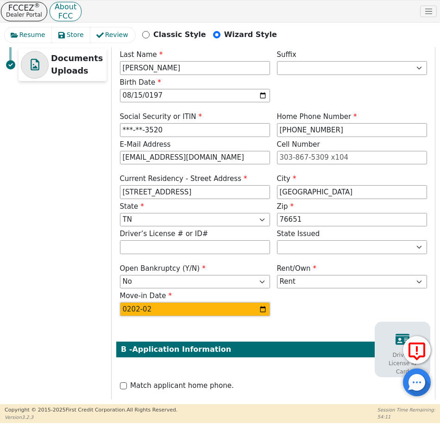
type input "2020-02"
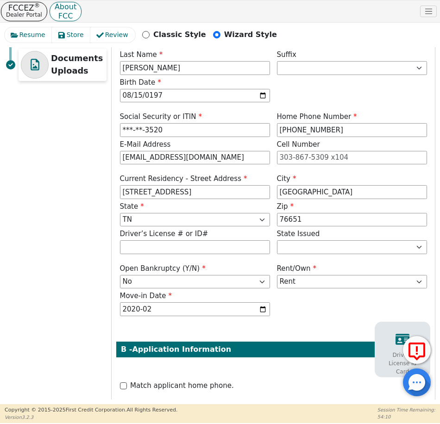
click at [313, 315] on div "Open Bankruptcy (Y/N) Yes No Rent/Own Rent Own Move-in Date 2020-02" at bounding box center [273, 291] width 314 height 55
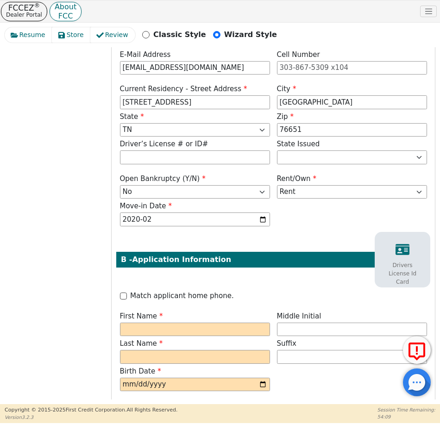
scroll to position [383, 0]
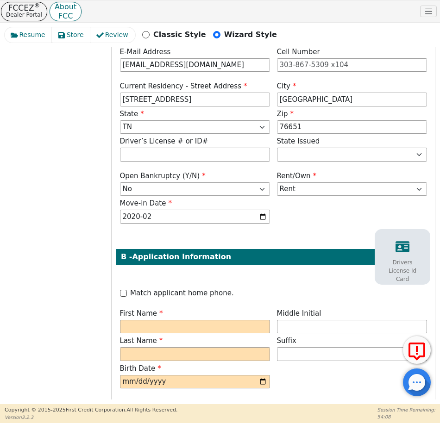
click at [190, 294] on label "Match applicant home phone." at bounding box center [182, 293] width 104 height 11
click at [127, 294] on input "Match applicant home phone." at bounding box center [123, 293] width 7 height 7
checkbox input "true"
type input "972-921-5141"
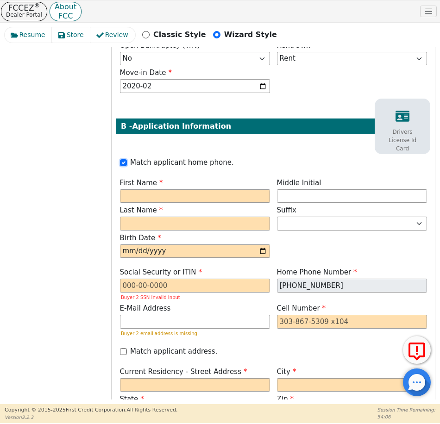
scroll to position [522, 0]
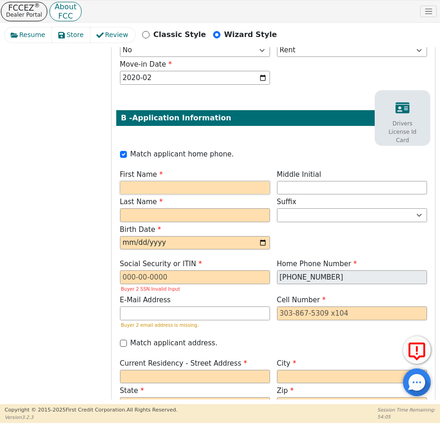
click at [213, 190] on input "text" at bounding box center [195, 188] width 150 height 14
type input "T"
type input "t"
type input "T"
type input "Tomasa"
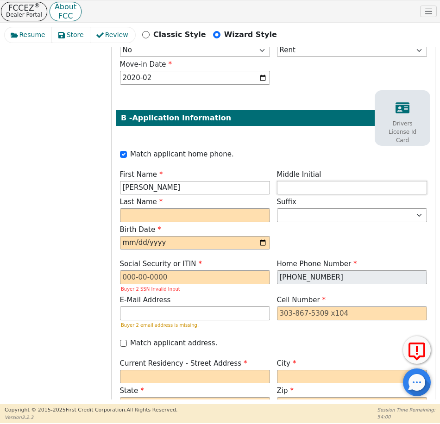
scroll to position [531, 0]
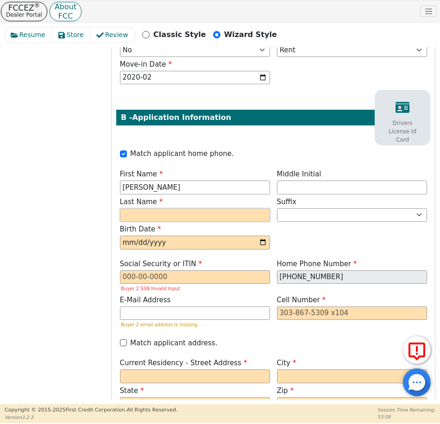
type input "TC"
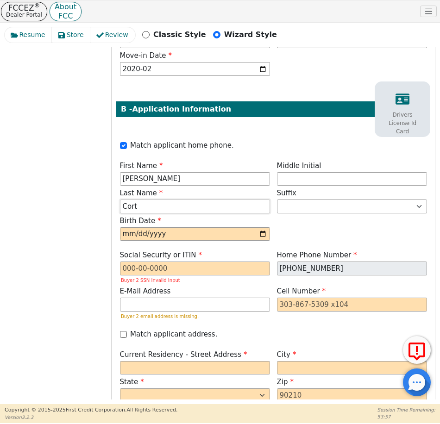
scroll to position [522, 0]
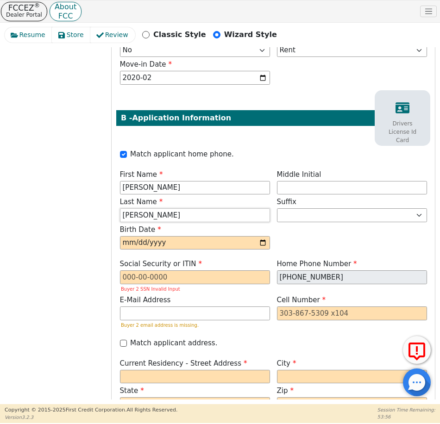
type input "Cortez"
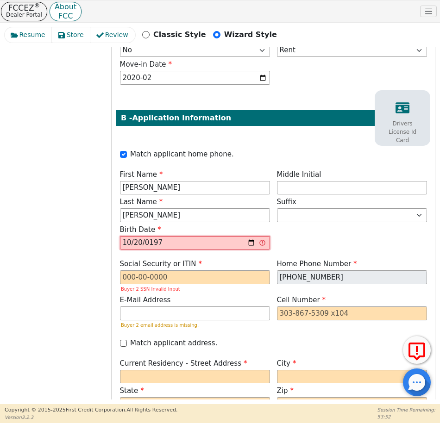
type input "1977-10-20"
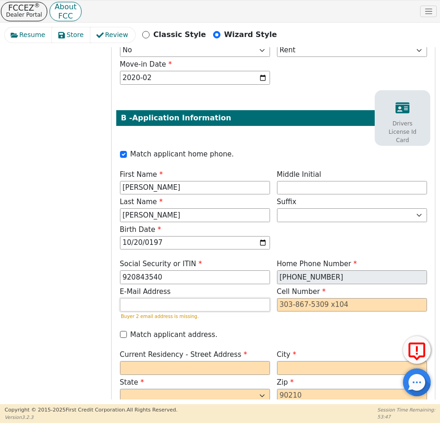
type input "***-**-3540"
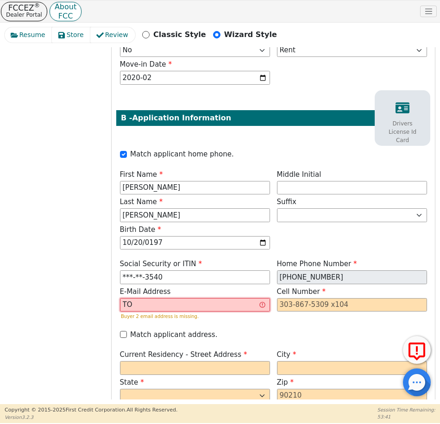
type input "T"
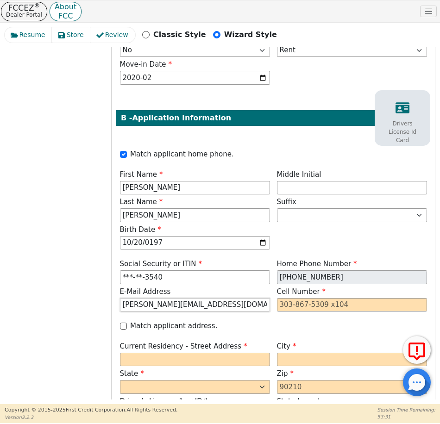
type input "tommy.cortez100@gmail.com"
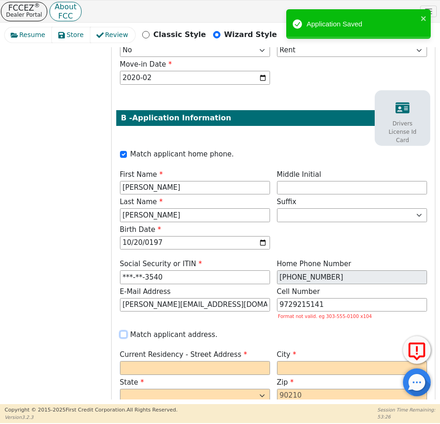
type input "972-921-5141"
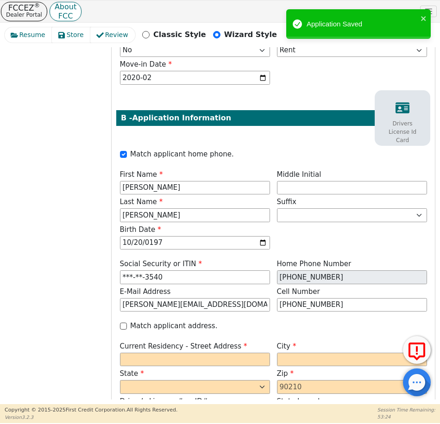
click at [195, 329] on label "Match applicant address." at bounding box center [173, 326] width 87 height 11
click at [127, 329] on input "Match applicant address." at bounding box center [123, 326] width 7 height 7
checkbox input "true"
type input "700 Dallas St"
type input "Italy"
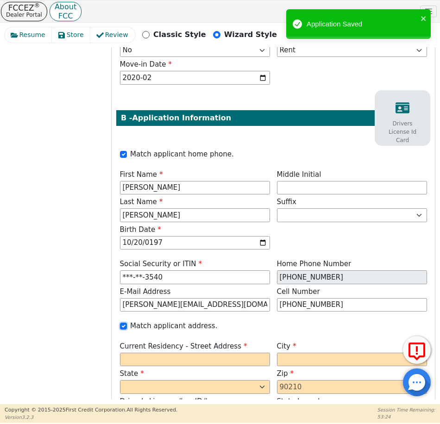
select select "TX"
type input "76651"
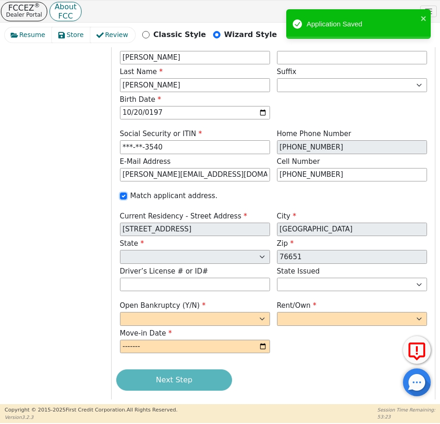
scroll to position [663, 0]
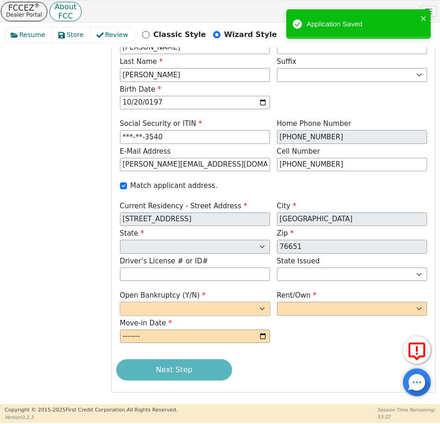
click at [239, 312] on select "Yes No" at bounding box center [195, 309] width 150 height 14
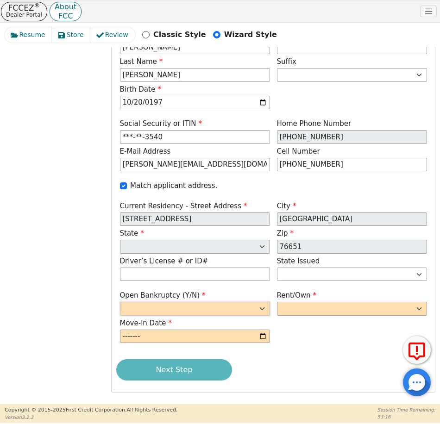
select select "n"
click at [120, 302] on select "Yes No" at bounding box center [195, 309] width 150 height 14
click at [316, 310] on select "Rent Own" at bounding box center [352, 309] width 150 height 14
select select "Rent"
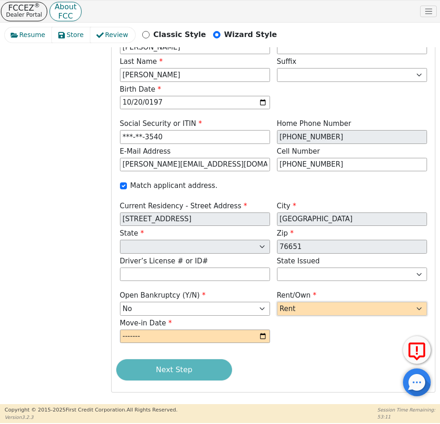
click at [277, 302] on select "Rent Own" at bounding box center [352, 309] width 150 height 14
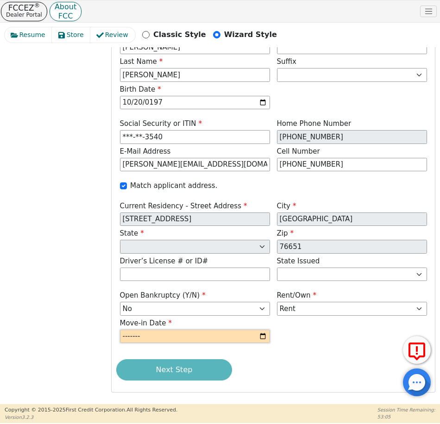
click at [139, 338] on input "month" at bounding box center [195, 337] width 150 height 14
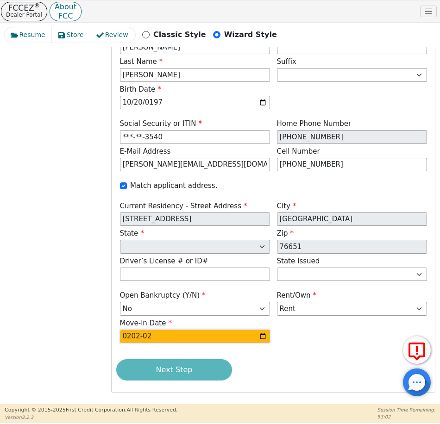
type input "2020-02"
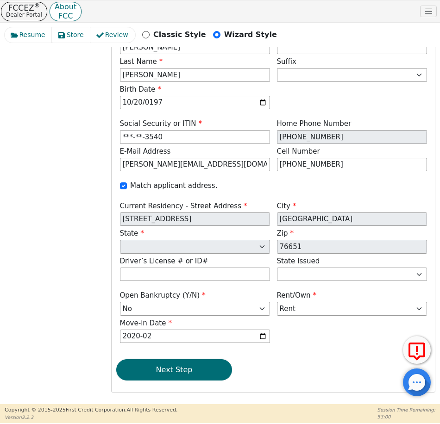
click at [325, 342] on div "Open Bankruptcy (Y/N) Yes No Rent/Own Rent Own Move-in Date 2020-02" at bounding box center [273, 318] width 314 height 55
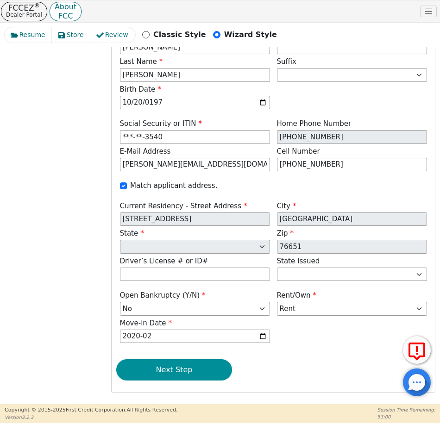
click at [215, 370] on button "Next Step" at bounding box center [174, 370] width 116 height 21
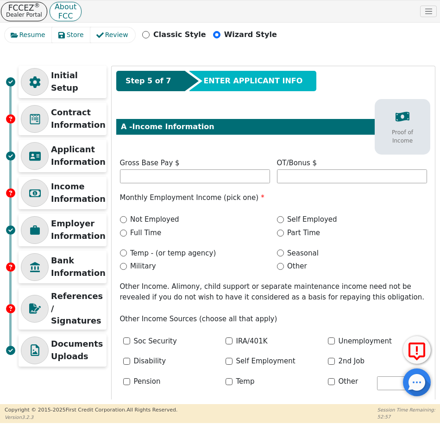
scroll to position [0, 0]
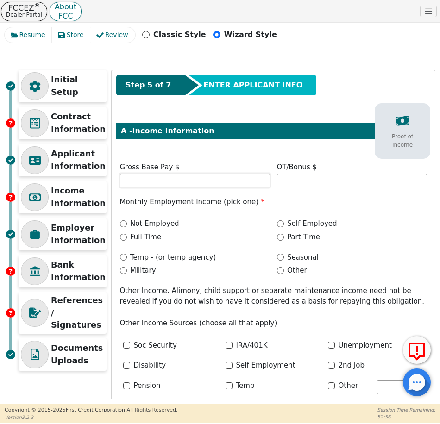
click at [175, 181] on input "text" at bounding box center [195, 181] width 150 height 14
type input "6000.00"
click at [144, 239] on label "Full Time" at bounding box center [145, 237] width 31 height 11
click at [127, 239] on input "Full Time" at bounding box center [123, 237] width 7 height 7
radio input "true"
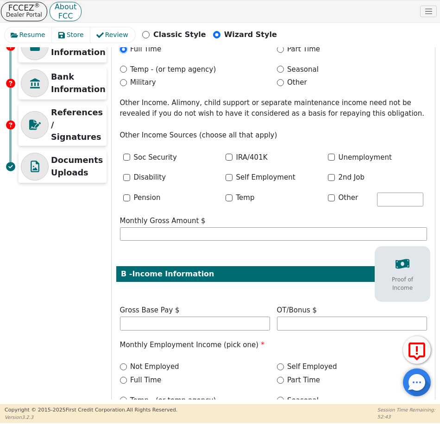
scroll to position [232, 0]
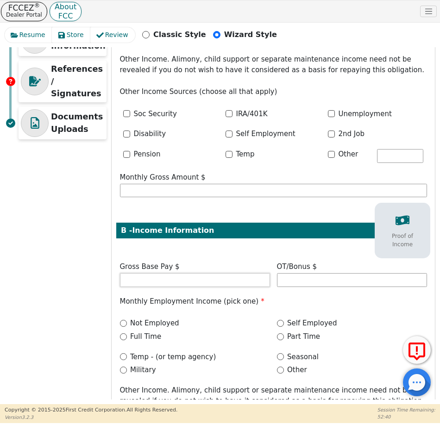
click at [216, 282] on input "text" at bounding box center [195, 280] width 150 height 14
type input "480.00"
click at [279, 336] on input "Part Time" at bounding box center [280, 337] width 7 height 7
radio input "true"
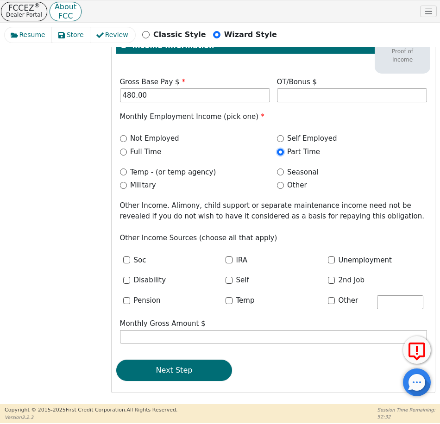
scroll to position [418, 0]
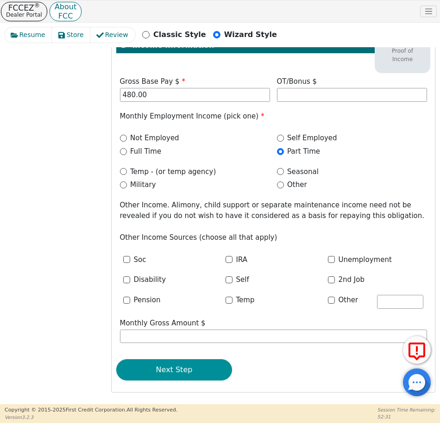
click at [177, 372] on button "Next Step" at bounding box center [174, 370] width 116 height 21
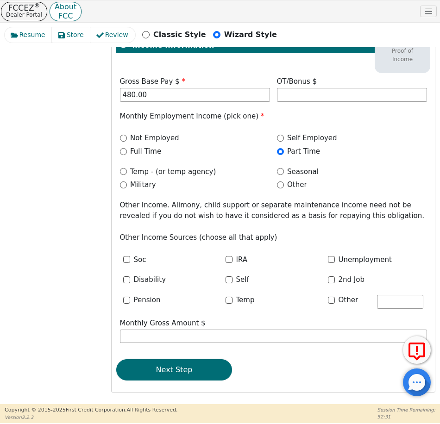
scroll to position [80, 0]
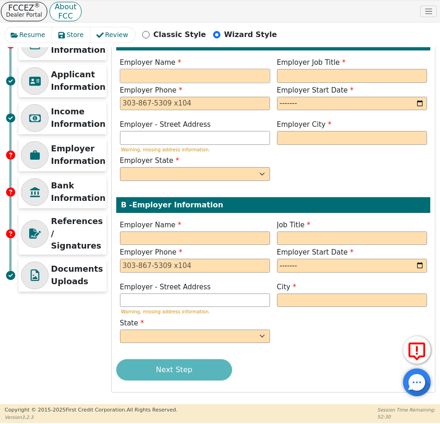
click at [205, 77] on input "text" at bounding box center [195, 76] width 150 height 14
type input "Bowles construction"
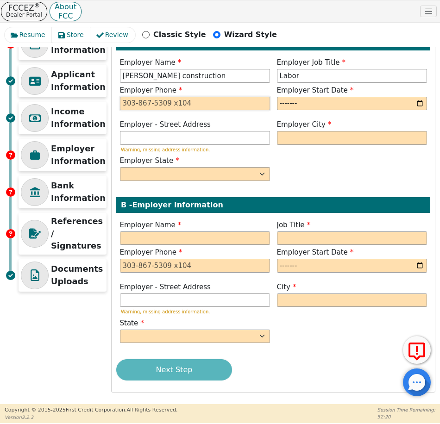
type input "Labor"
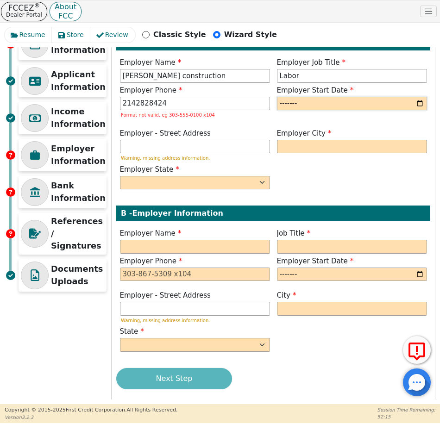
type input "214-282-8424"
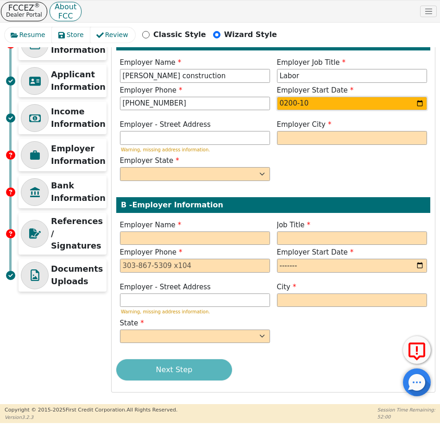
type input "2007-10"
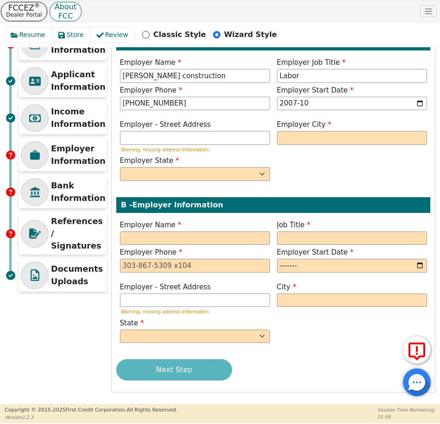
click at [297, 175] on div "Employer - Street Address Warning, missing address information. Employer City E…" at bounding box center [273, 152] width 314 height 64
click at [344, 140] on input "text" at bounding box center [352, 138] width 150 height 14
click at [201, 137] on input "text" at bounding box center [195, 138] width 150 height 14
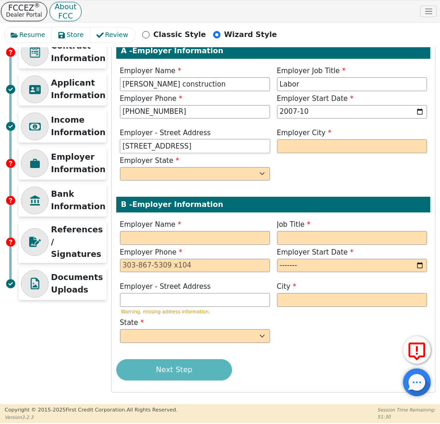
type input "7001 Jacksboro hwy"
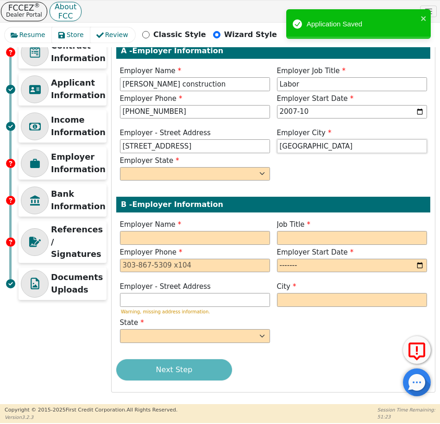
type input "Wichita Falls"
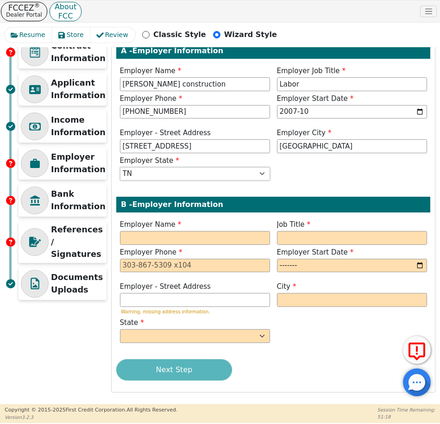
select select "TX"
click at [194, 245] on input "text" at bounding box center [195, 238] width 150 height 14
type input "Mammas place"
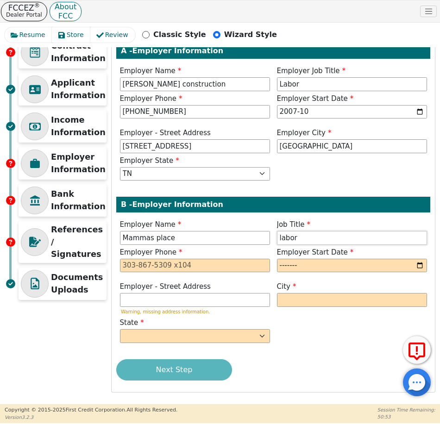
type input "labor"
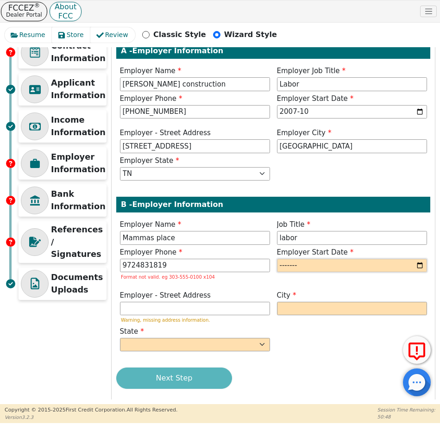
type input "972-483-1819"
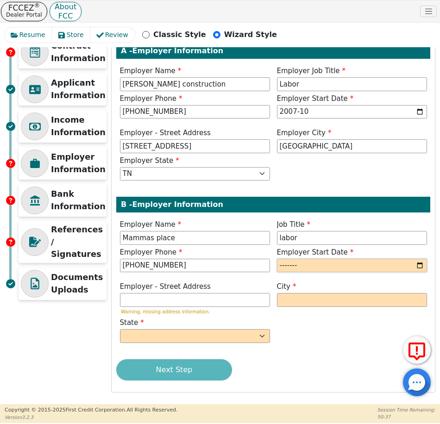
click at [285, 267] on input "month" at bounding box center [352, 266] width 150 height 14
click at [313, 261] on input "month" at bounding box center [352, 266] width 150 height 14
click at [313, 263] on input "month" at bounding box center [352, 266] width 150 height 14
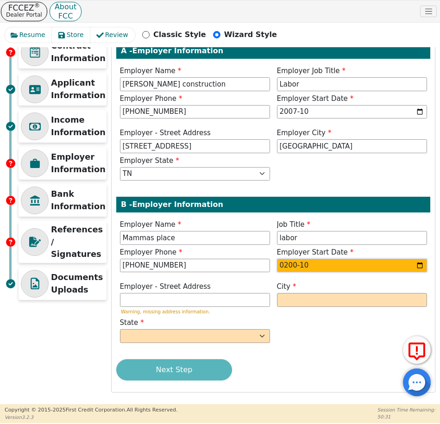
type input "2007-10"
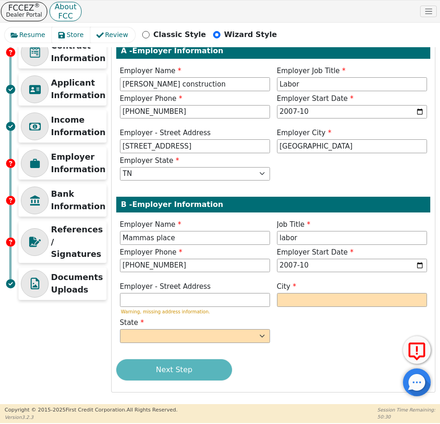
click at [221, 291] on label "Employer - Street Address" at bounding box center [195, 287] width 150 height 11
click at [218, 298] on input "text" at bounding box center [195, 300] width 150 height 14
click at [151, 300] on input "text" at bounding box center [195, 300] width 150 height 14
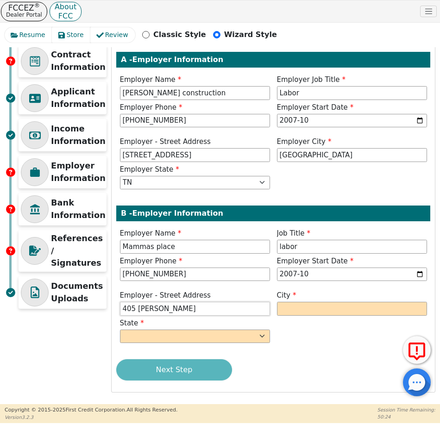
scroll to position [63, 0]
type input "405 w moseley"
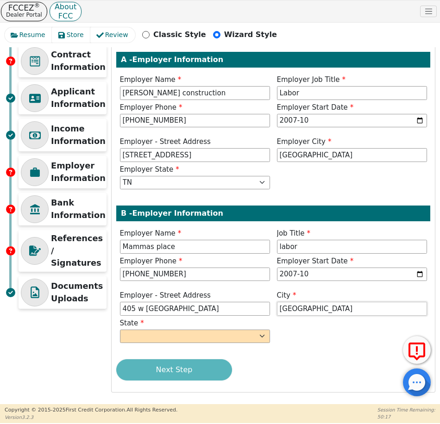
type input "Italy"
select select "TX"
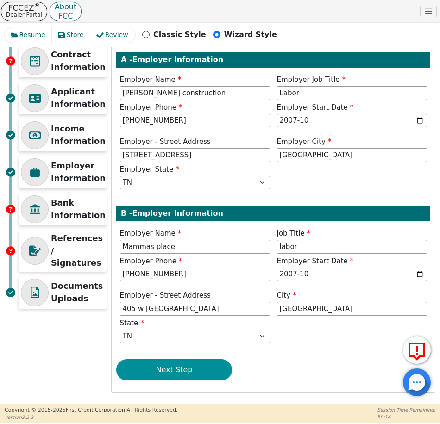
click at [177, 375] on button "Next Step" at bounding box center [174, 370] width 116 height 21
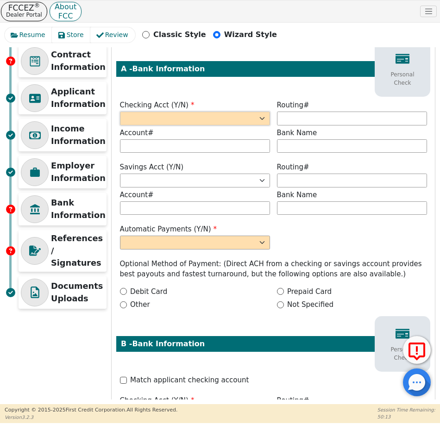
click at [216, 121] on select "Yes No" at bounding box center [195, 119] width 150 height 14
select select "y"
click at [120, 112] on select "Yes No" at bounding box center [195, 119] width 150 height 14
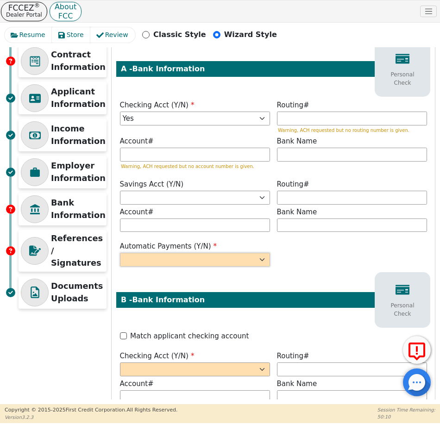
drag, startPoint x: 245, startPoint y: 260, endPoint x: 240, endPoint y: 261, distance: 5.3
click at [245, 260] on select "Yes No" at bounding box center [195, 260] width 150 height 14
select select "y"
click at [120, 253] on select "Yes No" at bounding box center [195, 260] width 150 height 14
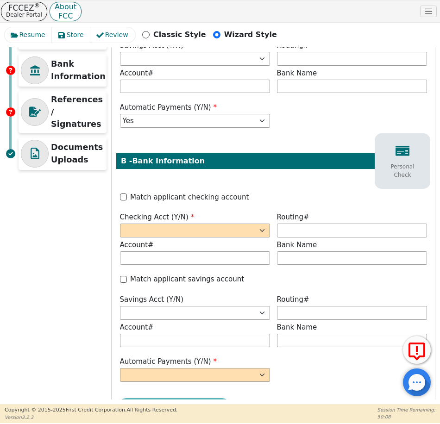
click at [200, 194] on label "Match applicant checking account" at bounding box center [189, 197] width 119 height 11
click at [127, 194] on input "Match applicant checking account" at bounding box center [123, 197] width 7 height 7
checkbox input "true"
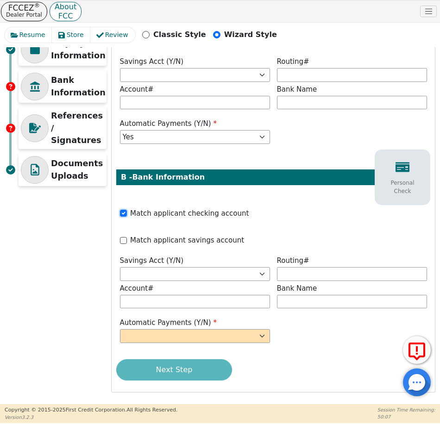
scroll to position [185, 0]
click at [212, 340] on select "Yes No" at bounding box center [195, 336] width 150 height 14
select select "y"
click at [120, 329] on select "Yes No" at bounding box center [195, 336] width 150 height 14
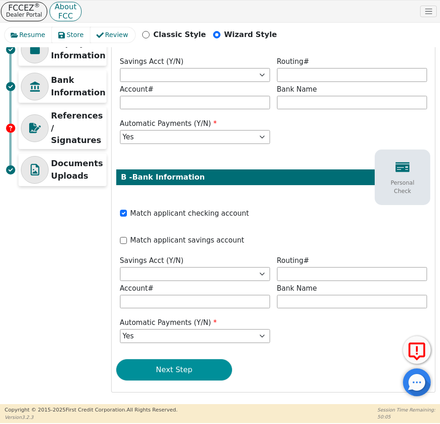
click at [196, 371] on button "Next Step" at bounding box center [174, 370] width 116 height 21
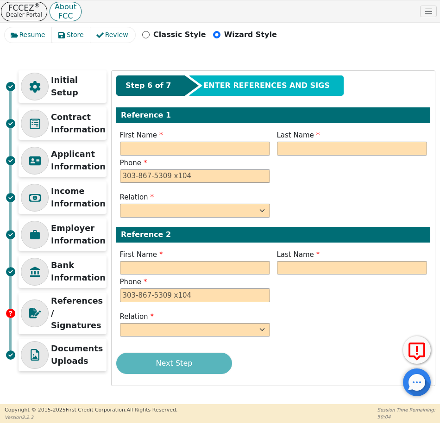
scroll to position [0, 0]
click at [215, 152] on input "text" at bounding box center [195, 149] width 150 height 14
type input "See Customer"
click at [308, 150] on input "text" at bounding box center [352, 149] width 150 height 14
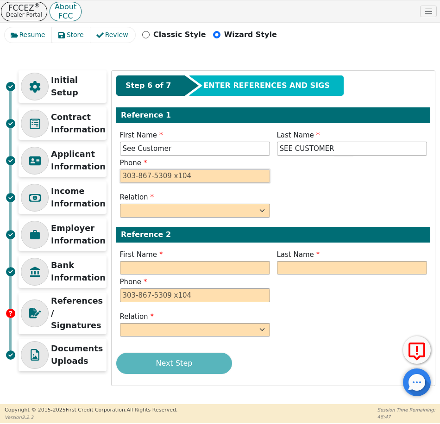
type input "SEE CUSTOMER"
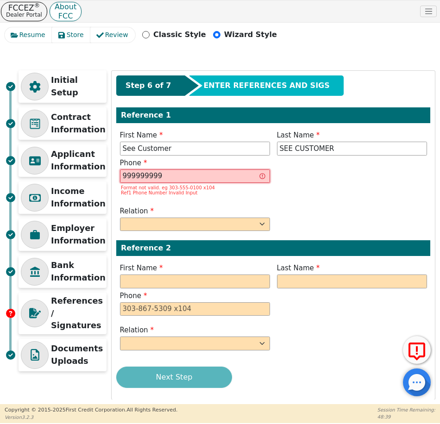
drag, startPoint x: 169, startPoint y: 179, endPoint x: 111, endPoint y: 175, distance: 58.1
click at [111, 175] on div "Initial Setup Contract Information Applicant Information Income Information Emp…" at bounding box center [220, 235] width 431 height 330
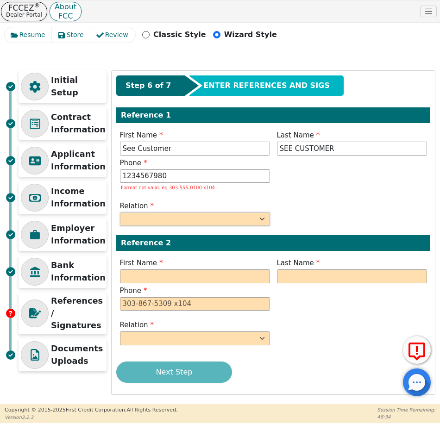
type input "123-456-7980"
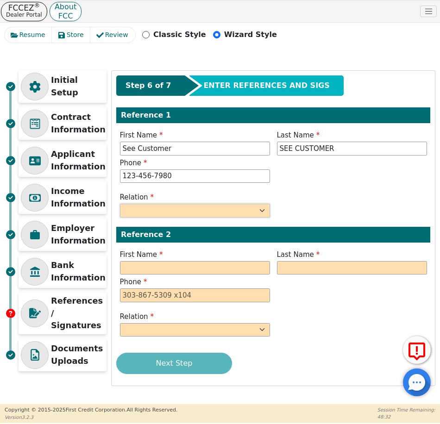
click at [150, 212] on select "FATHER MOTHER SISTER BROTHER DAUGHTER SON CO-WORKER NEIGHBOR FRIEND COUSIN G-MO…" at bounding box center [195, 211] width 150 height 14
select select "FRIEND"
click at [120, 204] on select "FATHER MOTHER SISTER BROTHER DAUGHTER SON CO-WORKER NEIGHBOR FRIEND COUSIN G-MO…" at bounding box center [195, 211] width 150 height 14
click at [220, 264] on input "text" at bounding box center [195, 268] width 150 height 14
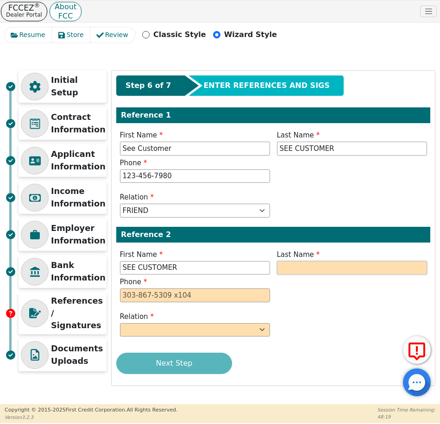
type input "SEE CUSTOMER"
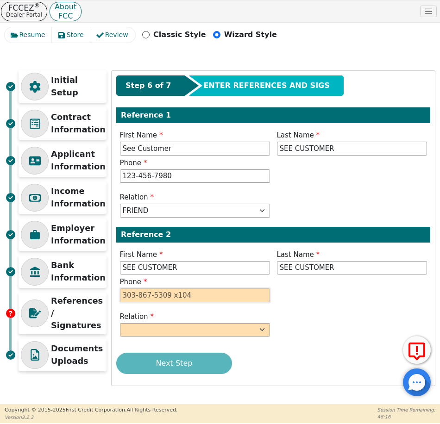
type input "SEE CUSTOMER"
type input "123-456-7980"
click at [217, 332] on select "FATHER MOTHER SISTER BROTHER DAUGHTER SON CO-WORKER NEIGHBOR FRIEND COUSIN G-MO…" at bounding box center [195, 330] width 150 height 14
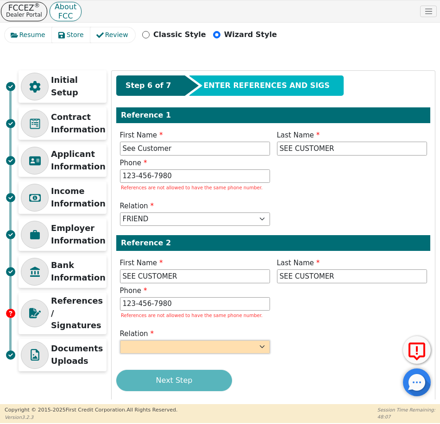
select select "FRIEND"
click at [120, 341] on select "FATHER MOTHER SISTER BROTHER DAUGHTER SON CO-WORKER NEIGHBOR FRIEND COUSIN G-MO…" at bounding box center [195, 348] width 150 height 14
click at [298, 342] on div "Relation FATHER MOTHER SISTER BROTHER DAUGHTER SON CO-WORKER NEIGHBOR FRIEND CO…" at bounding box center [273, 343] width 314 height 28
click at [190, 304] on input "123-456-7980" at bounding box center [195, 305] width 150 height 14
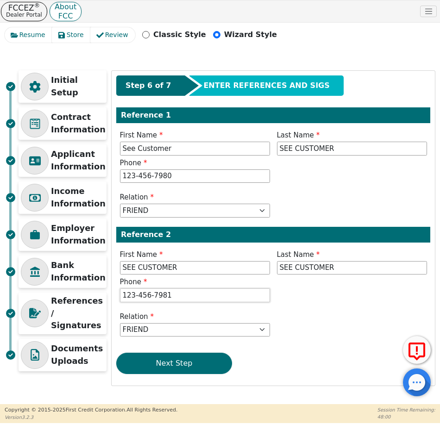
type input "123-456-7981"
click at [182, 363] on button "Next Step" at bounding box center [174, 363] width 116 height 21
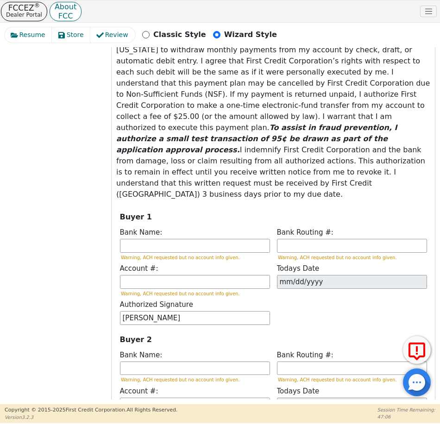
scroll to position [514, 0]
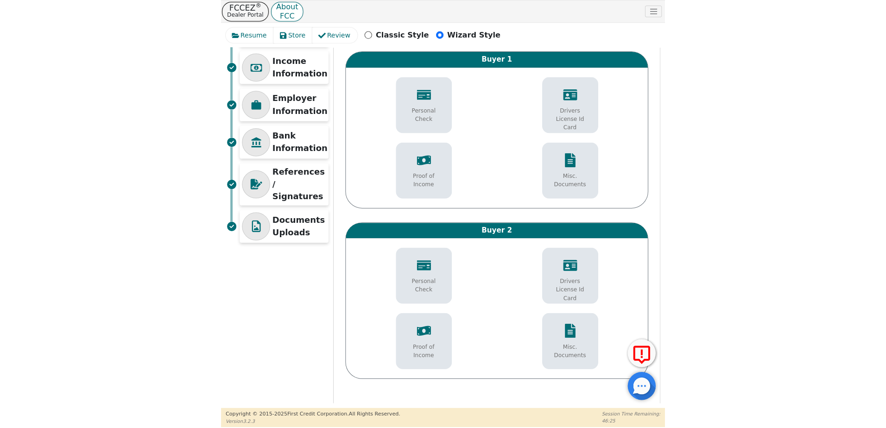
scroll to position [177, 0]
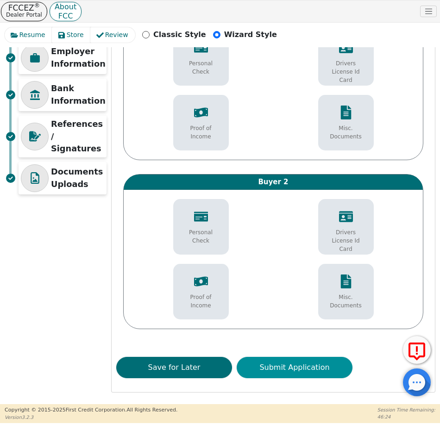
click at [305, 369] on button "Submit Application" at bounding box center [295, 367] width 116 height 21
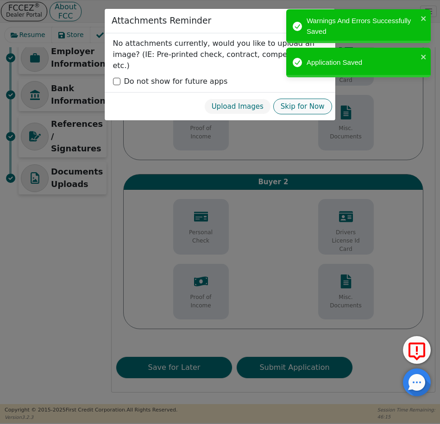
click at [318, 99] on button "Skip for Now" at bounding box center [302, 107] width 59 height 16
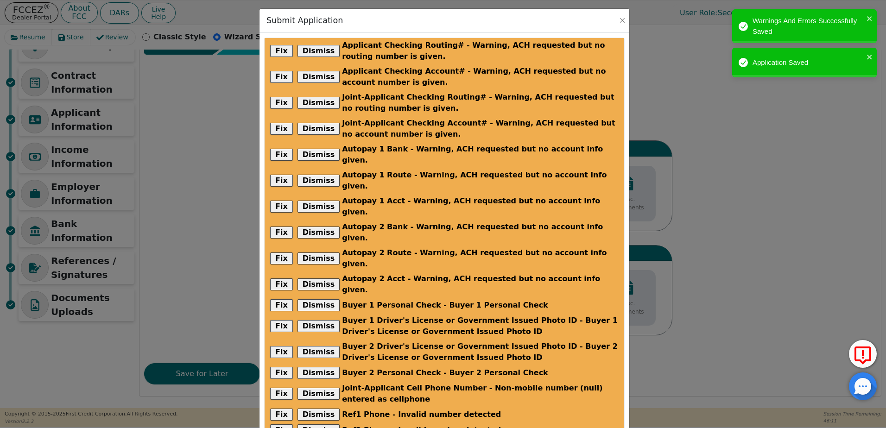
scroll to position [44, 0]
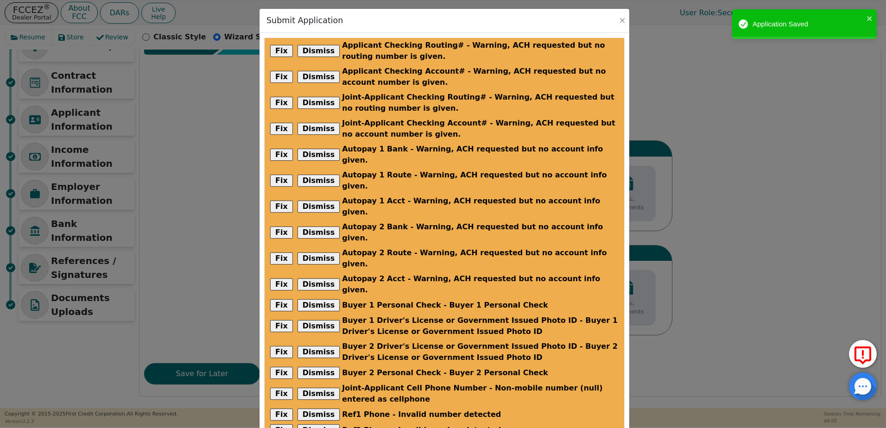
checkbox input "true"
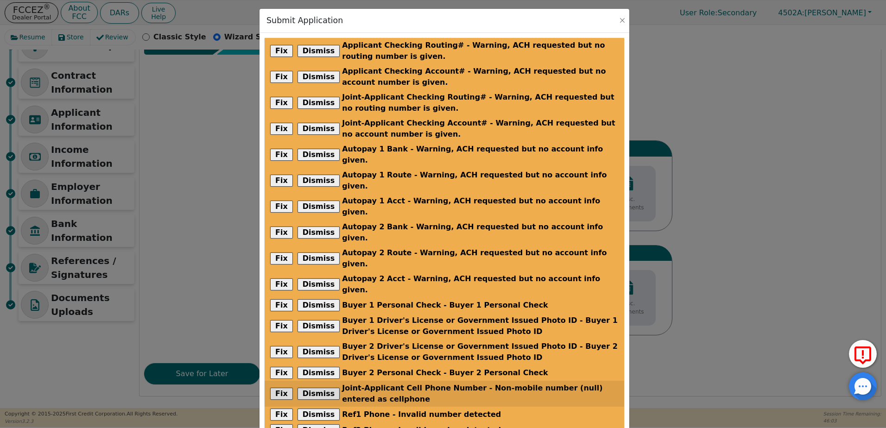
scroll to position [41, 0]
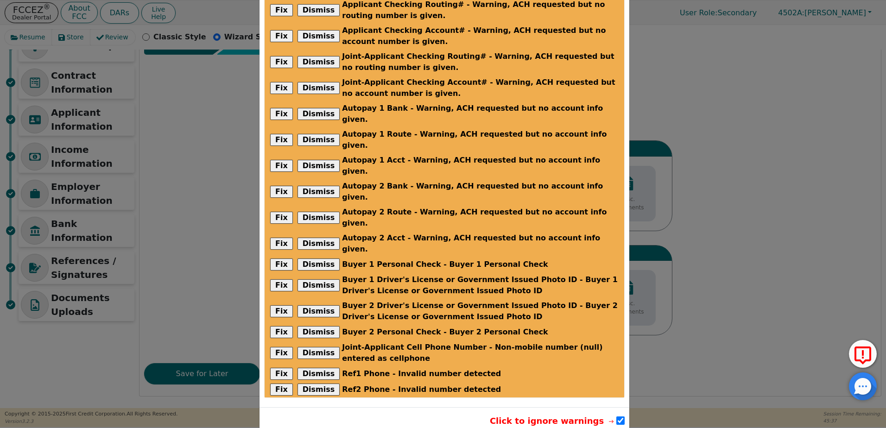
drag, startPoint x: 387, startPoint y: 362, endPoint x: 417, endPoint y: 365, distance: 29.3
click at [387, 415] on div "Click to ignore warnings" at bounding box center [454, 421] width 341 height 13
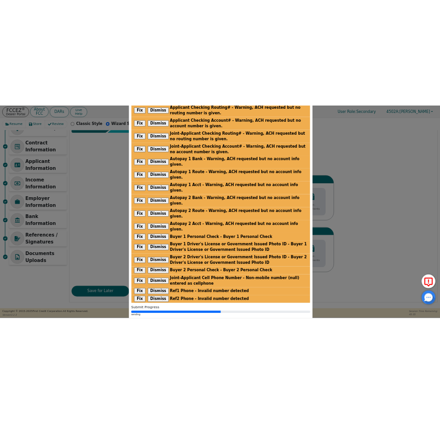
scroll to position [0, 0]
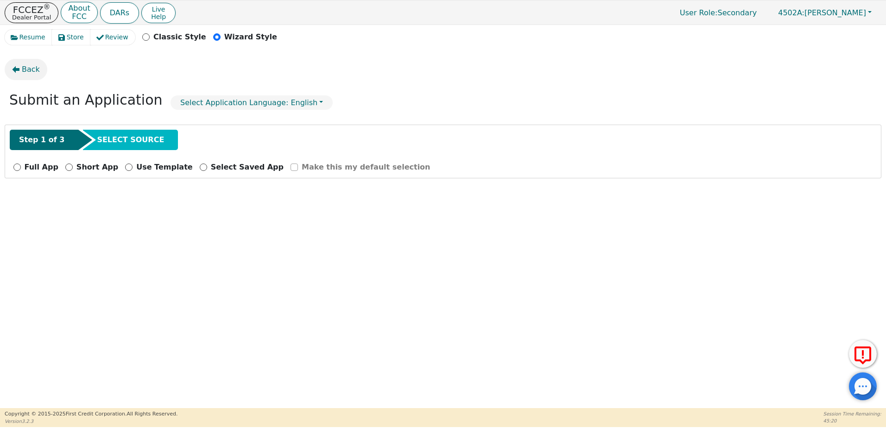
click at [21, 70] on button "Back" at bounding box center [26, 69] width 43 height 21
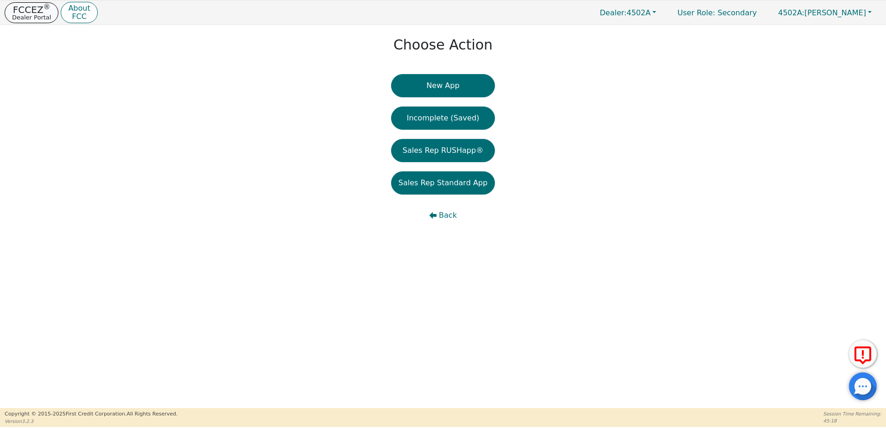
click at [17, 14] on p "Dealer Portal" at bounding box center [31, 17] width 39 height 6
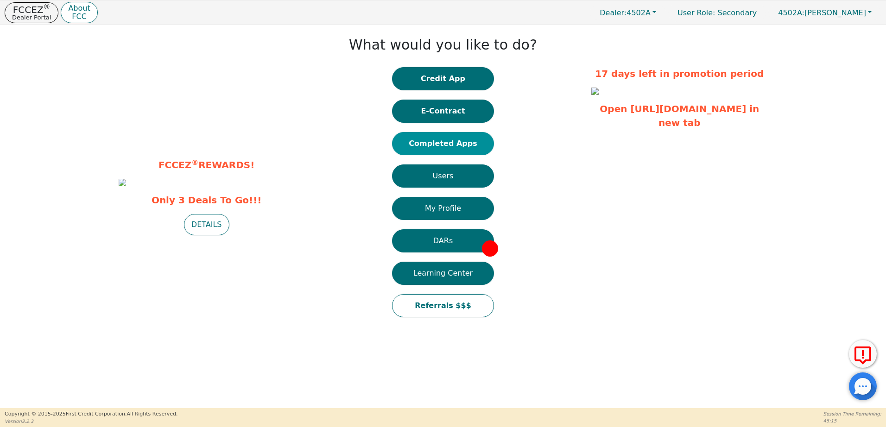
click at [435, 147] on button "Completed Apps" at bounding box center [443, 143] width 102 height 23
click at [479, 244] on button "DARs" at bounding box center [443, 240] width 102 height 23
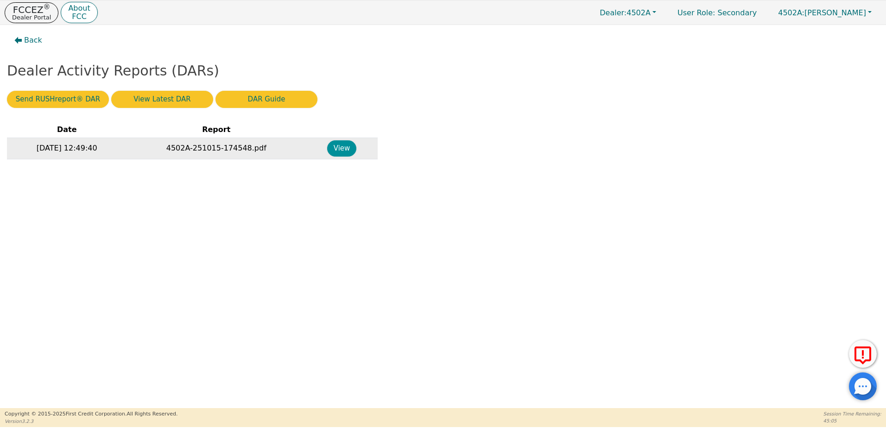
click at [335, 150] on button "View" at bounding box center [341, 148] width 29 height 16
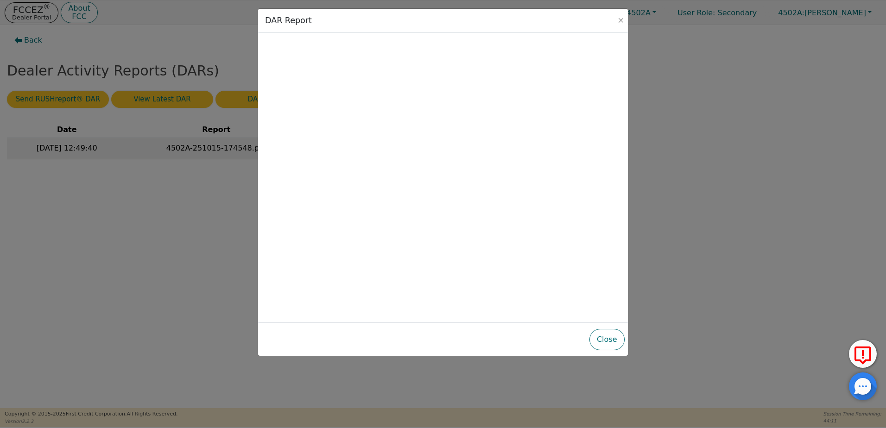
click at [158, 202] on div "DAR Report Close" at bounding box center [443, 214] width 886 height 428
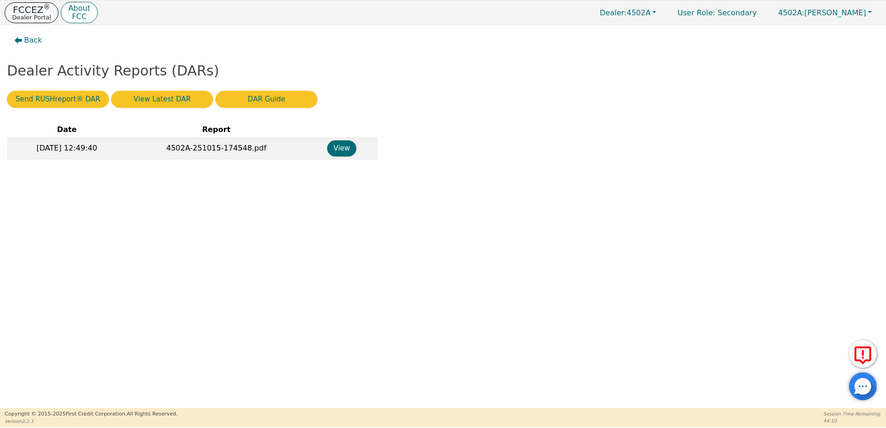
click at [32, 16] on p "Dealer Portal" at bounding box center [31, 17] width 39 height 6
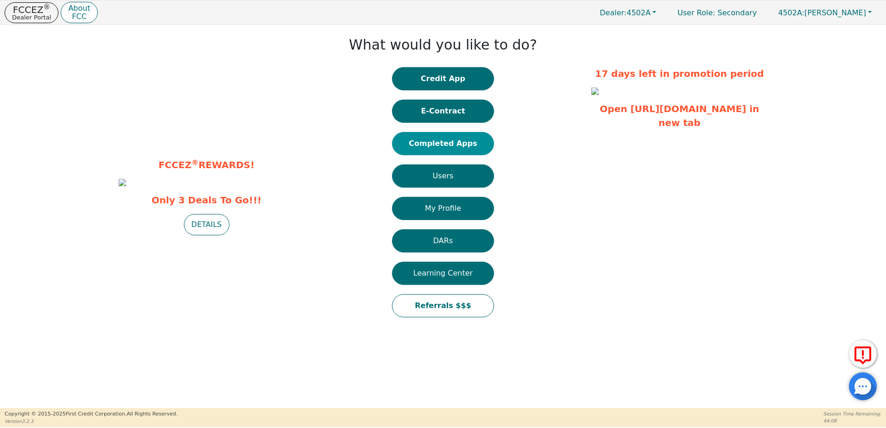
click at [459, 145] on button "Completed Apps" at bounding box center [443, 143] width 102 height 23
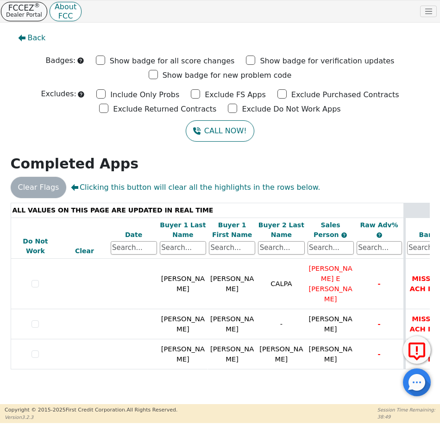
click at [31, 12] on p "Dealer Portal" at bounding box center [24, 14] width 36 height 7
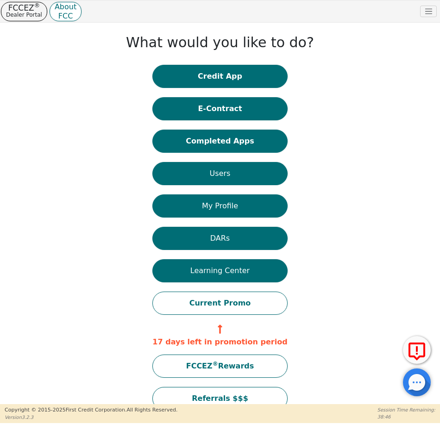
scroll to position [20, 0]
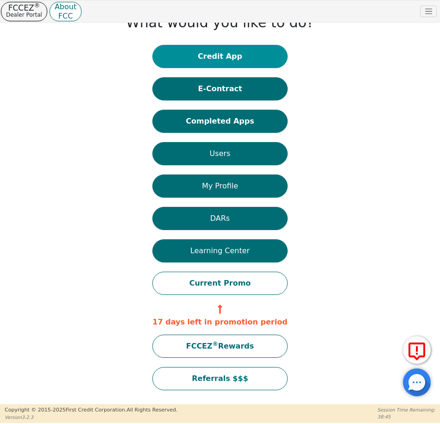
click at [231, 56] on button "Credit App" at bounding box center [219, 56] width 135 height 23
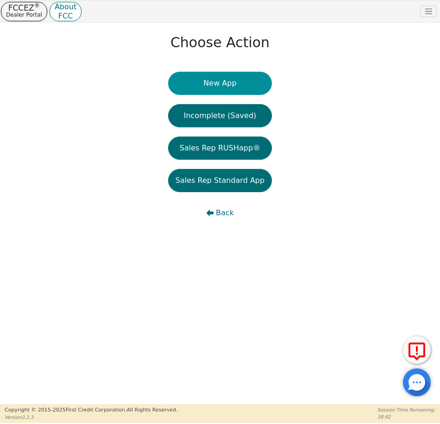
click at [224, 84] on button "New App" at bounding box center [220, 83] width 104 height 23
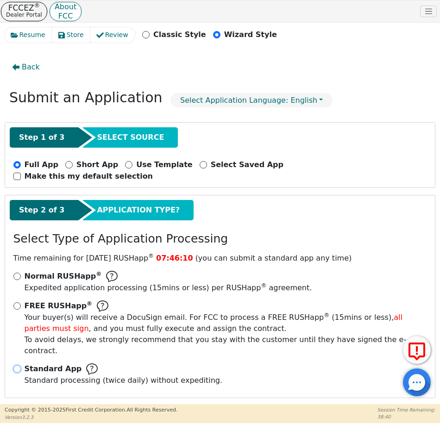
drag, startPoint x: 19, startPoint y: 348, endPoint x: 24, endPoint y: 345, distance: 5.3
click at [19, 366] on input "Standard App Standard processing (twice daily) without expediting." at bounding box center [16, 369] width 7 height 7
radio input "true"
click at [153, 171] on p "Make this my default selection" at bounding box center [89, 176] width 129 height 11
click at [21, 173] on input "Make this my default selection" at bounding box center [16, 176] width 7 height 7
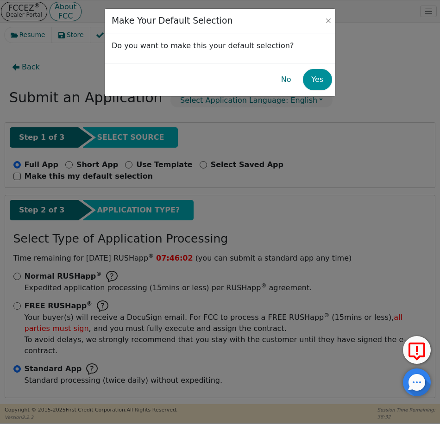
click at [317, 78] on button "Yes" at bounding box center [317, 79] width 29 height 21
checkbox input "true"
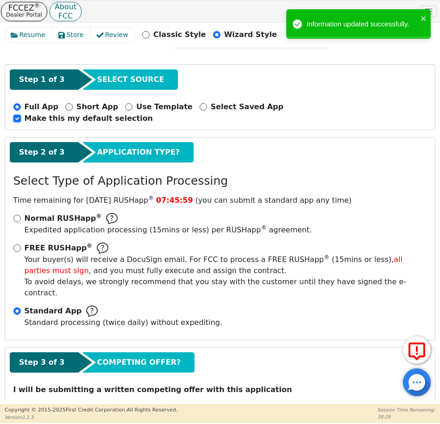
scroll to position [66, 0]
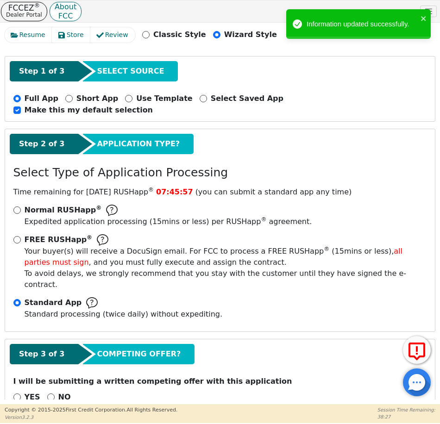
drag, startPoint x: 43, startPoint y: 373, endPoint x: 60, endPoint y: 372, distance: 17.7
click at [43, 392] on div "YES NO" at bounding box center [220, 398] width 421 height 12
click at [47, 394] on input "NO" at bounding box center [50, 397] width 7 height 7
radio input "true"
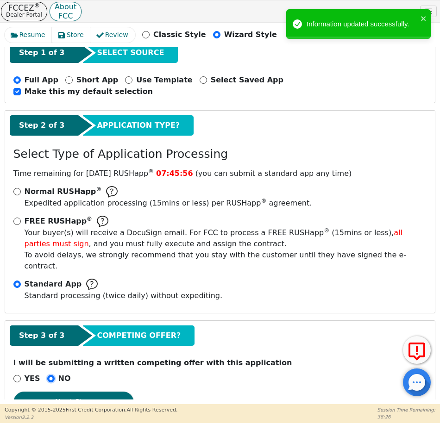
scroll to position [95, 0]
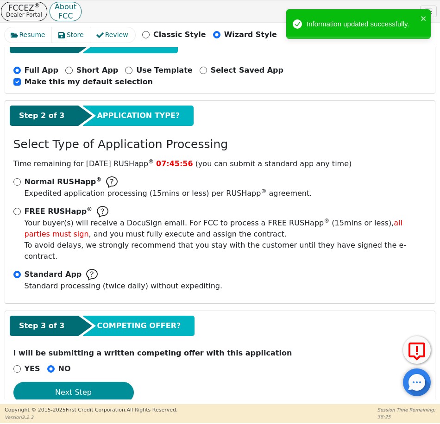
click at [79, 382] on button "Next Step" at bounding box center [73, 392] width 120 height 21
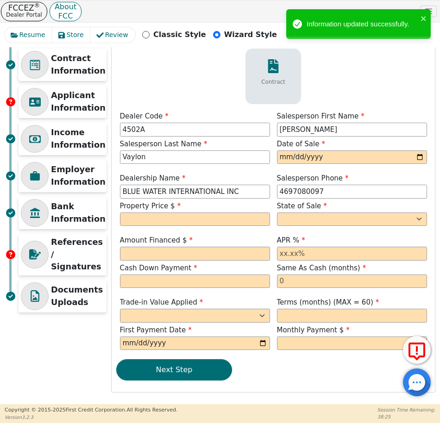
scroll to position [0, 0]
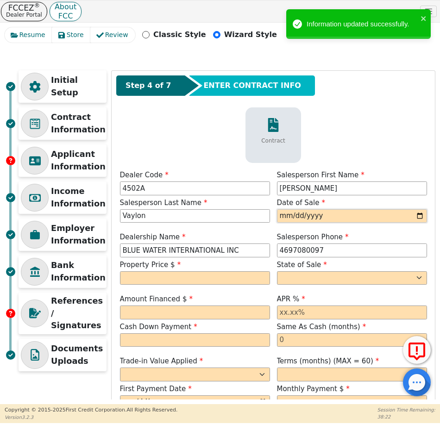
click at [327, 216] on input "date" at bounding box center [352, 216] width 150 height 14
click at [421, 215] on input "date" at bounding box center [352, 216] width 150 height 14
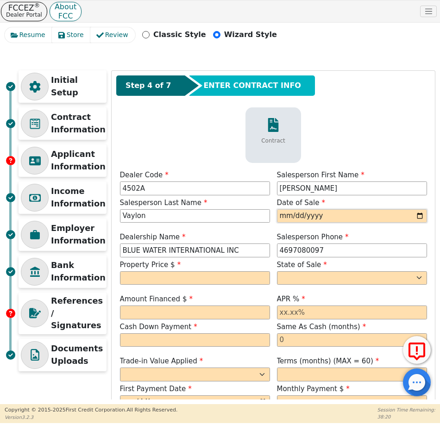
type input "2025-10-15"
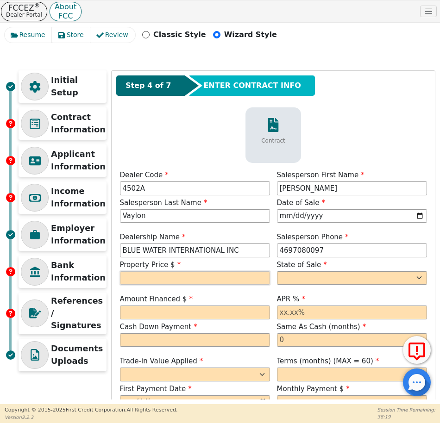
click at [174, 279] on input "text" at bounding box center [195, 279] width 150 height 14
type input "7990.00"
click at [171, 280] on input "7990.00" at bounding box center [195, 279] width 150 height 14
click at [292, 281] on select "AK AL AR AZ CA CO CT DC DE FL GA HI IA ID IL IN KS KY LA MA MD ME MI MN MO MS M…" at bounding box center [352, 279] width 150 height 14
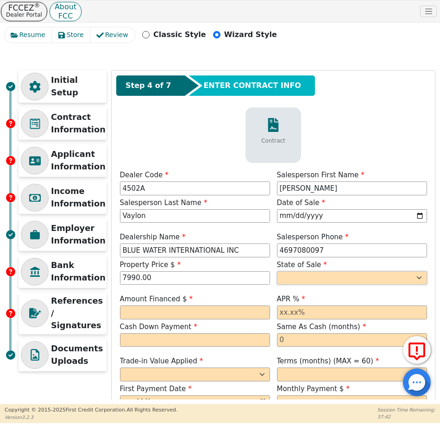
select select "TX"
click at [277, 272] on select "AK AL AR AZ CA CO CT DC DE FL GA HI IA ID IL IN KS KY LA MA MD ME MI MN MO MS M…" at bounding box center [352, 279] width 150 height 14
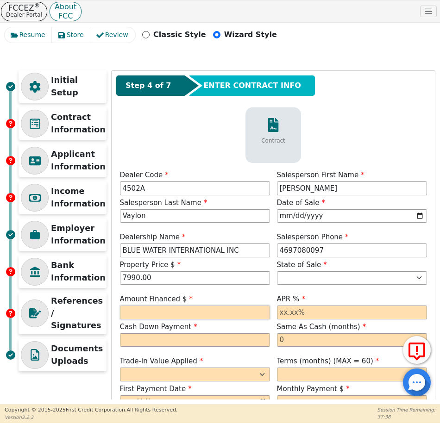
click at [183, 316] on input "text" at bounding box center [195, 313] width 150 height 14
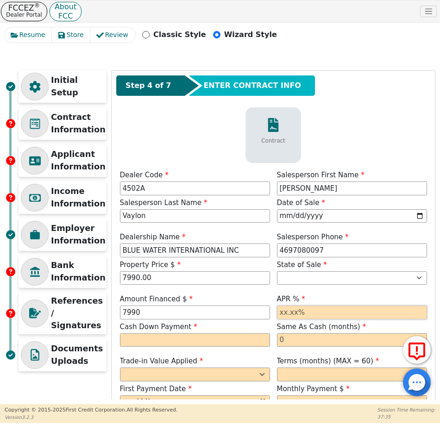
type input "7990.00"
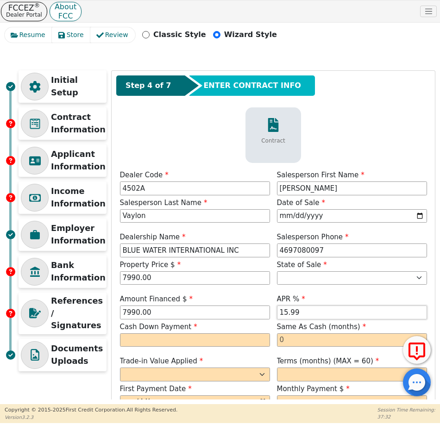
type input "15.99"
type input "0.00"
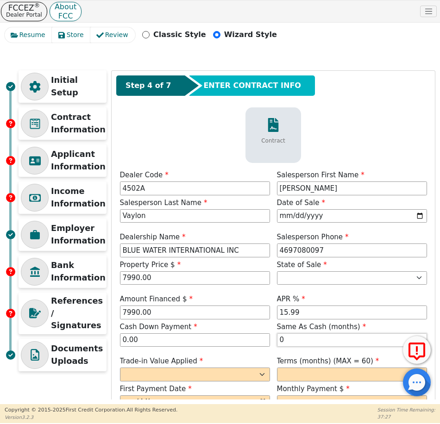
type input "0"
click at [141, 372] on select "Yes No" at bounding box center [195, 375] width 150 height 14
select select "n"
click at [120, 368] on select "Yes No" at bounding box center [195, 375] width 150 height 14
click at [286, 377] on input "text" at bounding box center [352, 375] width 150 height 14
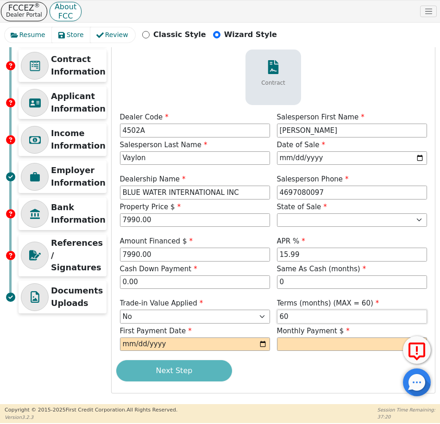
scroll to position [59, 0]
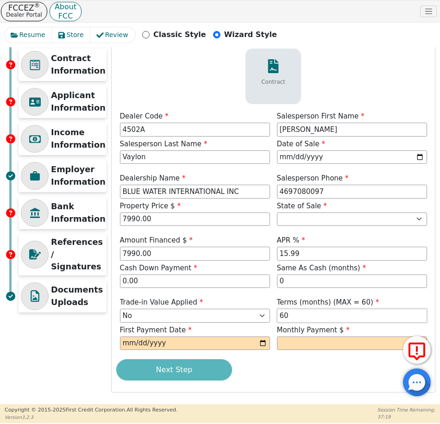
type input "60"
click at [196, 338] on input "date" at bounding box center [195, 344] width 150 height 14
click at [263, 342] on input "date" at bounding box center [195, 344] width 150 height 14
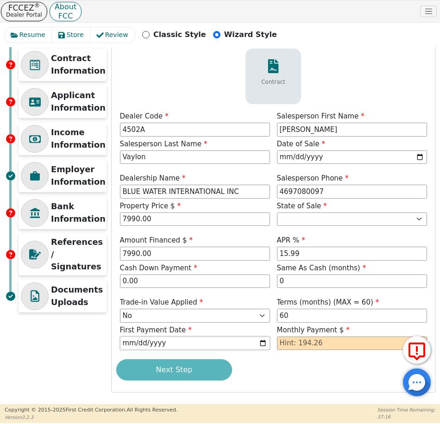
type input "2025-11-15"
drag, startPoint x: 160, startPoint y: 254, endPoint x: 95, endPoint y: 249, distance: 65.0
click at [95, 250] on div "Initial Setup Contract Information Applicant Information Income Information Emp…" at bounding box center [220, 202] width 431 height 381
type input "6990.00"
click at [236, 269] on label "Cash Down Payment" at bounding box center [195, 268] width 150 height 11
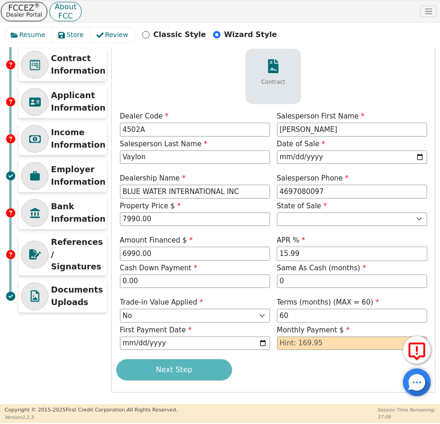
drag, startPoint x: 301, startPoint y: 254, endPoint x: 246, endPoint y: 254, distance: 55.1
click at [246, 254] on div "Amount Financed $ 6990.00 APR % 15.99 Cash Down Payment 0.00 Same As Cash (mont…" at bounding box center [273, 262] width 314 height 55
type input "12.99"
click at [321, 383] on div "Step 4 of 7 ENTER CONTRACT INFO Contract Dealer Code 4502A Salesperson First Na…" at bounding box center [273, 202] width 323 height 380
drag, startPoint x: 328, startPoint y: 344, endPoint x: 239, endPoint y: 344, distance: 89.0
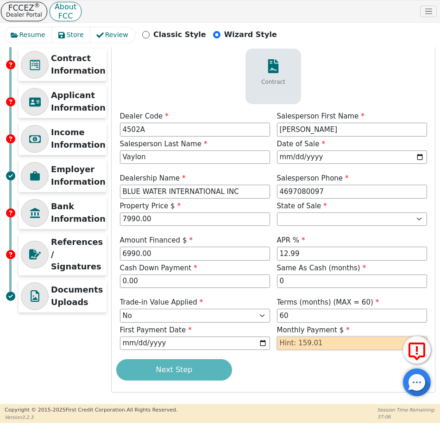
click at [239, 344] on div "Trade-in Value Applied Yes No Terms (months) (MAX = 60) 60 First Payment Date 2…" at bounding box center [273, 325] width 314 height 55
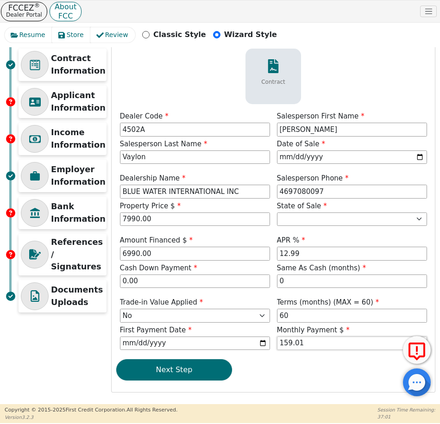
type input "159.01"
drag, startPoint x: 164, startPoint y: 218, endPoint x: 96, endPoint y: 212, distance: 67.5
click at [96, 212] on div "Initial Setup Contract Information Applicant Information Income Information Emp…" at bounding box center [220, 202] width 431 height 381
type input "6990.00"
click at [283, 376] on div "Next Step" at bounding box center [273, 370] width 314 height 21
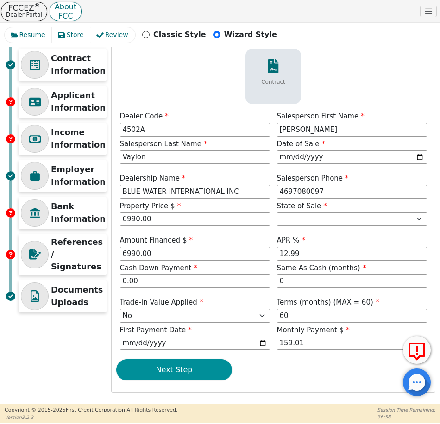
click at [177, 367] on button "Next Step" at bounding box center [174, 370] width 116 height 21
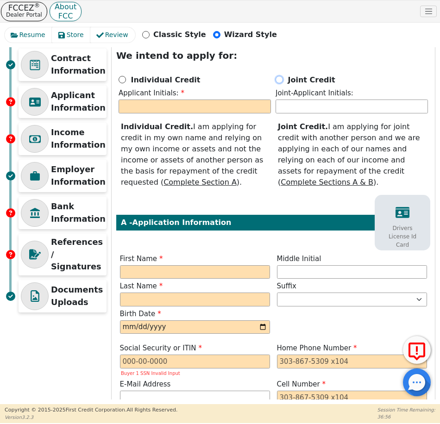
click at [279, 79] on input "Joint Credit" at bounding box center [279, 79] width 7 height 7
radio input "true"
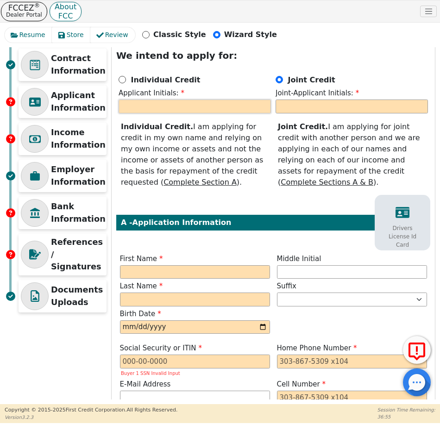
click at [228, 107] on input "text" at bounding box center [195, 107] width 152 height 14
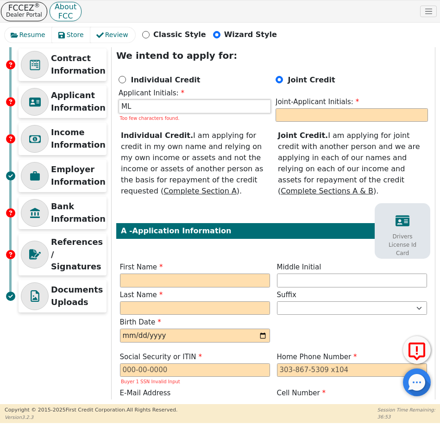
type input "ML"
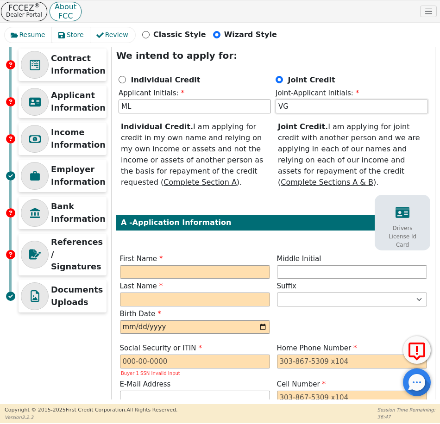
type input "VG"
click at [154, 277] on input "text" at bounding box center [195, 273] width 150 height 14
type input "M"
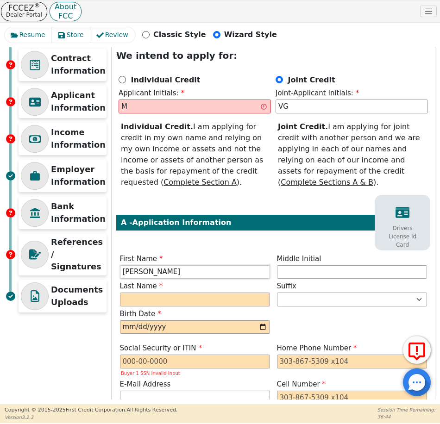
type input "MARIA"
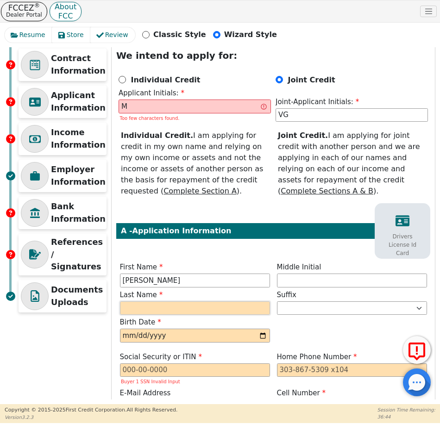
type input "ML"
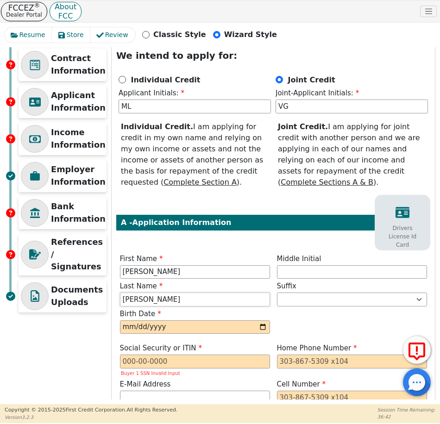
type input "LEDEZMA"
click at [143, 329] on input "date" at bounding box center [195, 328] width 150 height 14
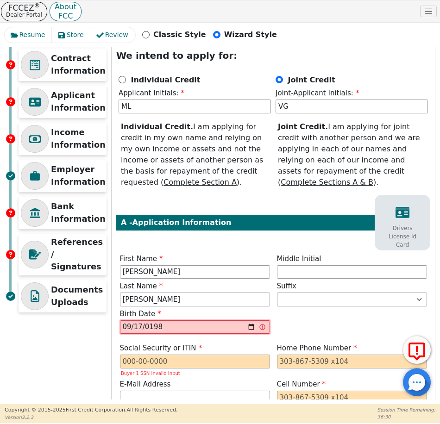
type input "1981-09-17"
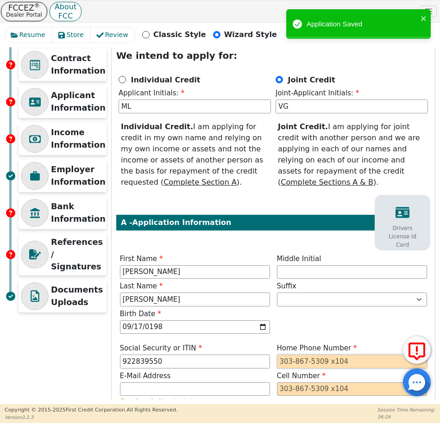
type input "***-**-9550"
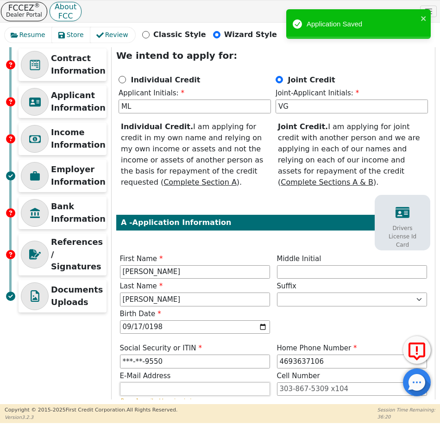
type input "469-363-7106"
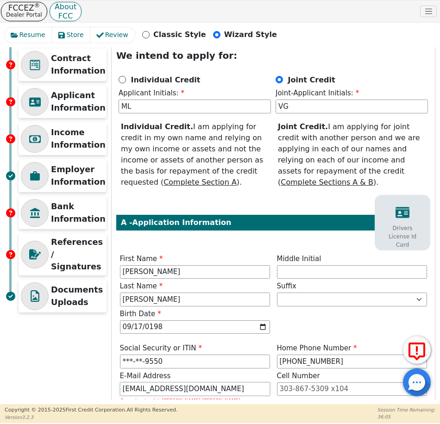
type input "yessicaledesma52@gmail.com"
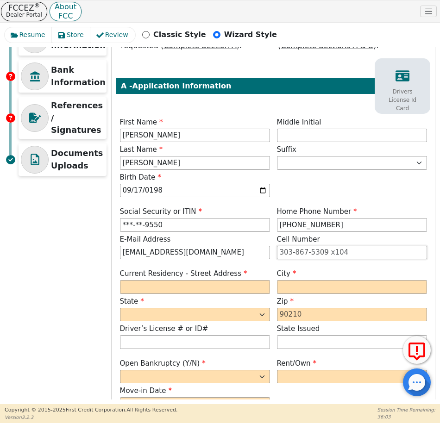
scroll to position [198, 0]
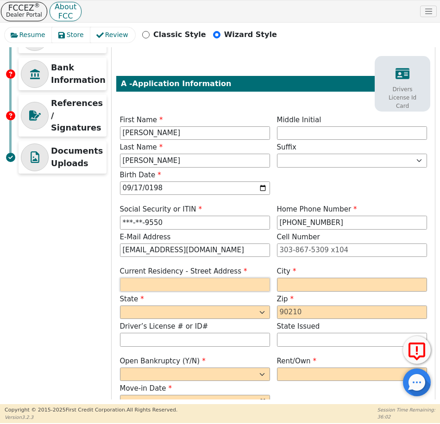
click at [165, 291] on input "text" at bounding box center [195, 285] width 150 height 14
type input "11712 PENNY ROYAL ST"
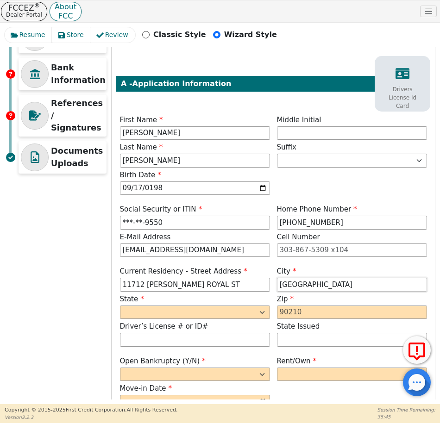
type input "FORT WORTH"
select select "TX"
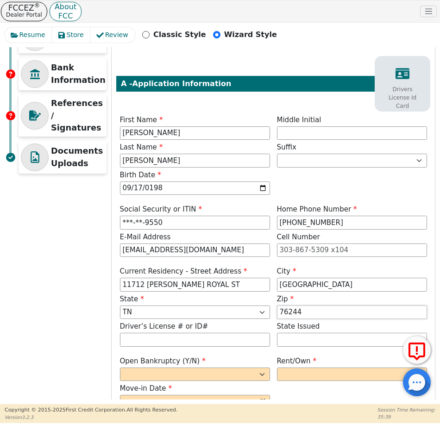
type input "76244"
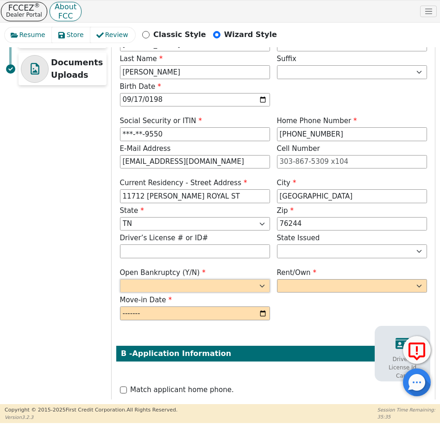
scroll to position [291, 0]
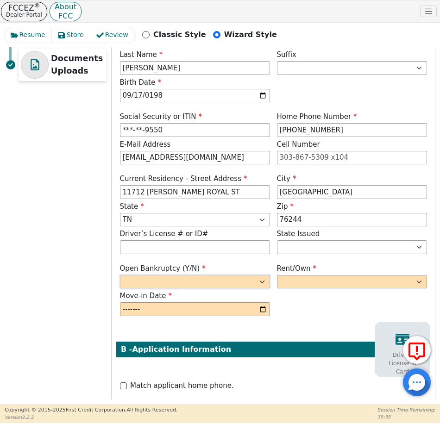
click at [234, 281] on select "Yes No" at bounding box center [195, 282] width 150 height 14
select select "n"
click at [120, 275] on select "Yes No" at bounding box center [195, 282] width 150 height 14
click at [326, 284] on select "Rent Own" at bounding box center [352, 282] width 150 height 14
select select "Rent"
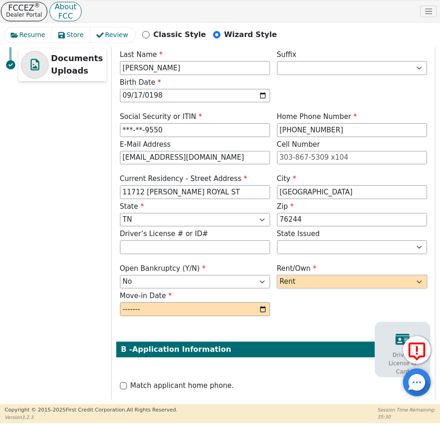
click at [277, 275] on select "Rent Own" at bounding box center [352, 282] width 150 height 14
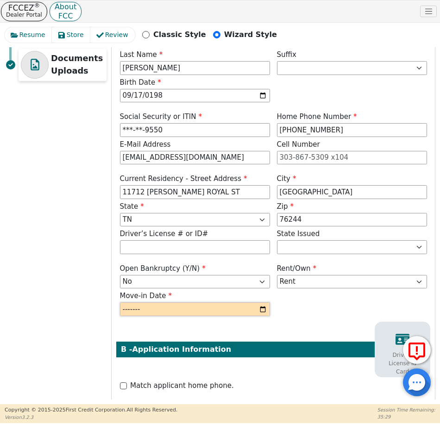
click at [261, 309] on input "month" at bounding box center [195, 310] width 150 height 14
click at [153, 307] on input "month" at bounding box center [195, 310] width 150 height 14
click at [139, 307] on input "month" at bounding box center [195, 310] width 150 height 14
click at [161, 312] on input "month" at bounding box center [195, 310] width 150 height 14
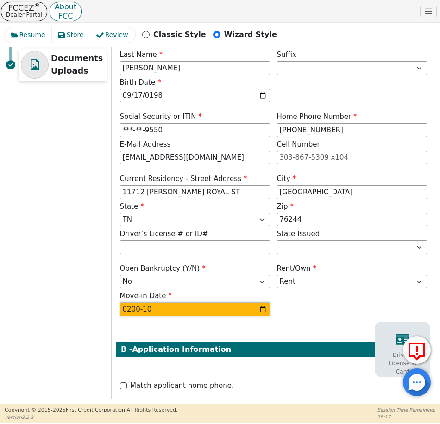
type input "2005-10"
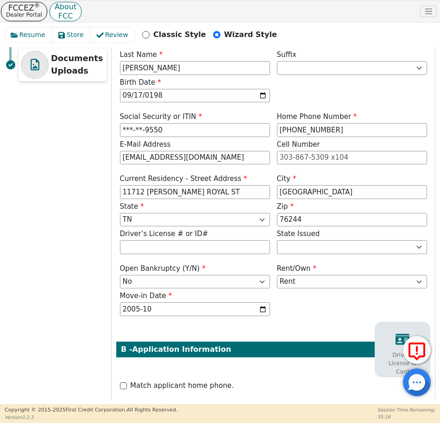
click at [293, 332] on div "Step 5 of 7 ENTER APPLICANT INFO We intend to apply for: Individual Credit Appl…" at bounding box center [273, 280] width 323 height 1001
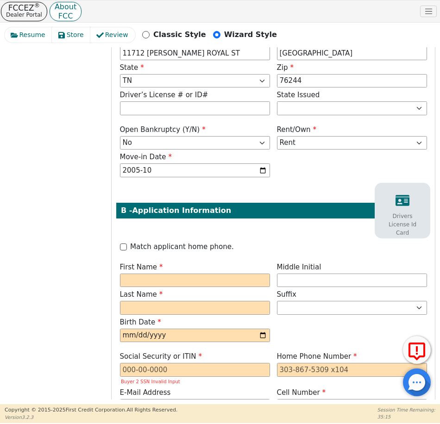
click at [196, 247] on label "Match applicant home phone." at bounding box center [182, 247] width 104 height 11
click at [127, 247] on input "Match applicant home phone." at bounding box center [123, 247] width 7 height 7
checkbox input "true"
type input "469-363-7106"
click at [191, 279] on input "text" at bounding box center [195, 281] width 150 height 14
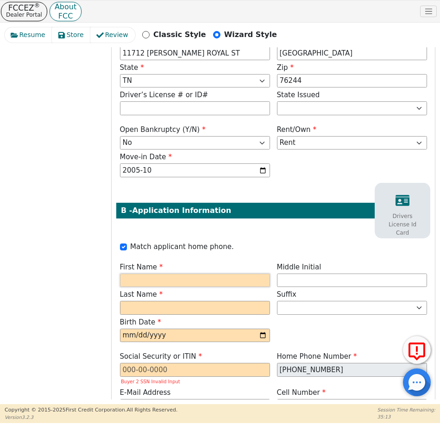
type input "V"
type input "VICTOR"
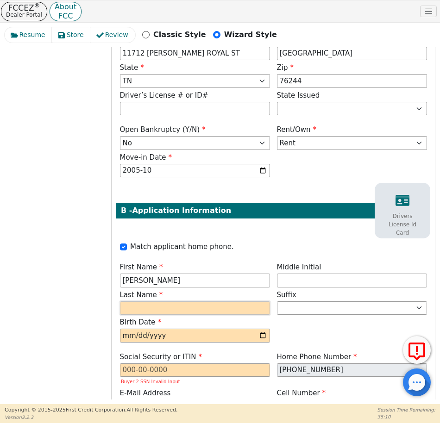
type input "VG"
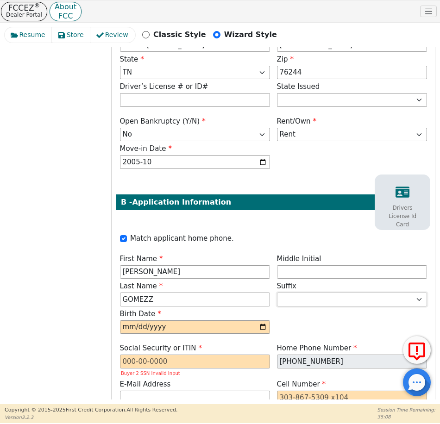
scroll to position [430, 0]
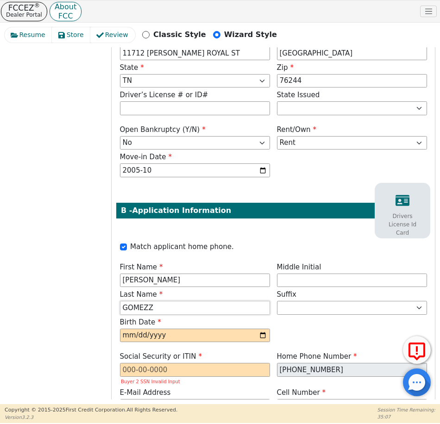
click at [194, 307] on input "GOMEZZ" at bounding box center [195, 308] width 150 height 14
type input "GOMEZ"
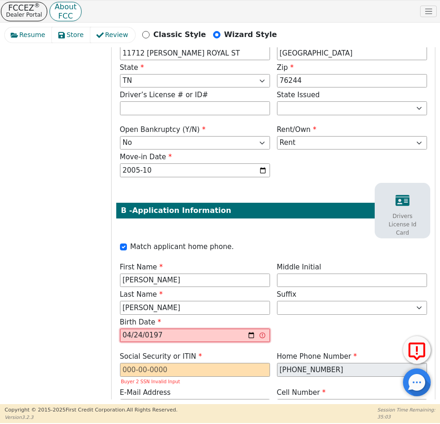
type input "1976-04-24"
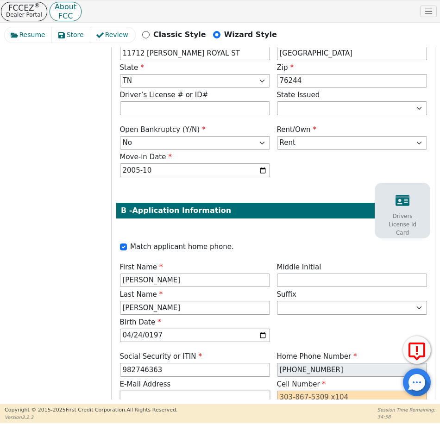
type input "***-**-6363"
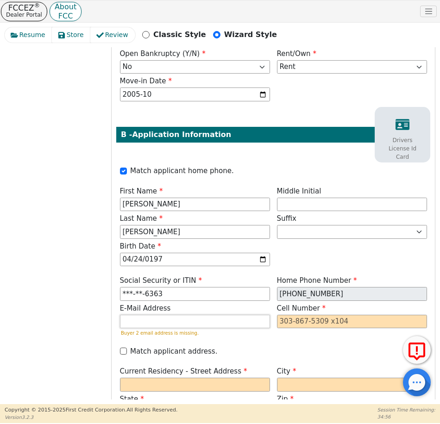
scroll to position [527, 0]
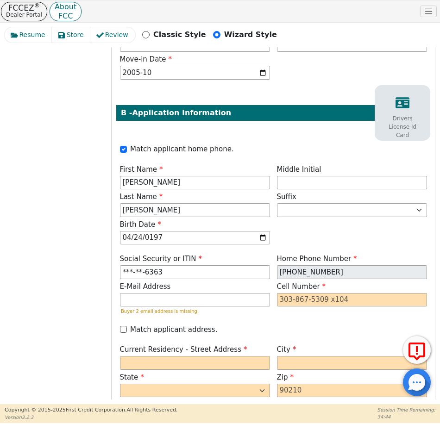
click at [268, 275] on div "Social Security or ITIN ***-**-6363 Home Phone Number 469-363-7106 E-Mail Addre…" at bounding box center [273, 286] width 314 height 64
click at [344, 295] on input "tel" at bounding box center [352, 300] width 150 height 14
paste input "469-363-7106"
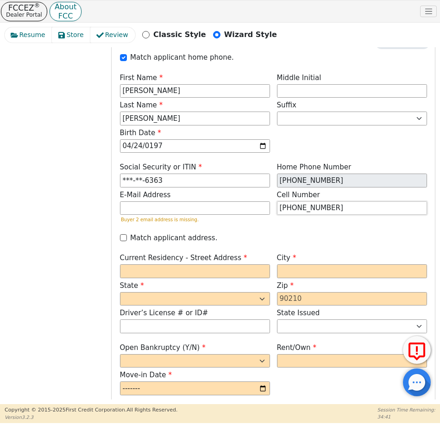
scroll to position [620, 0]
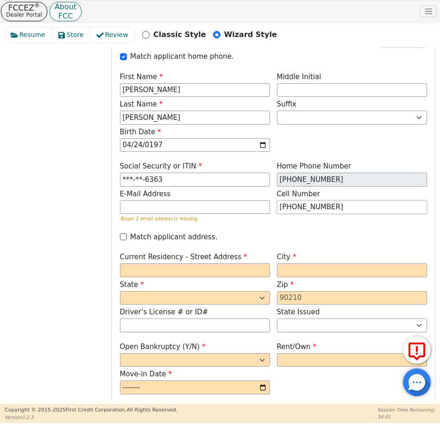
type input "469-363-7106"
click at [180, 239] on label "Match applicant address." at bounding box center [173, 237] width 87 height 11
click at [127, 239] on input "Match applicant address." at bounding box center [123, 237] width 7 height 7
checkbox input "true"
type input "11712 PENNY ROYAL ST"
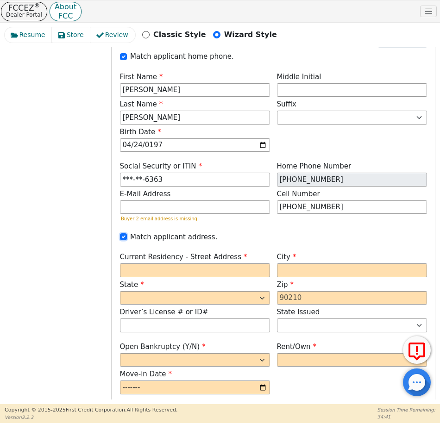
type input "FORT WORTH"
select select "TX"
type input "76244"
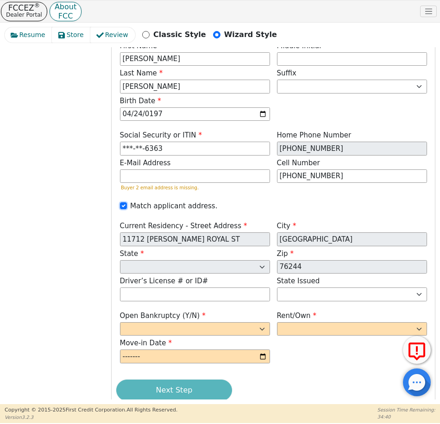
scroll to position [666, 0]
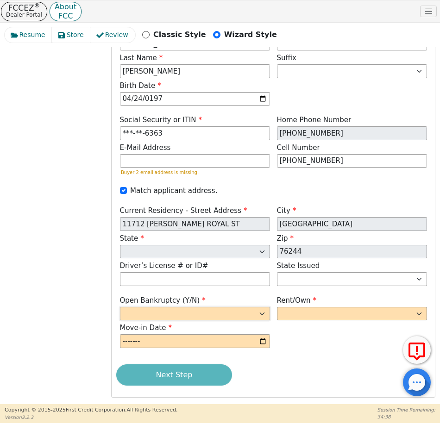
click at [198, 314] on select "Yes No" at bounding box center [195, 314] width 150 height 14
select select "n"
click at [120, 307] on select "Yes No" at bounding box center [195, 314] width 150 height 14
click at [307, 312] on select "Rent Own" at bounding box center [352, 314] width 150 height 14
select select "Rent"
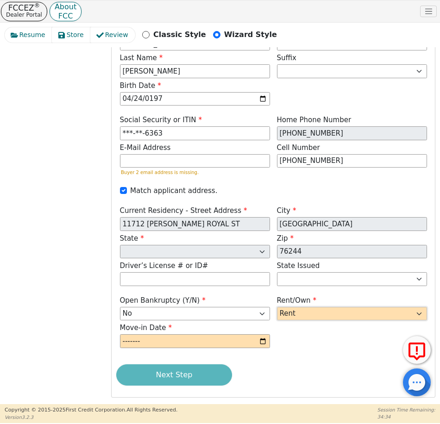
click at [277, 307] on select "Rent Own" at bounding box center [352, 314] width 150 height 14
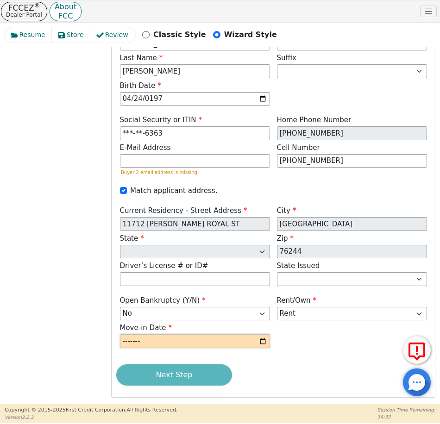
click at [131, 343] on input "month" at bounding box center [195, 342] width 150 height 14
click at [153, 343] on input "month" at bounding box center [195, 342] width 150 height 14
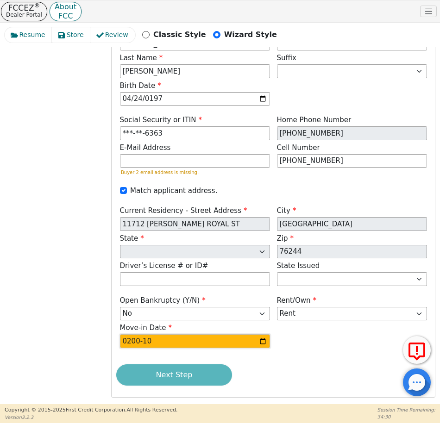
type input "2005-10"
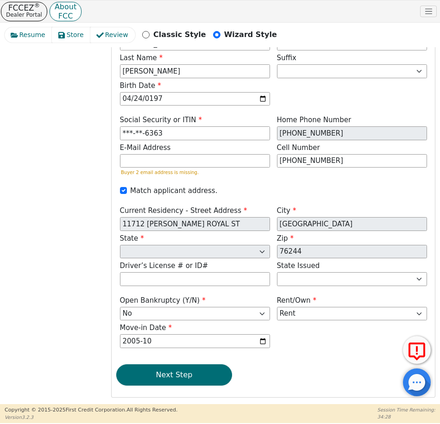
click at [190, 380] on button "Next Step" at bounding box center [174, 375] width 116 height 21
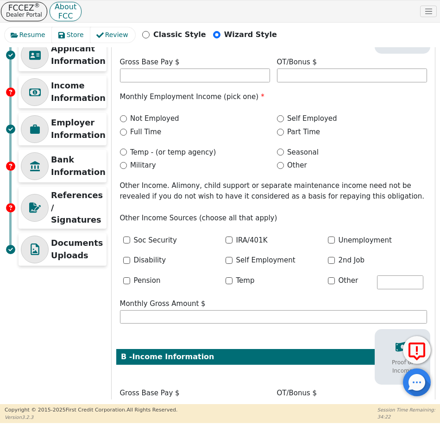
scroll to position [0, 0]
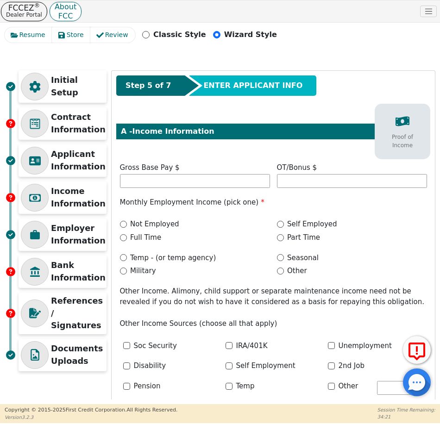
click at [180, 174] on div "Gross Base Pay $" at bounding box center [195, 175] width 150 height 25
click at [184, 183] on input "text" at bounding box center [195, 181] width 150 height 14
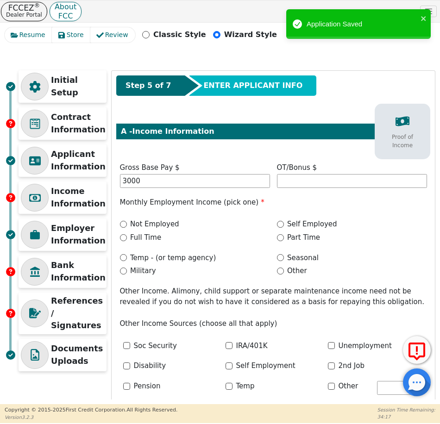
type input "3000.00"
click at [302, 222] on label "Self Employed" at bounding box center [312, 224] width 50 height 11
click at [284, 222] on input "Self Employed" at bounding box center [280, 224] width 7 height 7
radio input "true"
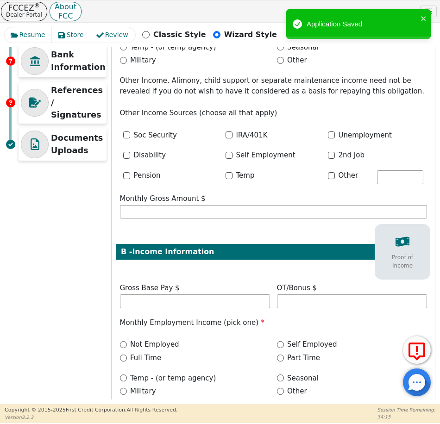
scroll to position [232, 0]
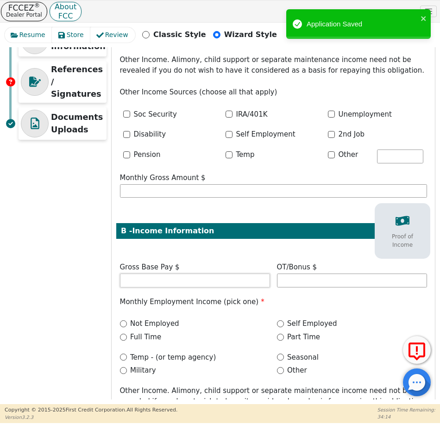
click at [194, 280] on input "text" at bounding box center [195, 281] width 150 height 14
type input "5000.00"
click at [142, 340] on label "Full Time" at bounding box center [145, 337] width 31 height 11
click at [127, 340] on input "Full Time" at bounding box center [123, 337] width 7 height 7
radio input "true"
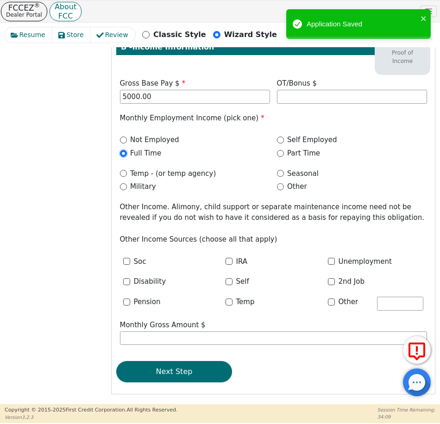
scroll to position [418, 0]
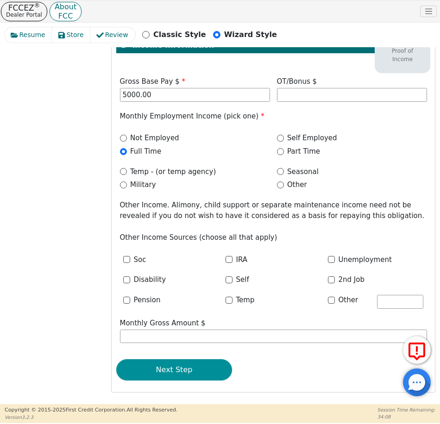
click at [178, 373] on button "Next Step" at bounding box center [174, 370] width 116 height 21
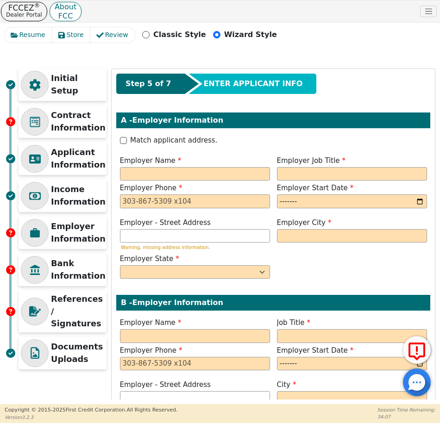
scroll to position [0, 0]
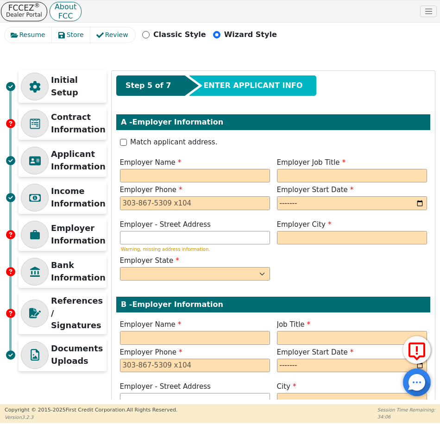
click at [163, 139] on label "Match applicant address." at bounding box center [173, 142] width 87 height 11
click at [127, 139] on input "Match applicant address." at bounding box center [123, 142] width 7 height 7
checkbox input "true"
type input "11712 PENNY ROYAL ST"
type input "FORT WORTH"
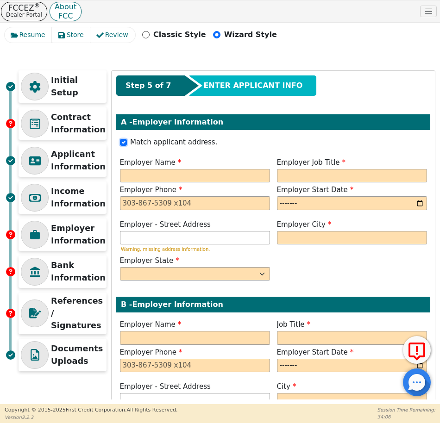
select select "TX"
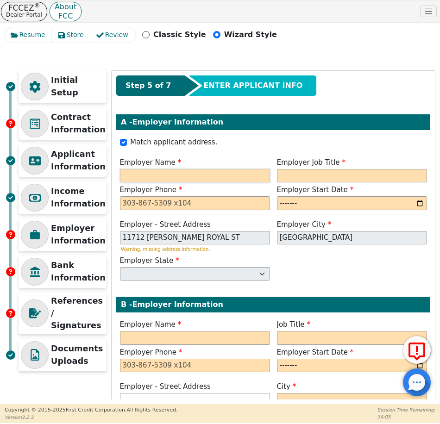
click at [170, 173] on input "text" at bounding box center [195, 176] width 150 height 14
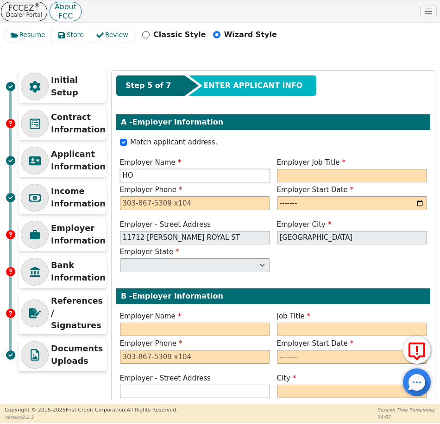
type input "H"
type input "SELF CONTRACTOR"
type input "HOUSEKEEPING"
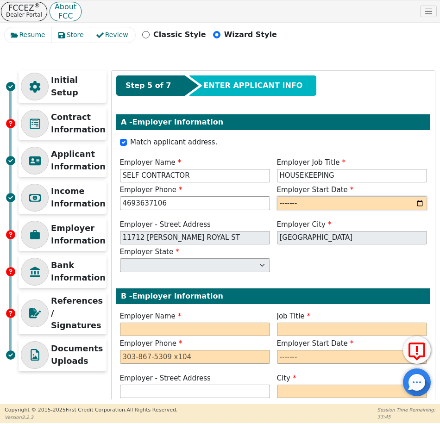
type input "469-363-7106"
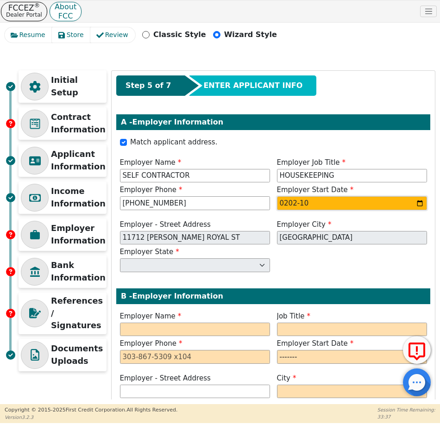
type input "2023-10"
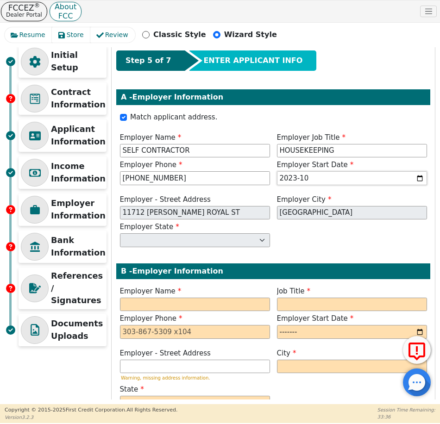
scroll to position [46, 0]
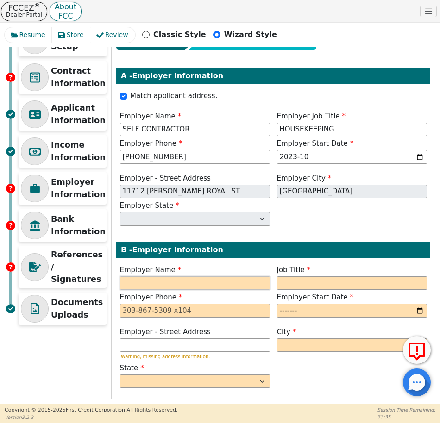
click at [185, 287] on input "text" at bounding box center [195, 284] width 150 height 14
click at [184, 286] on input "text" at bounding box center [195, 284] width 150 height 14
type input "HH"
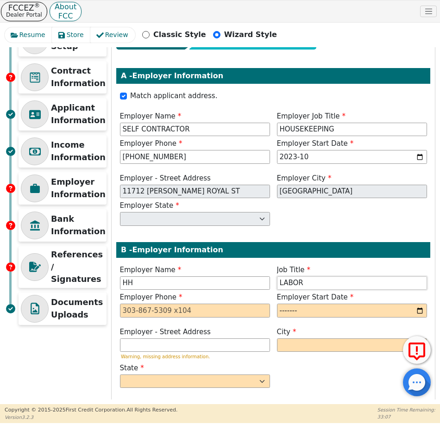
type input "LABOR"
click at [308, 314] on input "month" at bounding box center [352, 311] width 150 height 14
click at [279, 312] on input "month" at bounding box center [352, 311] width 150 height 14
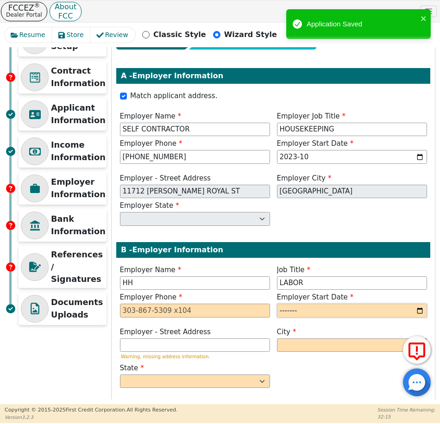
click at [286, 312] on input "month" at bounding box center [352, 311] width 150 height 14
click at [315, 310] on input "month" at bounding box center [352, 311] width 150 height 14
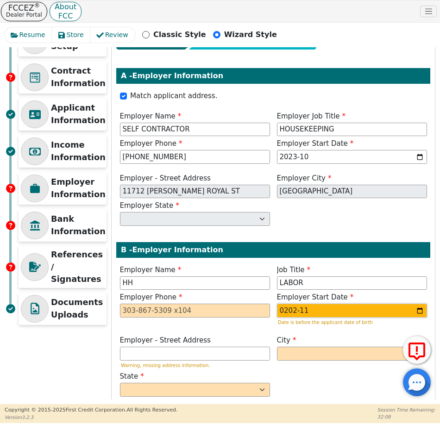
type input "2021-11"
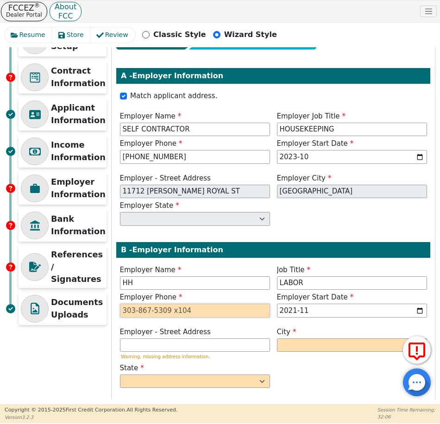
click at [253, 313] on input "tel" at bounding box center [195, 311] width 150 height 14
type input "123-453-7895"
click at [294, 342] on input "text" at bounding box center [352, 346] width 150 height 14
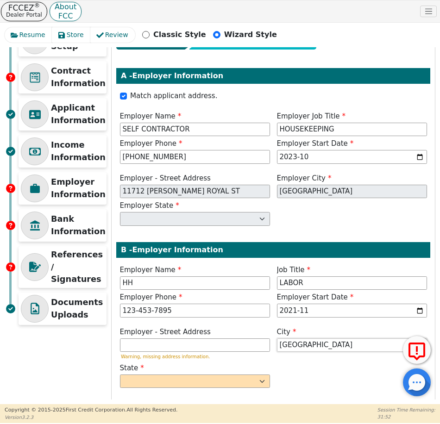
type input "FORT WORTH"
click at [204, 378] on select "AK AL AR AZ CA CO CT DC DE FL GA HI IA ID IL IN KS KY LA MA MD ME MI MN MO MS M…" at bounding box center [195, 382] width 150 height 14
select select "TX"
click at [120, 375] on select "AK AL AR AZ CA CO CT DC DE FL GA HI IA ID IL IN KS KY LA MA MD ME MI MN MO MS M…" at bounding box center [195, 382] width 150 height 14
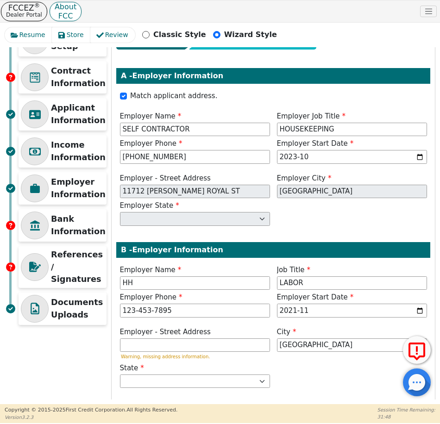
click at [294, 375] on div "Employer - Street Address Warning, missing address information. City FORT WORTH…" at bounding box center [273, 359] width 314 height 64
click at [247, 345] on input "text" at bounding box center [195, 346] width 150 height 14
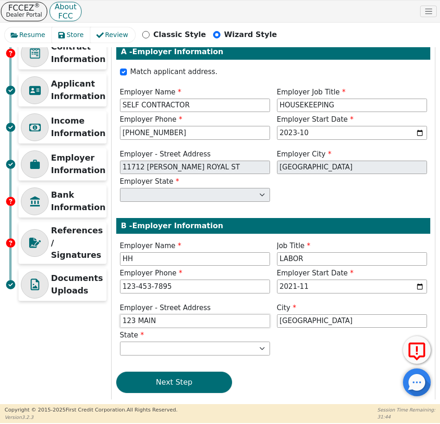
scroll to position [83, 0]
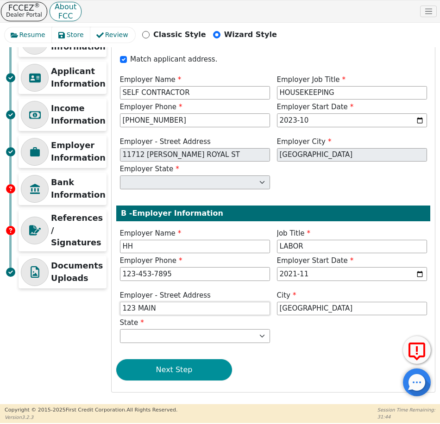
type input "123 MAIN"
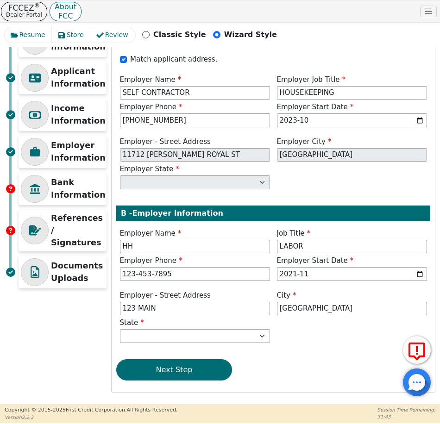
click at [202, 371] on button "Next Step" at bounding box center [174, 370] width 116 height 21
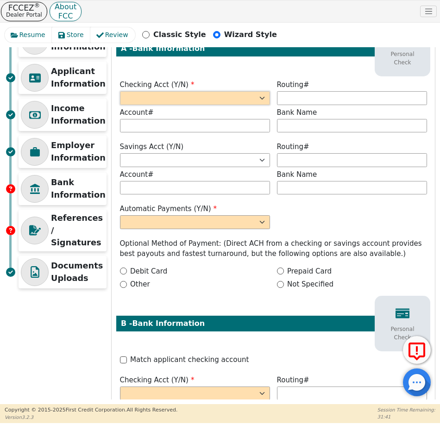
click at [196, 95] on select "Yes No" at bounding box center [195, 98] width 150 height 14
select select "y"
click at [120, 91] on select "Yes No" at bounding box center [195, 98] width 150 height 14
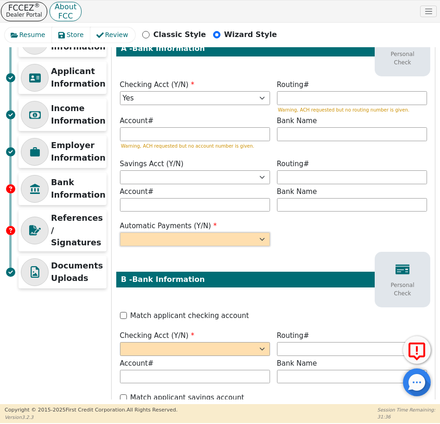
click at [204, 237] on select "Yes No" at bounding box center [195, 240] width 150 height 14
select select "y"
click at [120, 233] on select "Yes No" at bounding box center [195, 240] width 150 height 14
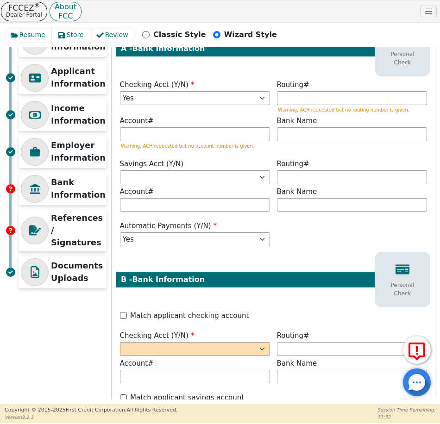
click at [165, 317] on label "Match applicant checking account" at bounding box center [189, 316] width 119 height 11
click at [127, 317] on input "Match applicant checking account" at bounding box center [123, 315] width 7 height 7
checkbox input "true"
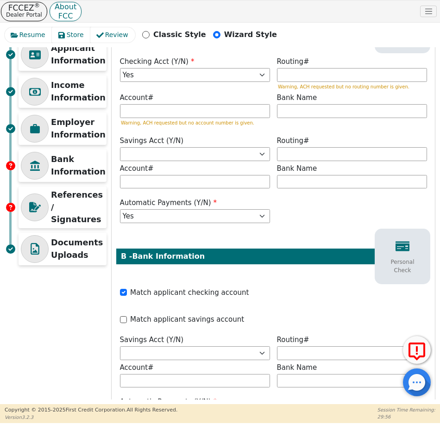
scroll to position [185, 0]
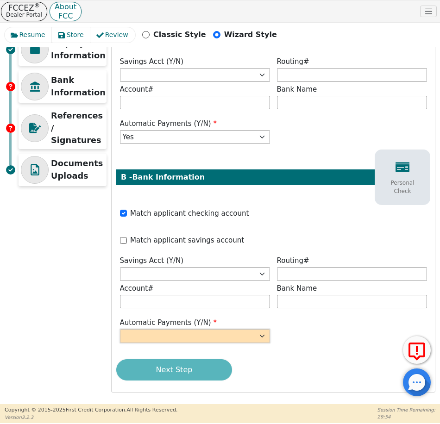
drag, startPoint x: 207, startPoint y: 339, endPoint x: 202, endPoint y: 343, distance: 6.3
click at [207, 339] on select "Yes No" at bounding box center [195, 336] width 150 height 14
select select "y"
click at [120, 329] on select "Yes No" at bounding box center [195, 336] width 150 height 14
click at [180, 369] on div "Next Step" at bounding box center [273, 370] width 314 height 21
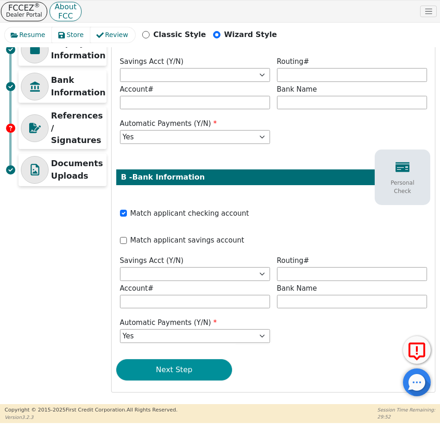
drag, startPoint x: 205, startPoint y: 370, endPoint x: 230, endPoint y: 362, distance: 26.1
click at [206, 370] on button "Next Step" at bounding box center [174, 370] width 116 height 21
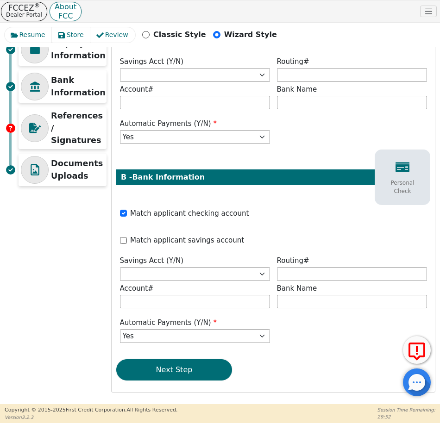
scroll to position [0, 0]
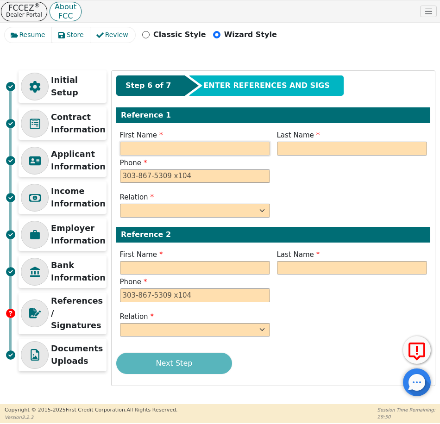
click at [198, 152] on input "text" at bounding box center [195, 149] width 150 height 14
type input "see customer"
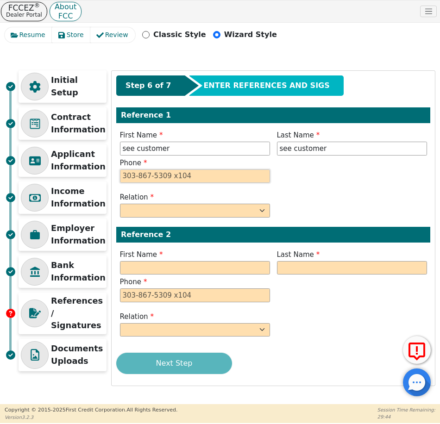
type input "see customer"
type input "123-589-7102"
click at [204, 217] on select "FATHER MOTHER SISTER BROTHER DAUGHTER SON CO-WORKER NEIGHBOR FRIEND COUSIN G-MO…" at bounding box center [195, 211] width 150 height 14
select select "FRIEND"
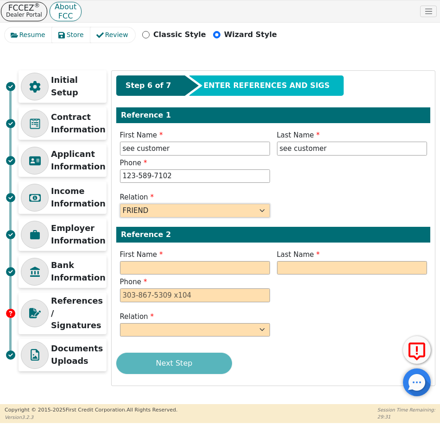
click at [120, 204] on select "FATHER MOTHER SISTER BROTHER DAUGHTER SON CO-WORKER NEIGHBOR FRIEND COUSIN G-MO…" at bounding box center [195, 211] width 150 height 14
click at [163, 269] on input "text" at bounding box center [195, 268] width 150 height 14
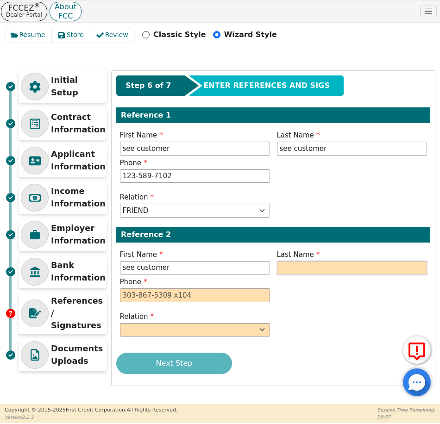
type input "see customer"
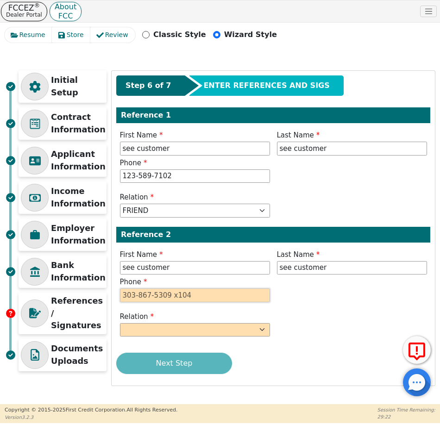
type input "see customer"
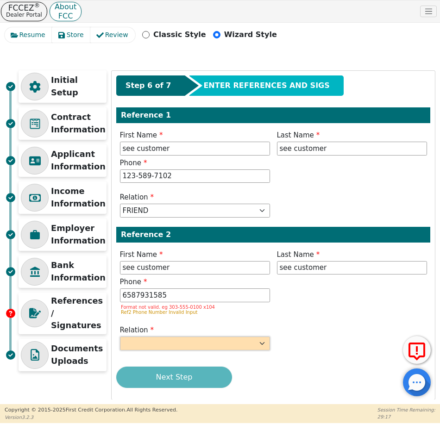
type input "658-793-1585"
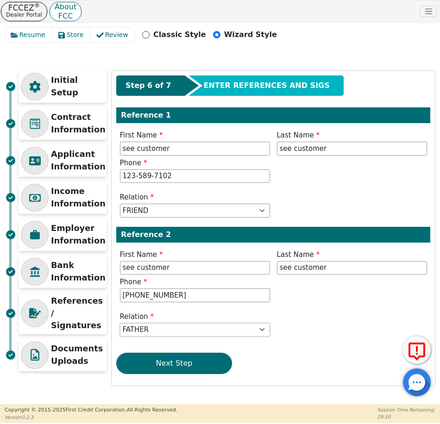
select select "FRIEND"
click at [172, 356] on button "Next Step" at bounding box center [174, 363] width 116 height 21
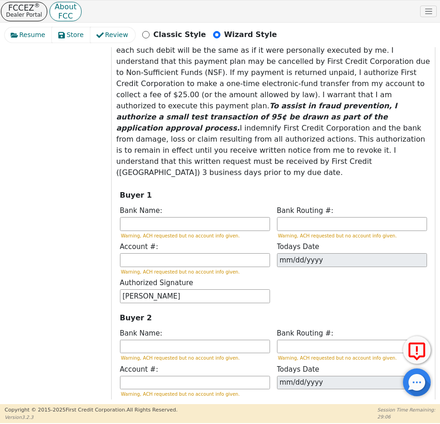
scroll to position [514, 0]
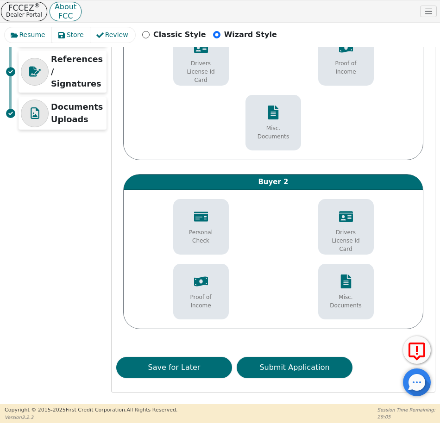
scroll to position [242, 0]
click at [302, 369] on button "Submit Application" at bounding box center [295, 367] width 116 height 21
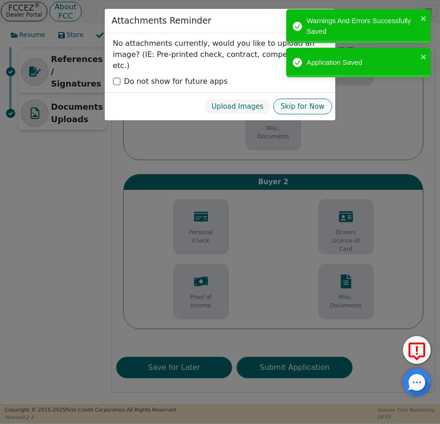
click at [286, 99] on button "Skip for Now" at bounding box center [302, 107] width 59 height 16
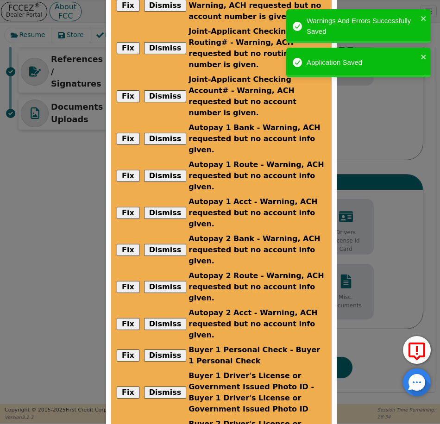
scroll to position [264, 0]
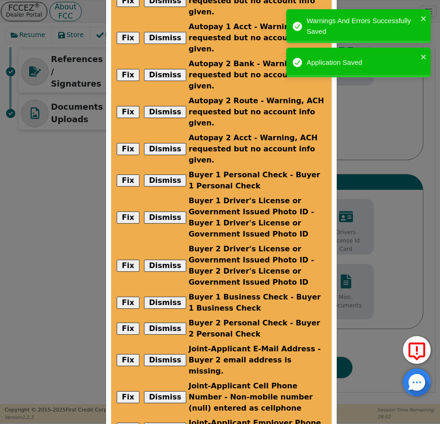
checkbox input "true"
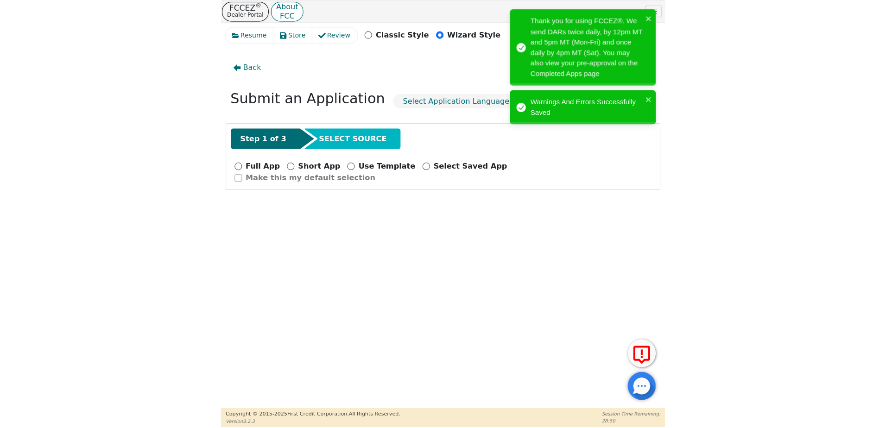
scroll to position [0, 0]
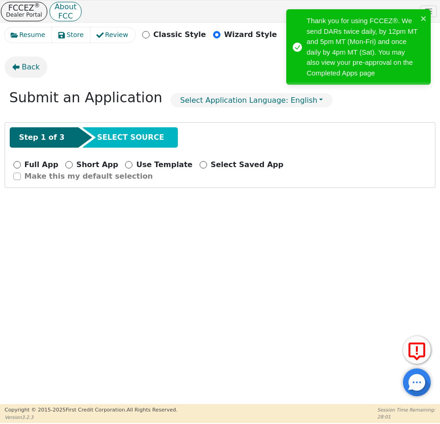
click at [34, 67] on span "Back" at bounding box center [31, 67] width 18 height 11
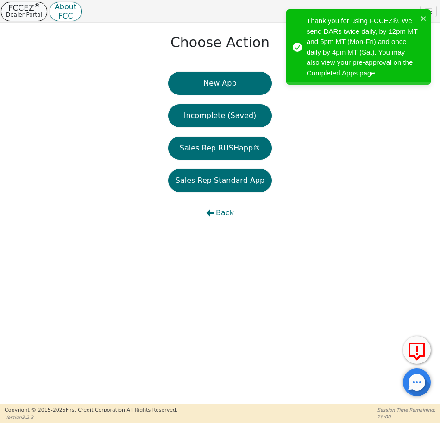
click at [18, 10] on p "FCCEZ ®" at bounding box center [24, 8] width 36 height 6
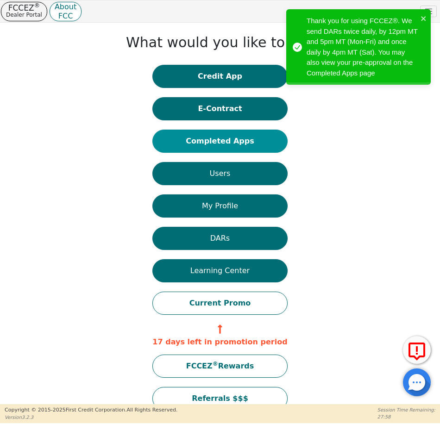
click at [239, 141] on button "Completed Apps" at bounding box center [219, 141] width 135 height 23
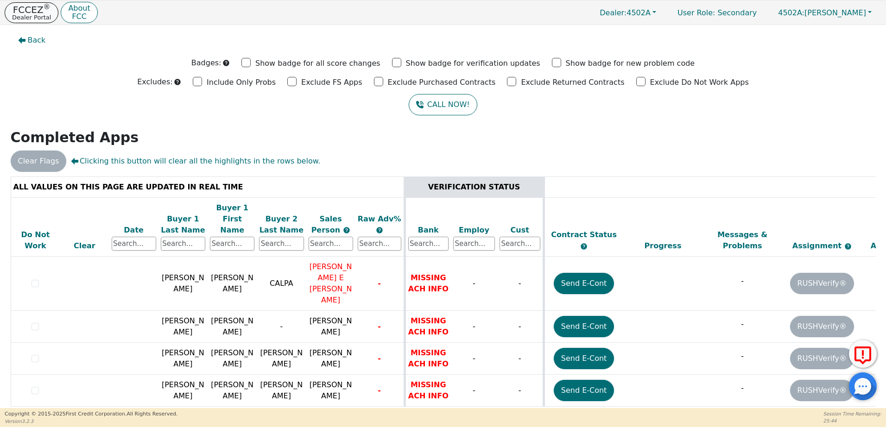
click at [33, 16] on p "Dealer Portal" at bounding box center [31, 17] width 39 height 6
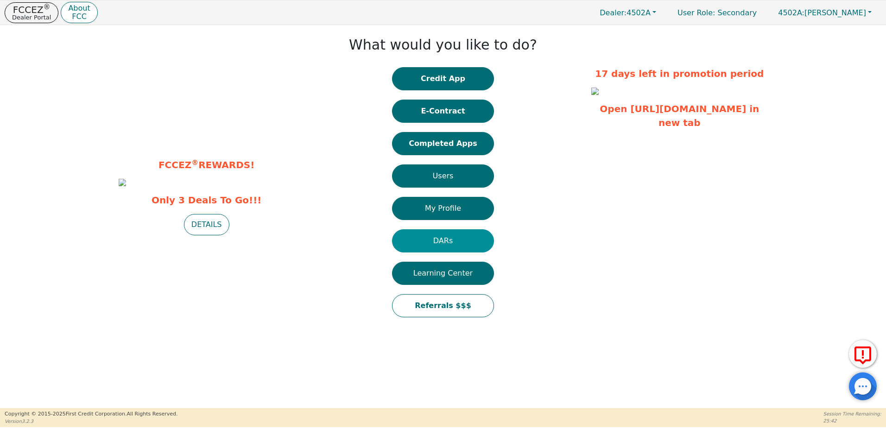
click at [453, 245] on button "DARs" at bounding box center [443, 240] width 102 height 23
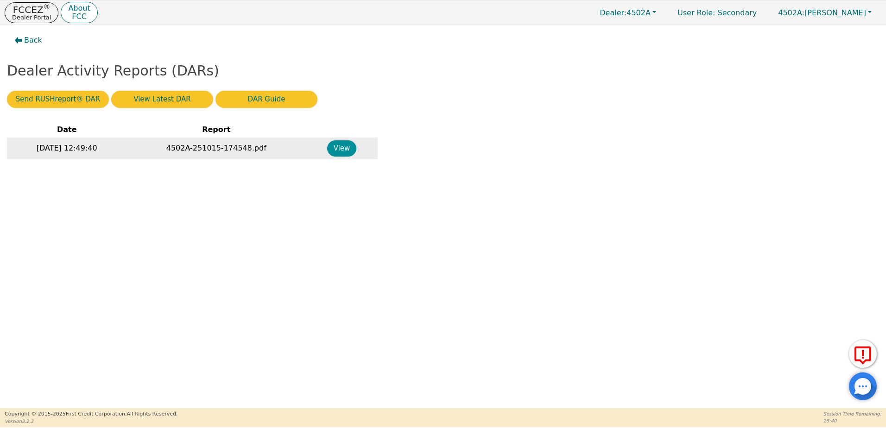
click at [342, 147] on button "View" at bounding box center [341, 148] width 29 height 16
